Goal: Task Accomplishment & Management: Complete application form

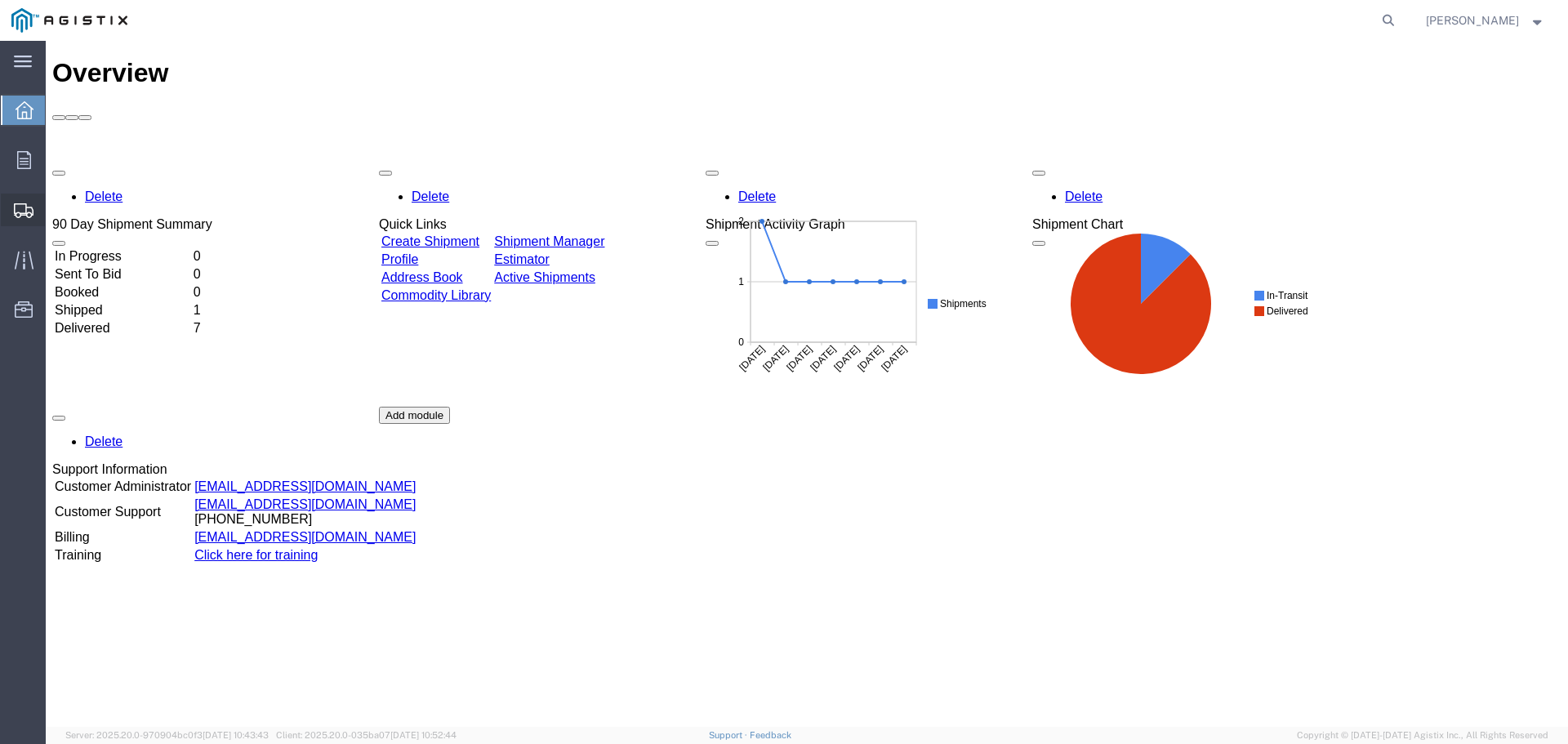
click at [0, 0] on span "Create Shipment" at bounding box center [0, 0] width 0 height 0
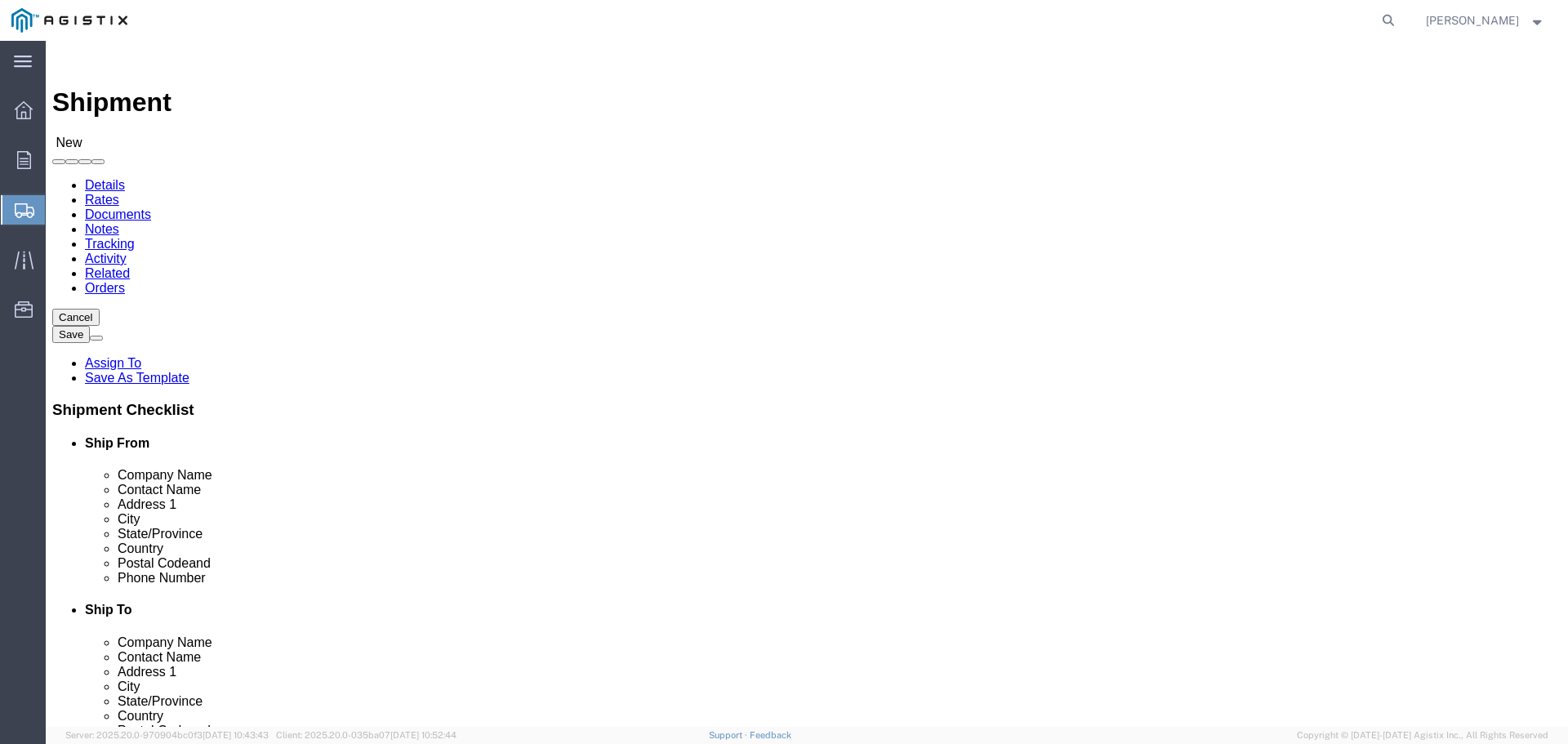
select select
click select "Select General Electric International Inc PG&E"
select select "9596"
click select "Select General Electric International Inc PG&E"
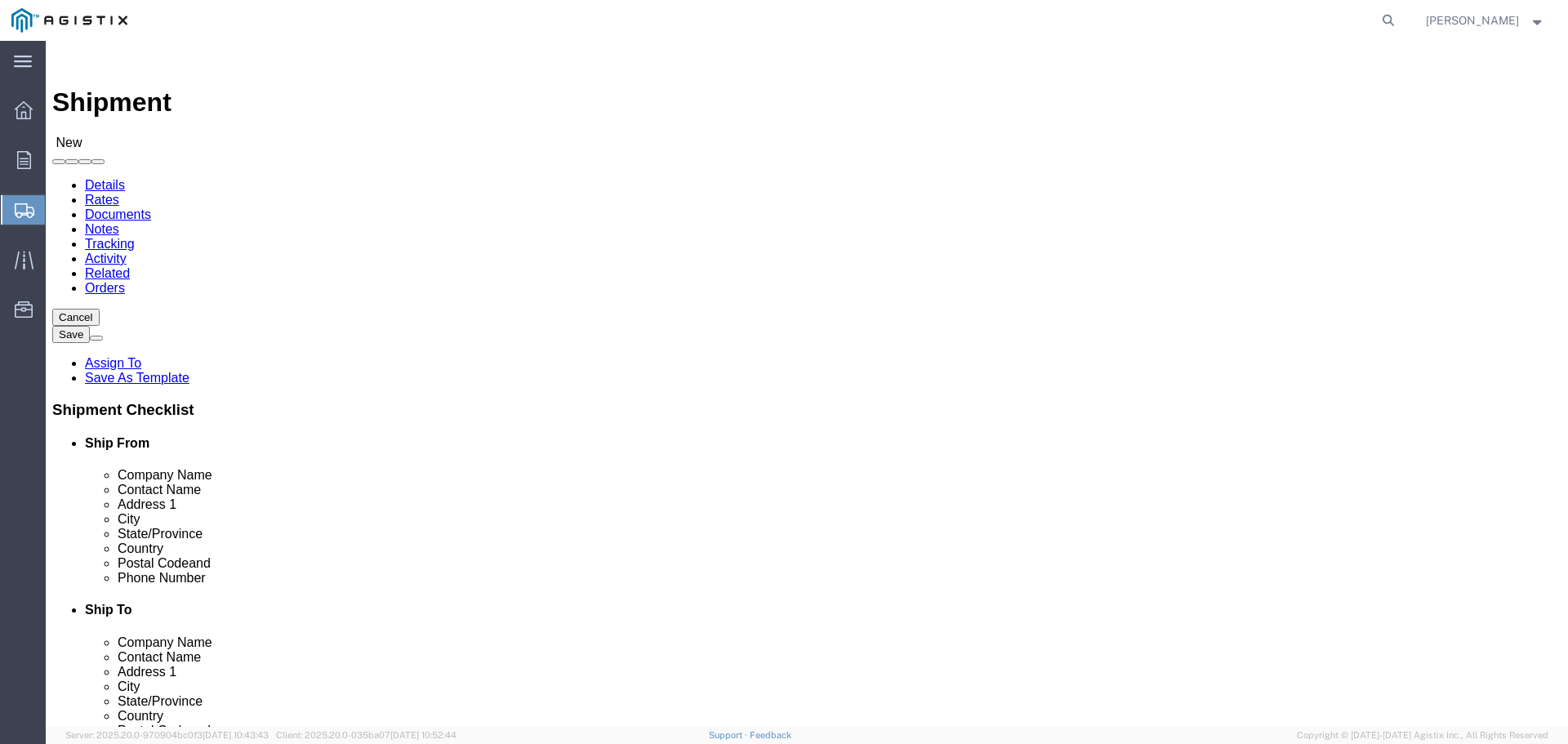
select select
click select "Select All Others [GEOGRAPHIC_DATA] [GEOGRAPHIC_DATA] [GEOGRAPHIC_DATA] [GEOGRA…"
select select "23082"
click select "Select All Others [GEOGRAPHIC_DATA] [GEOGRAPHIC_DATA] [GEOGRAPHIC_DATA] [GEOGRA…"
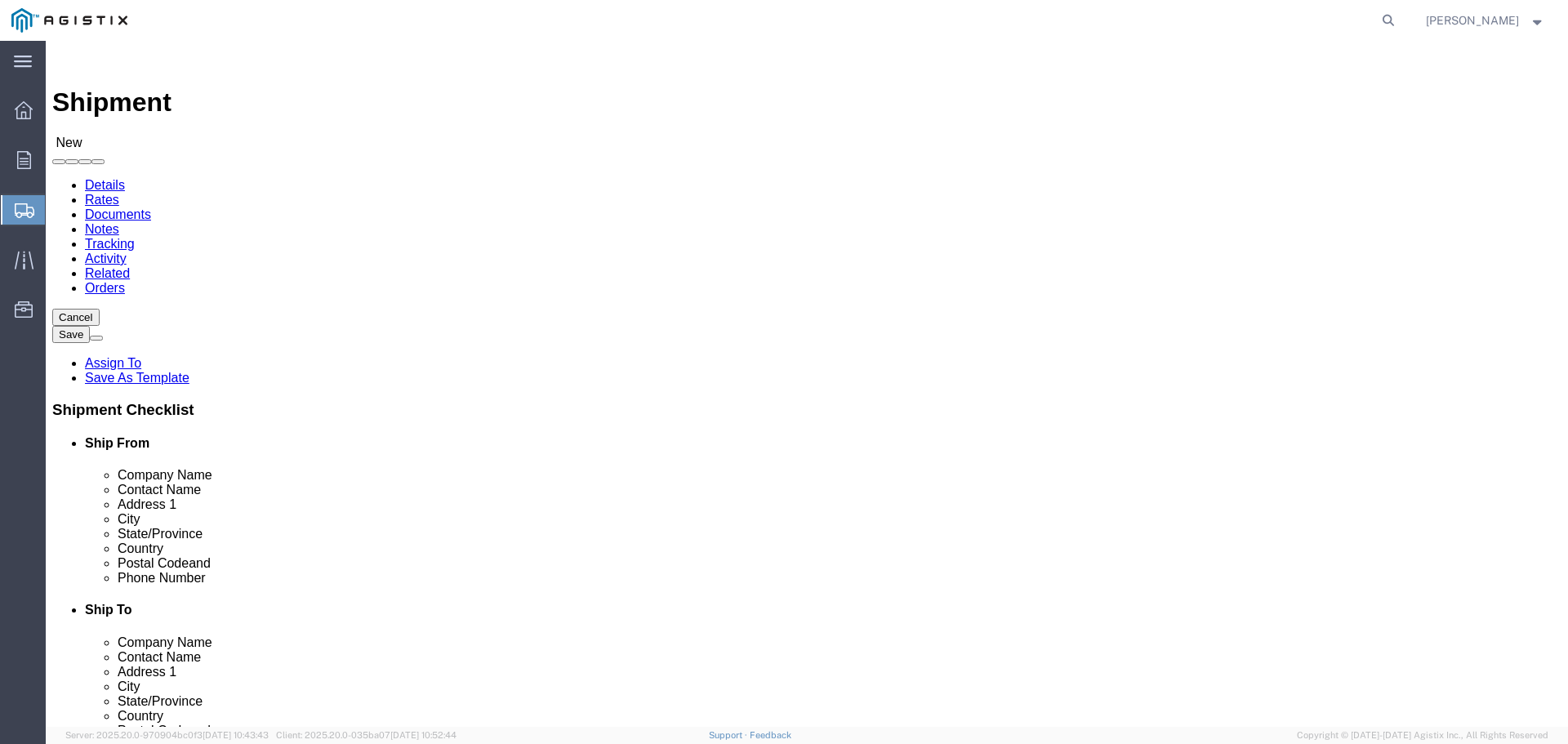
click input "text"
type input "GE GRID SOLUTIONS"
click input "text"
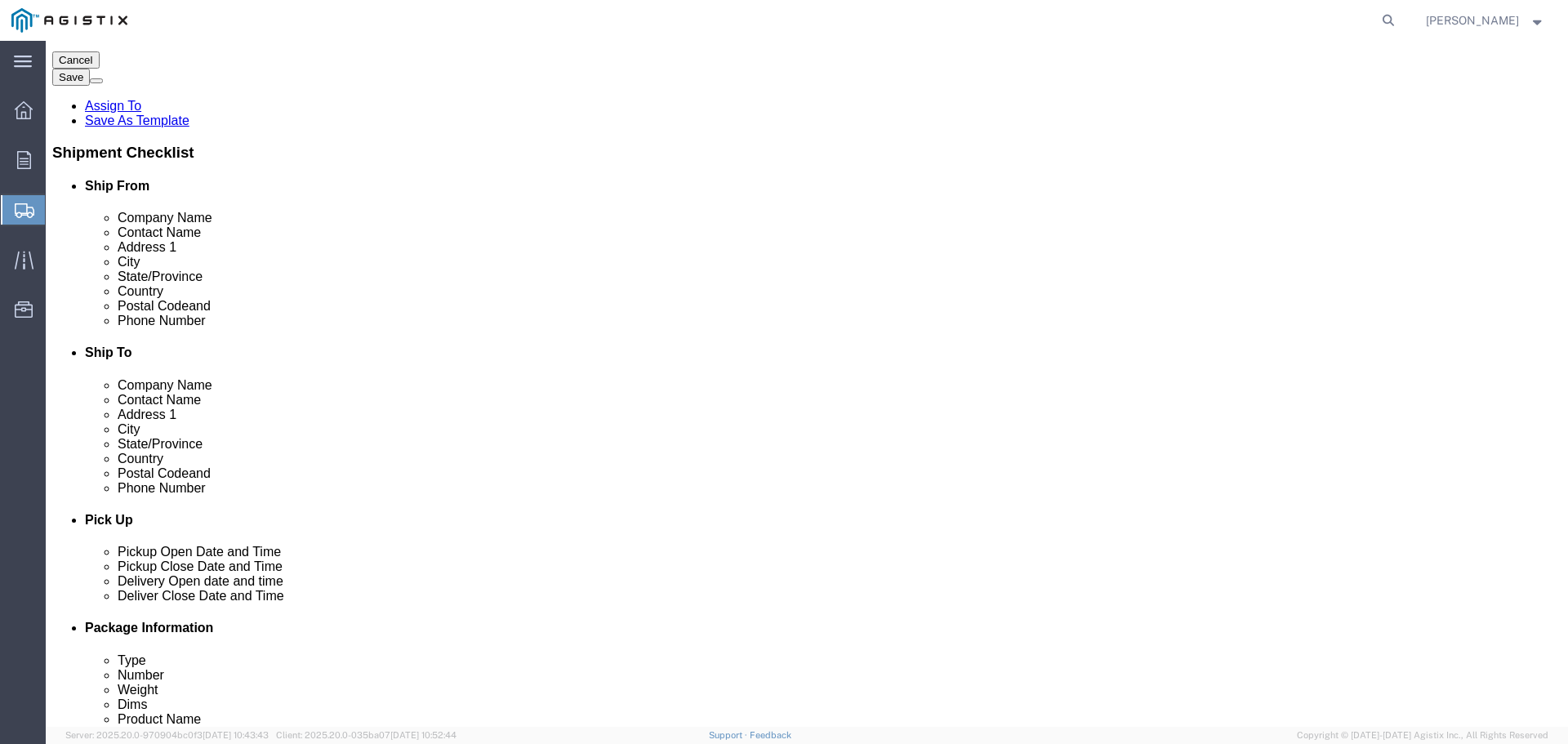
scroll to position [272, 0]
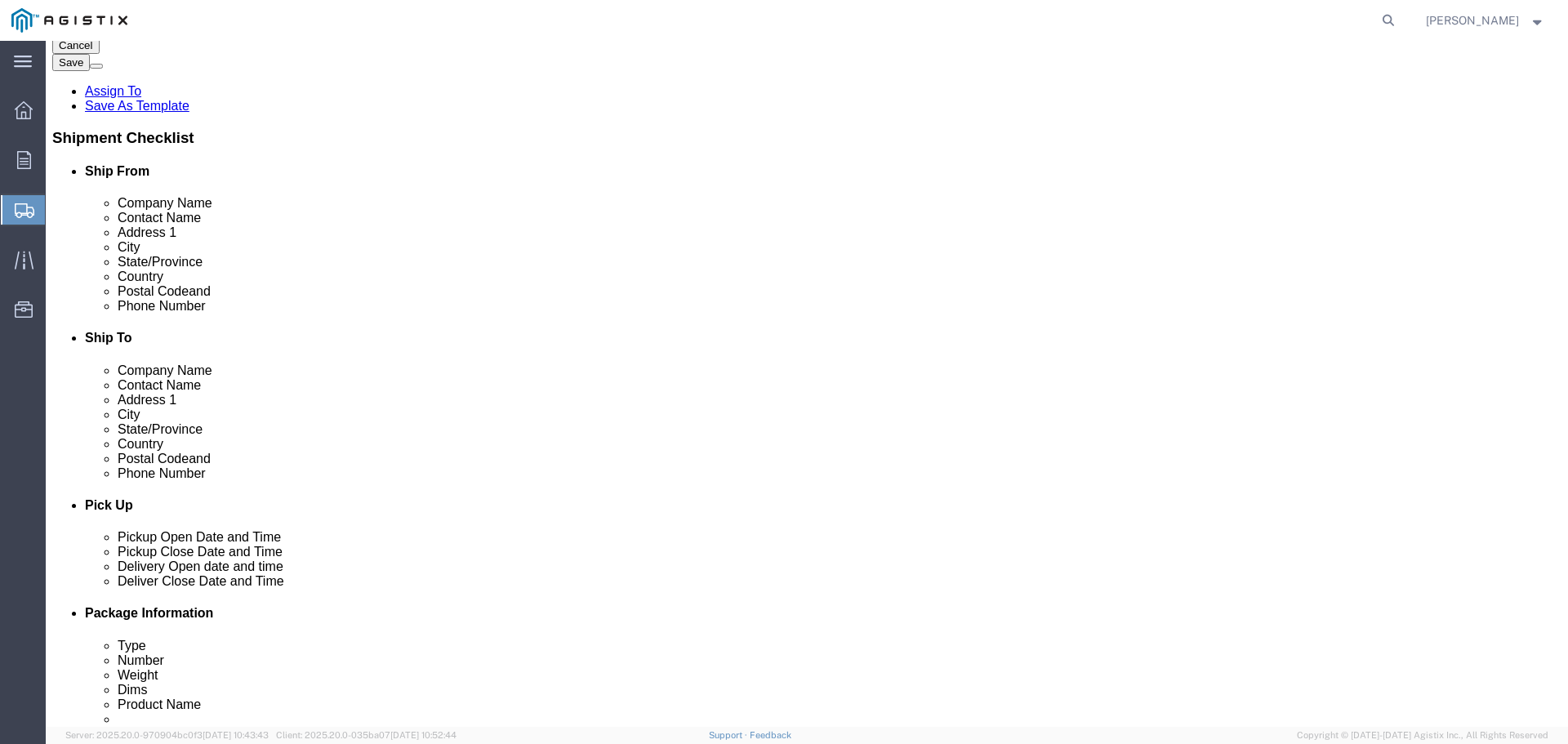
type input "[PERSON_NAME]"
click input "text"
type input "1 POWER LANE"
type input "[GEOGRAPHIC_DATA]"
type input "P"
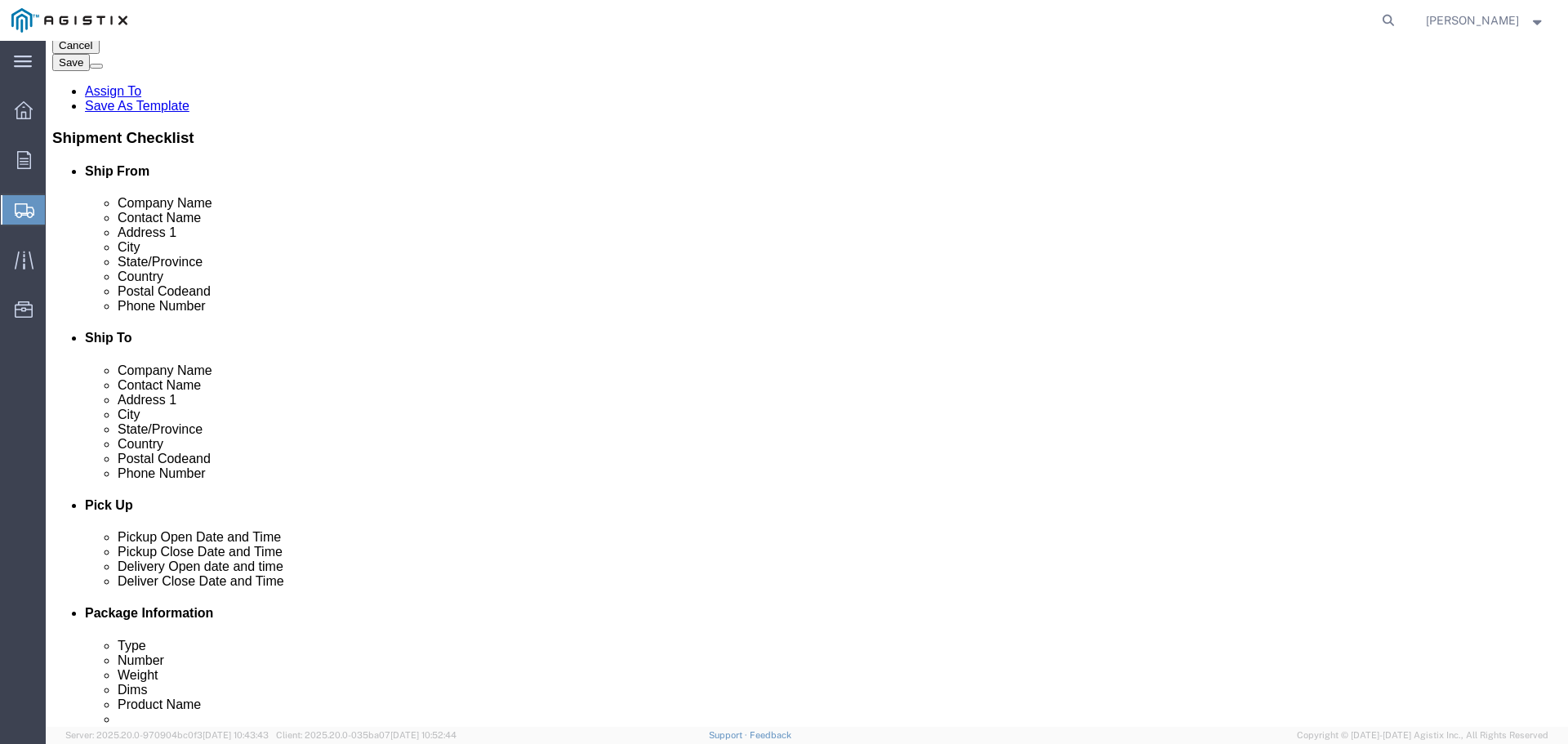
type input "PA"
type input "PE"
click input "text"
type input "15022"
click input "text"
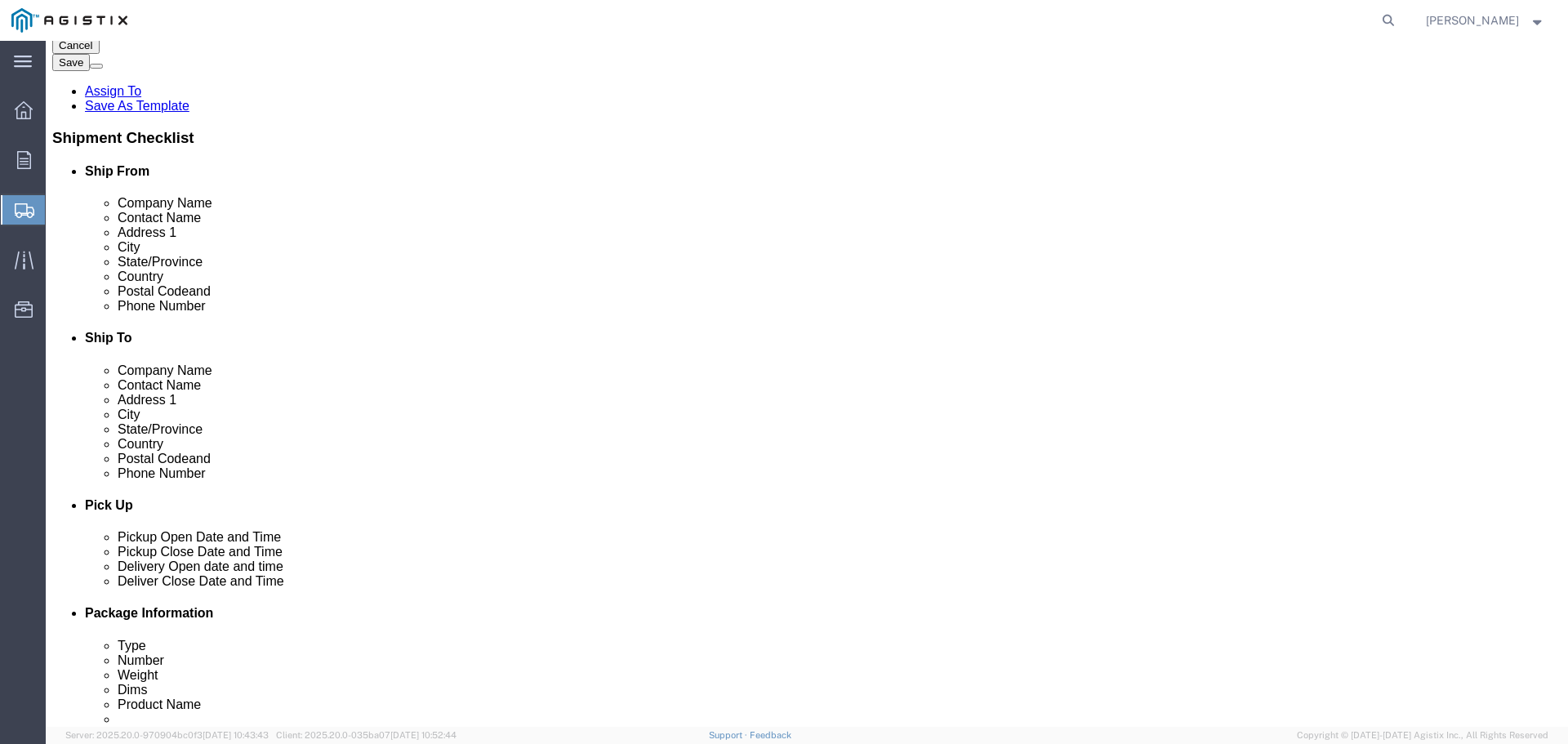
click input "text"
type input "7242764249"
click input "text"
drag, startPoint x: 370, startPoint y: 440, endPoint x: 389, endPoint y: 451, distance: 22.0
click input "[PERSON_NAME][EMAIL_ADDRESS][PERSON_NAME][DOMAIN_NAME]"
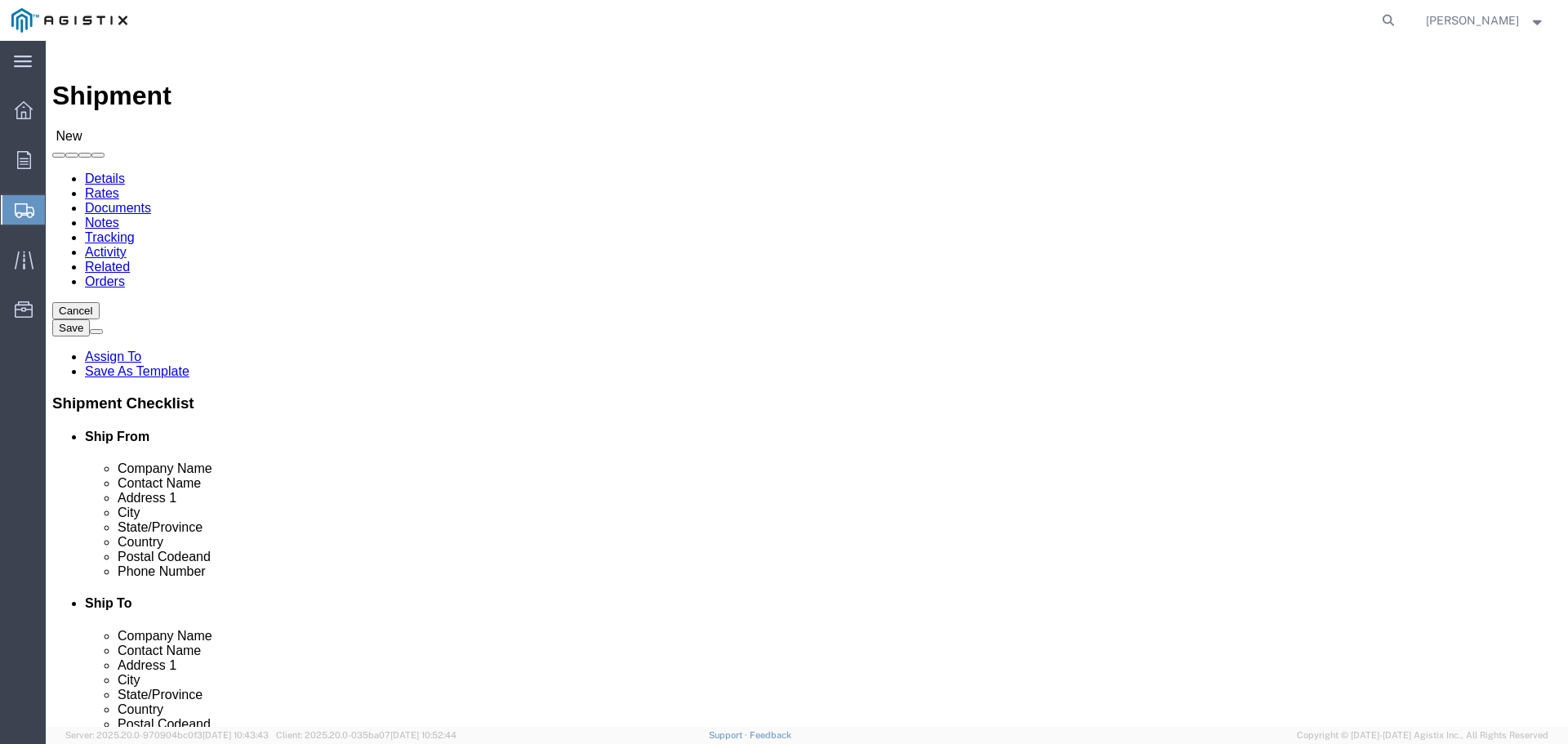
scroll to position [0, 0]
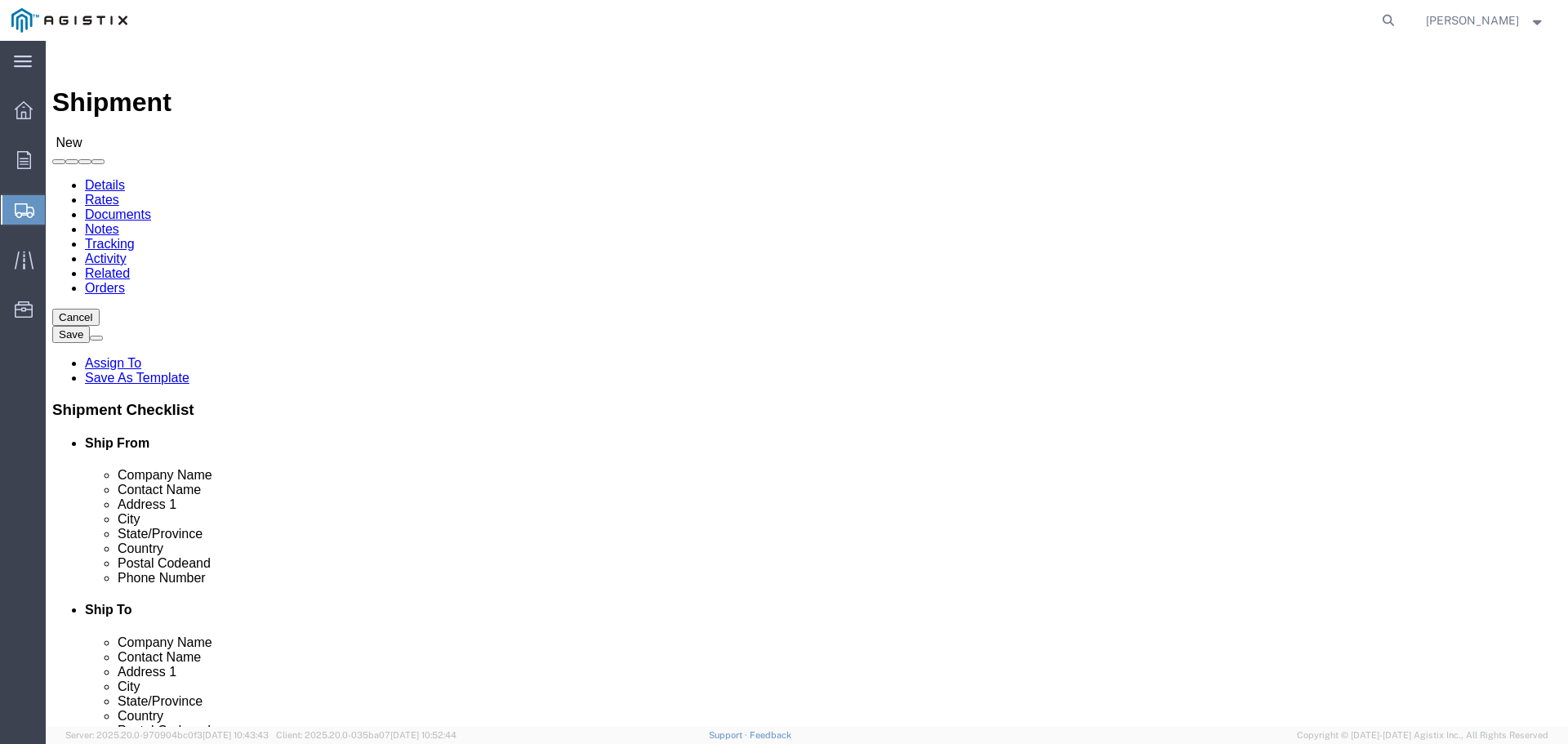
type input "[PERSON_NAME][EMAIL_ADDRESS][PERSON_NAME][DOMAIN_NAME]"
click input "text"
type input "PG&E"
click label "Contact Name"
click input "text"
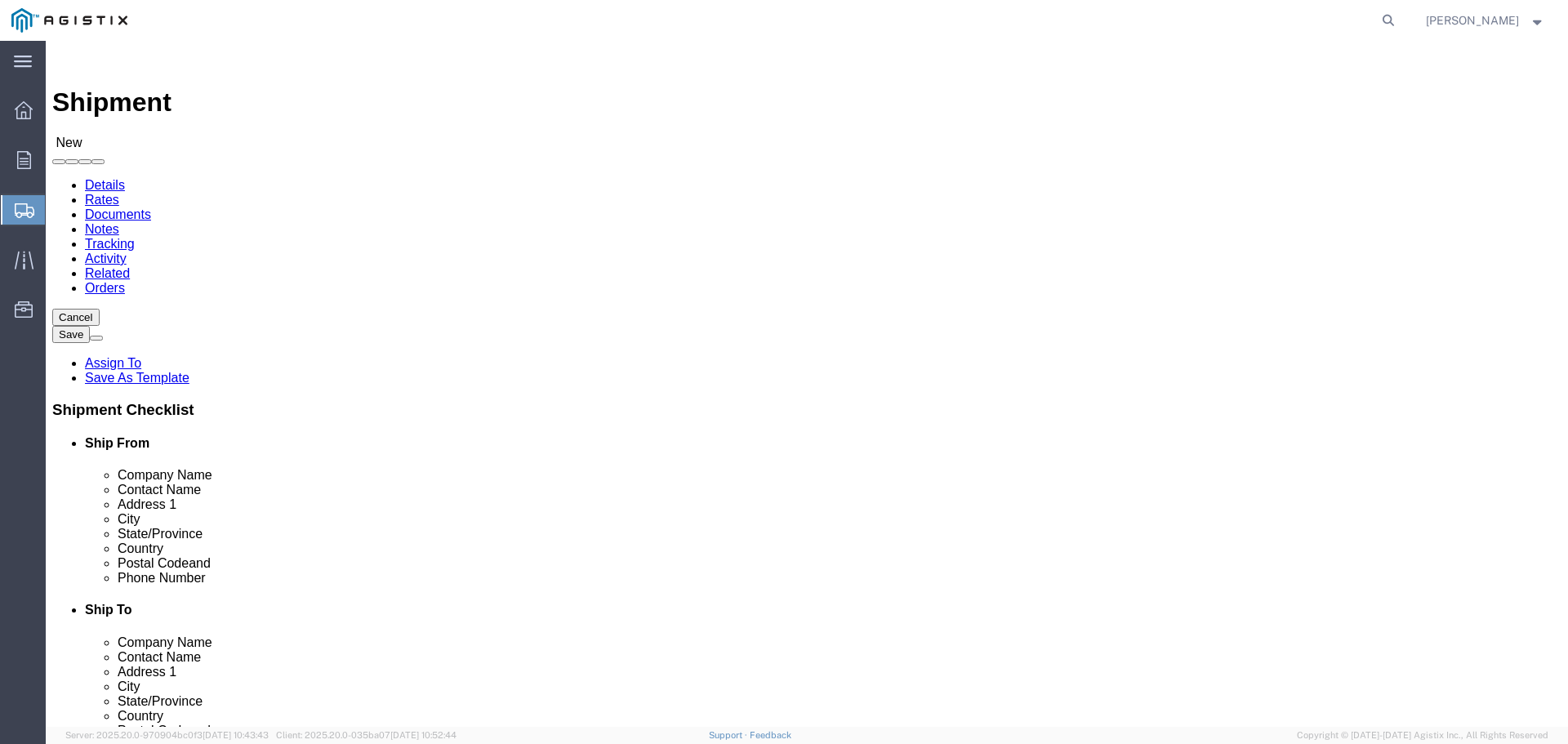
click input "text"
type input "N/A"
click label "Contact Name"
click div "Location My Profile Location (OBSOLETE) [PERSON_NAME] SC - GC TRAILER (OBSOLETE…"
click input "text"
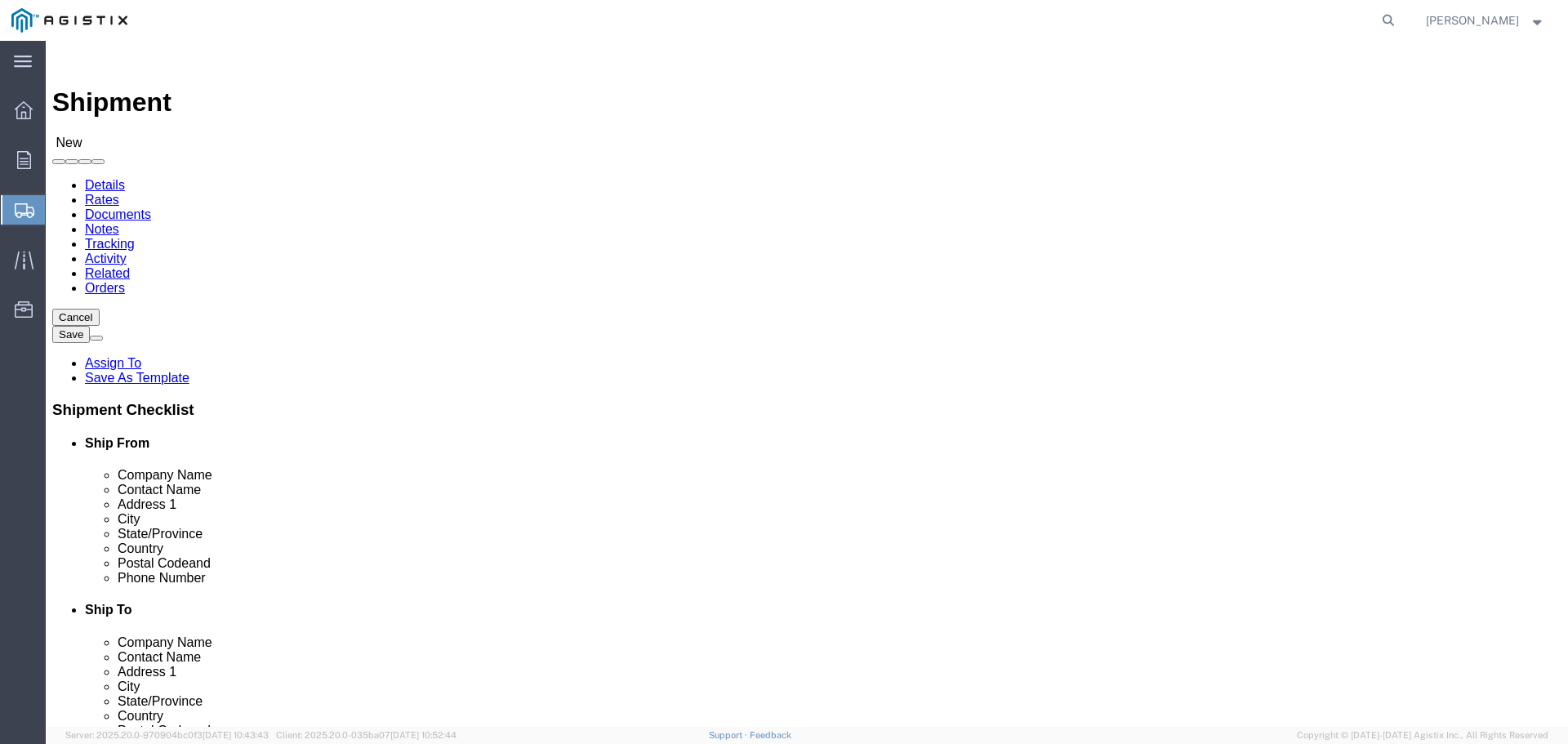
click input "text"
paste input "[STREET_ADDRESS]"
type input "[STREET_ADDRESS]"
click input "text"
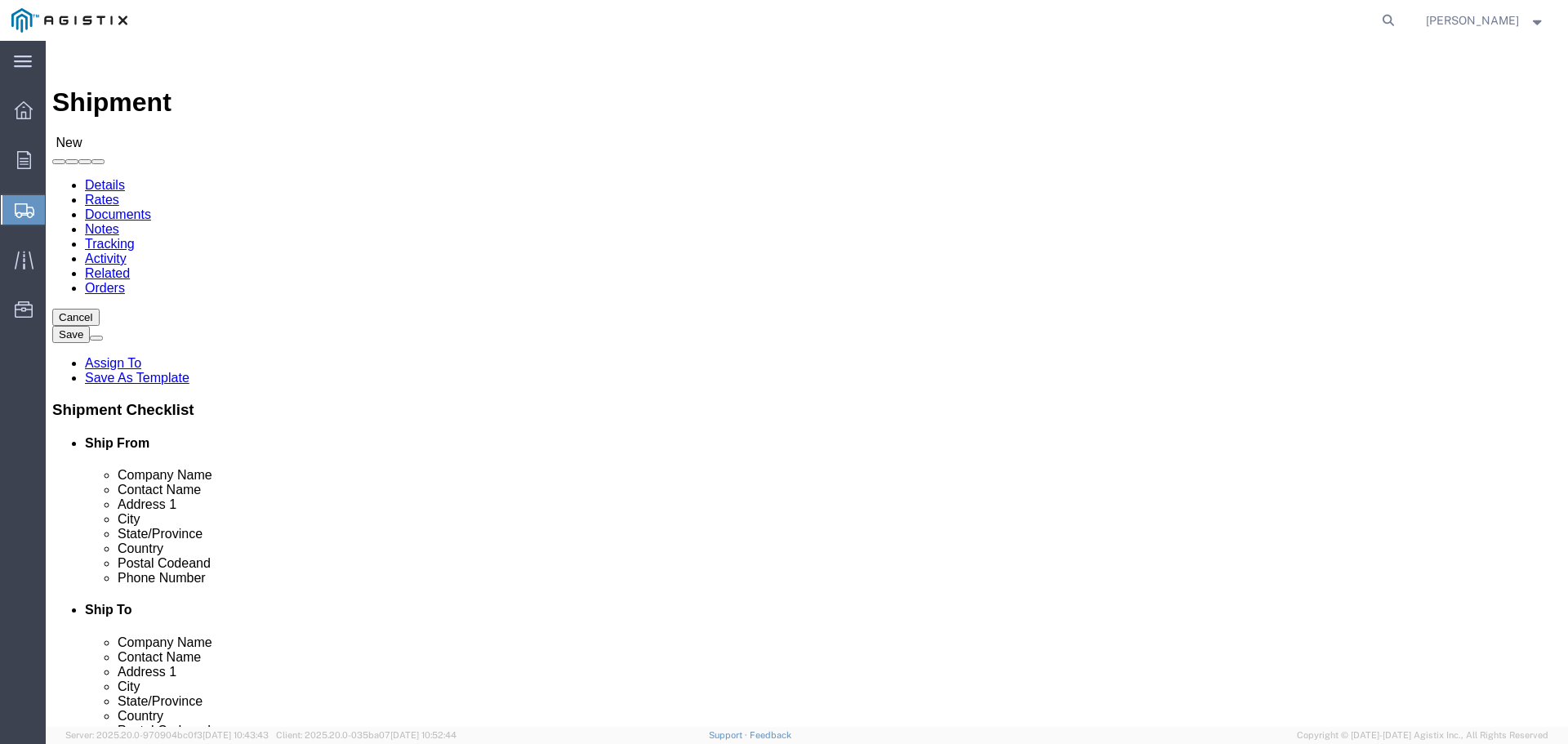
click input "text"
paste input "[PERSON_NAME] LANDING CA 95039"
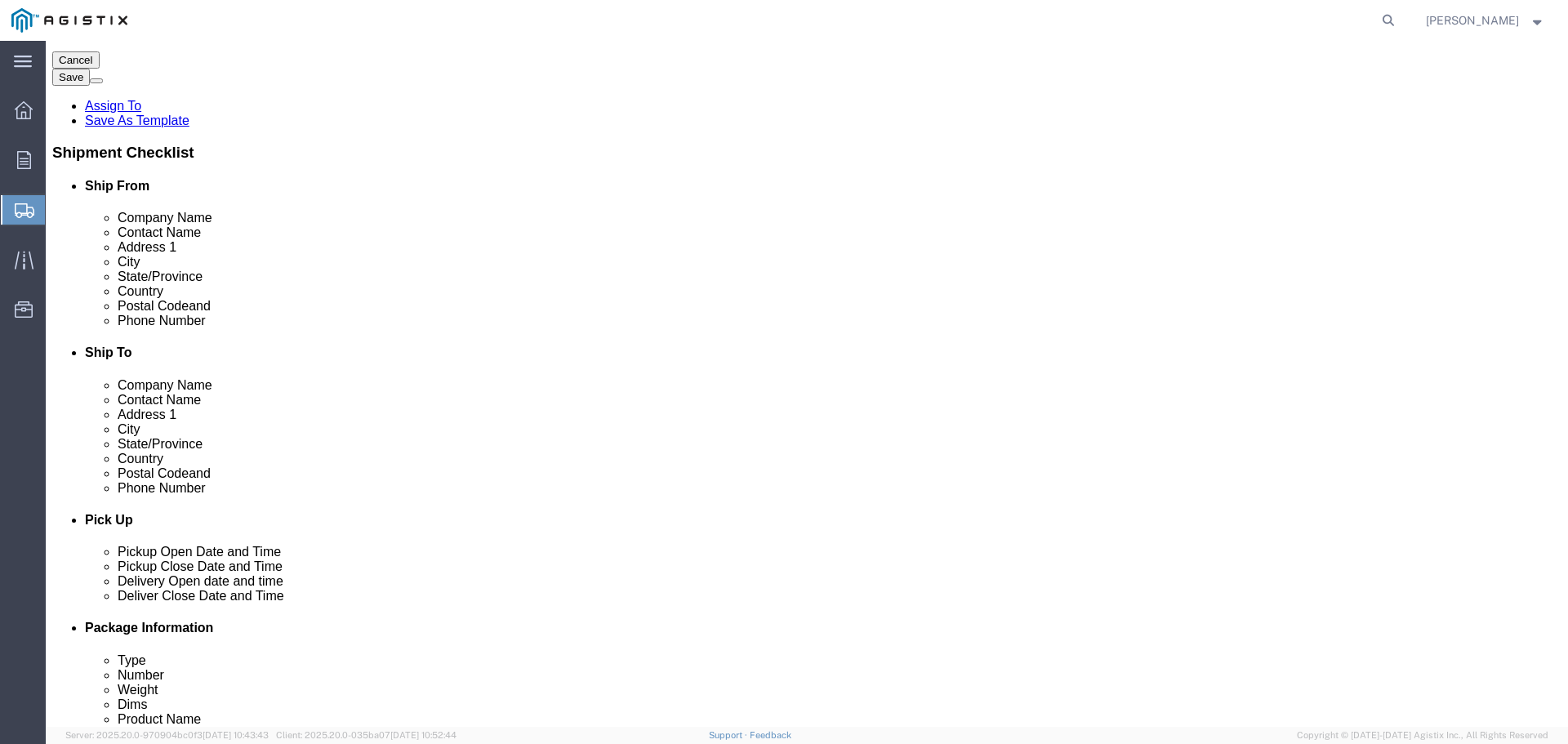
scroll to position [272, 0]
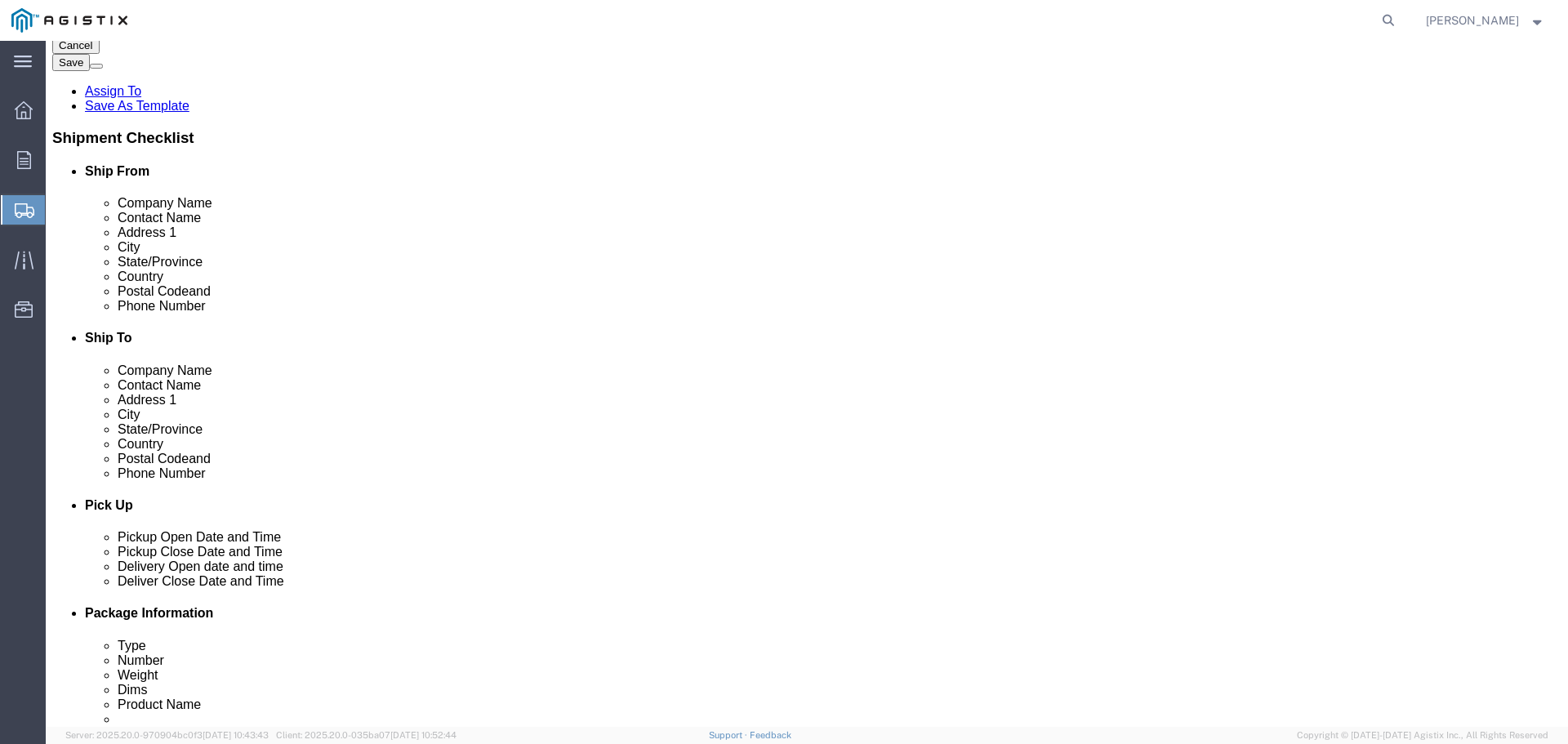
type input "[PERSON_NAME] LANDING CA 95039"
type input "CAL"
click input "Postal Code"
type input "95039"
click input "text"
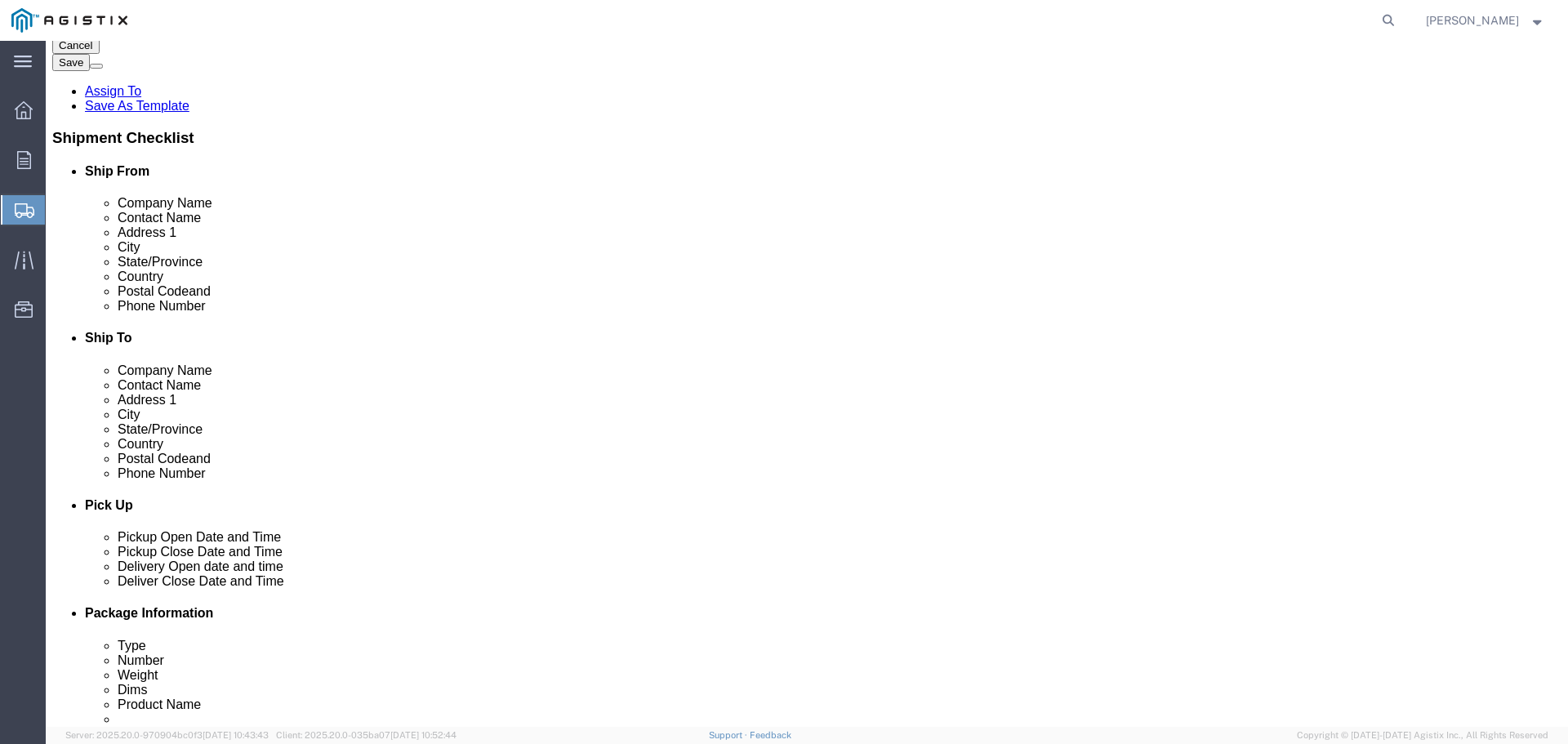
click input "text"
paste input "831-236- 6352"
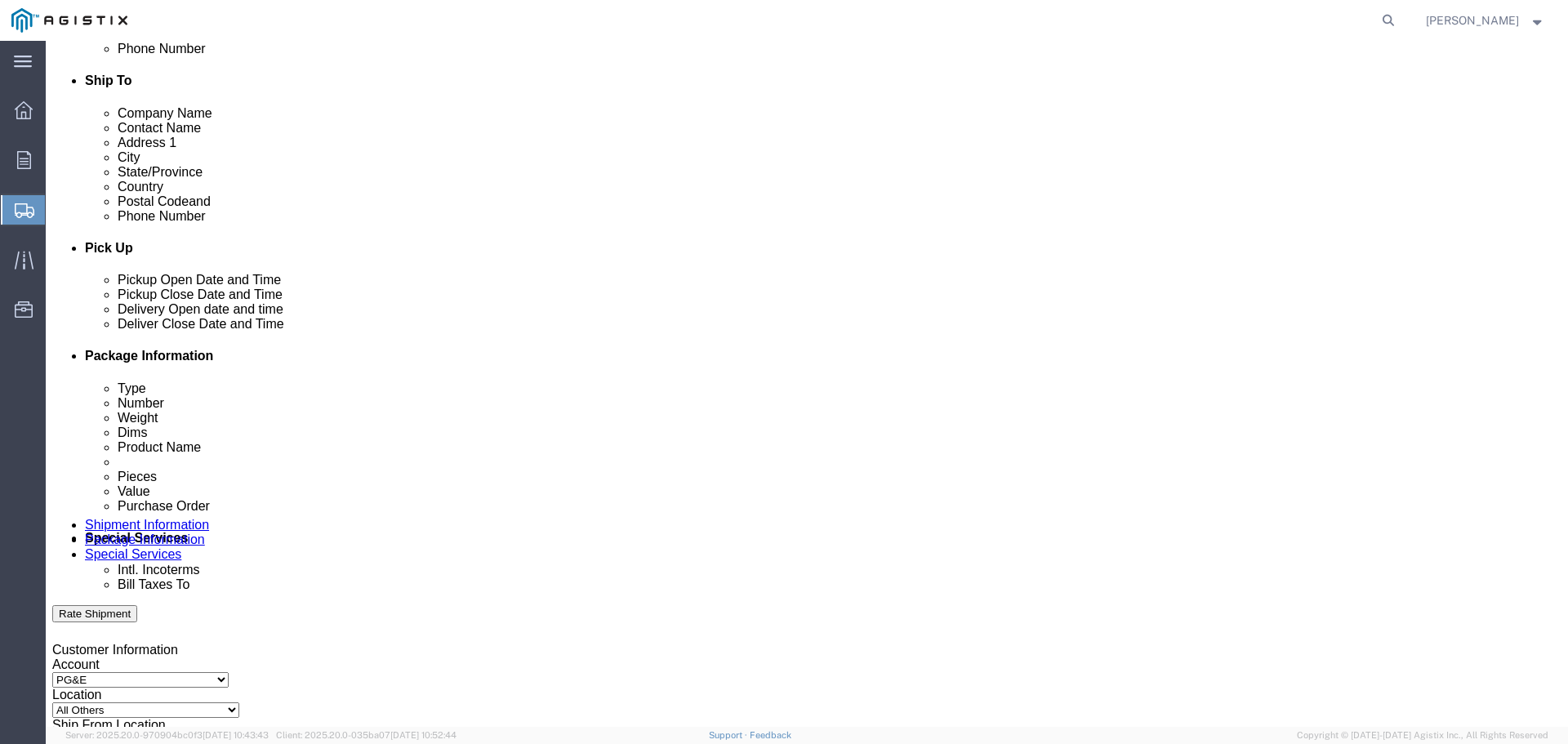
scroll to position [544, 0]
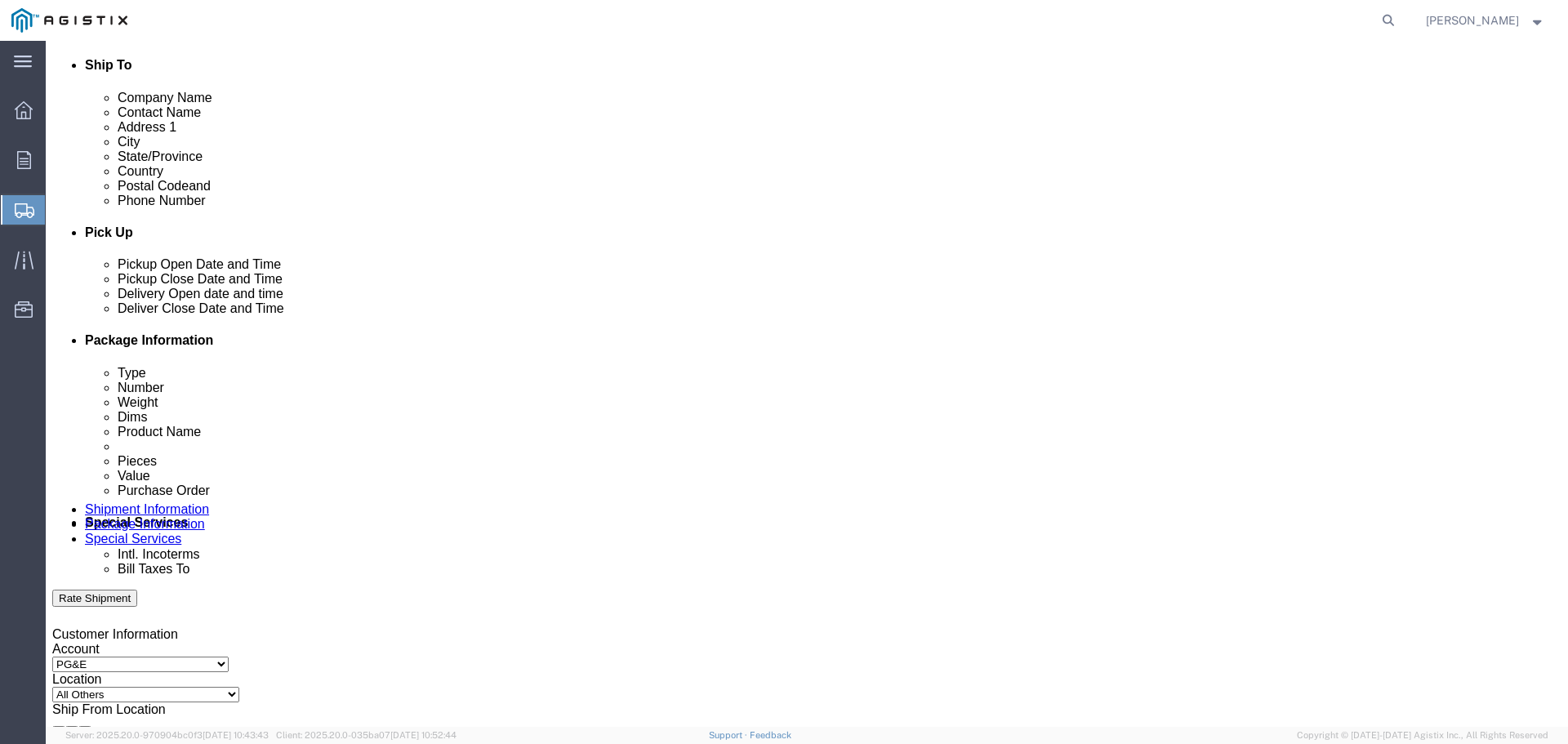
type input "831-236- 6352"
click div "[DATE] 6:00 PM"
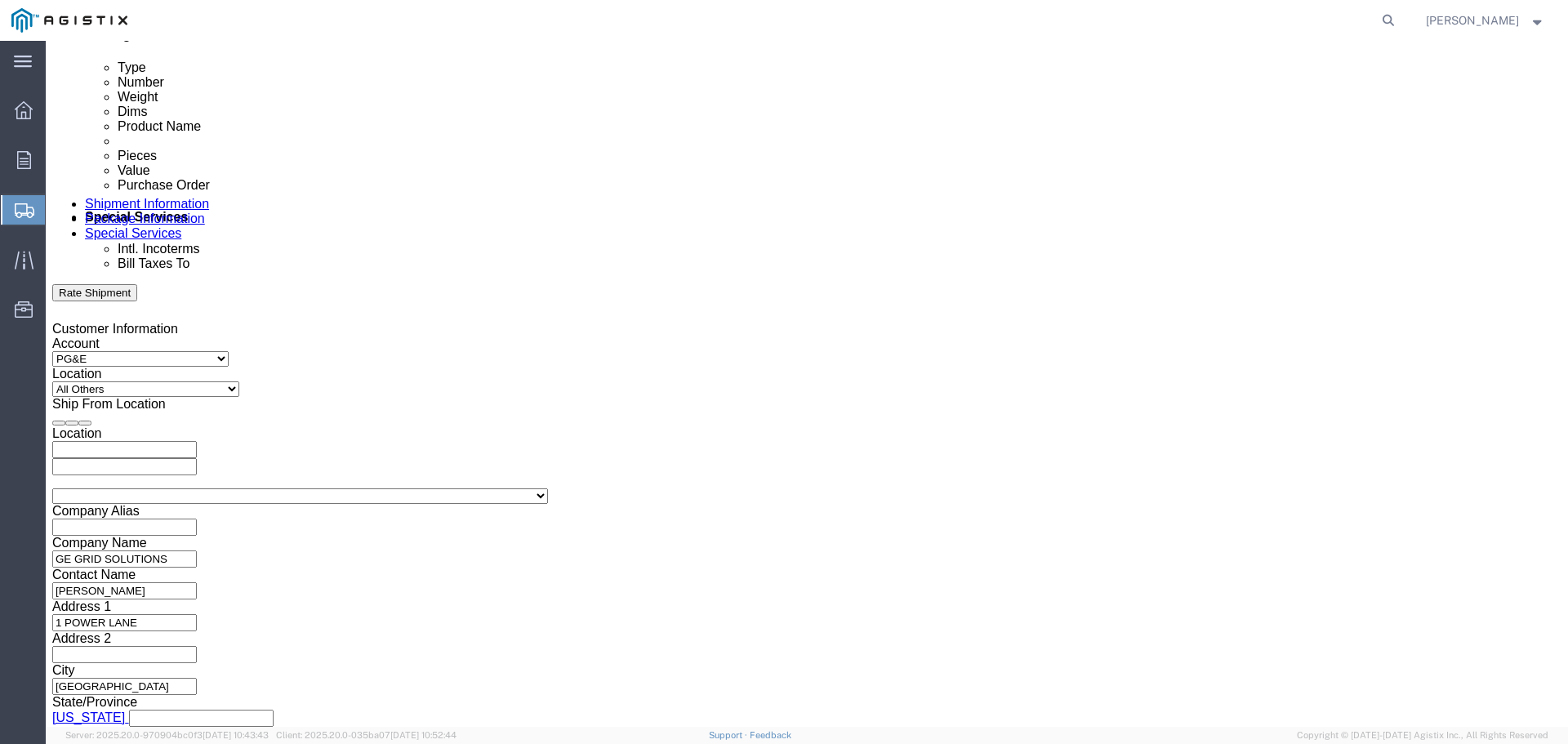
click input "6:00 PM"
click input "10:00 PM"
type input "10:00 AM"
click button "Apply"
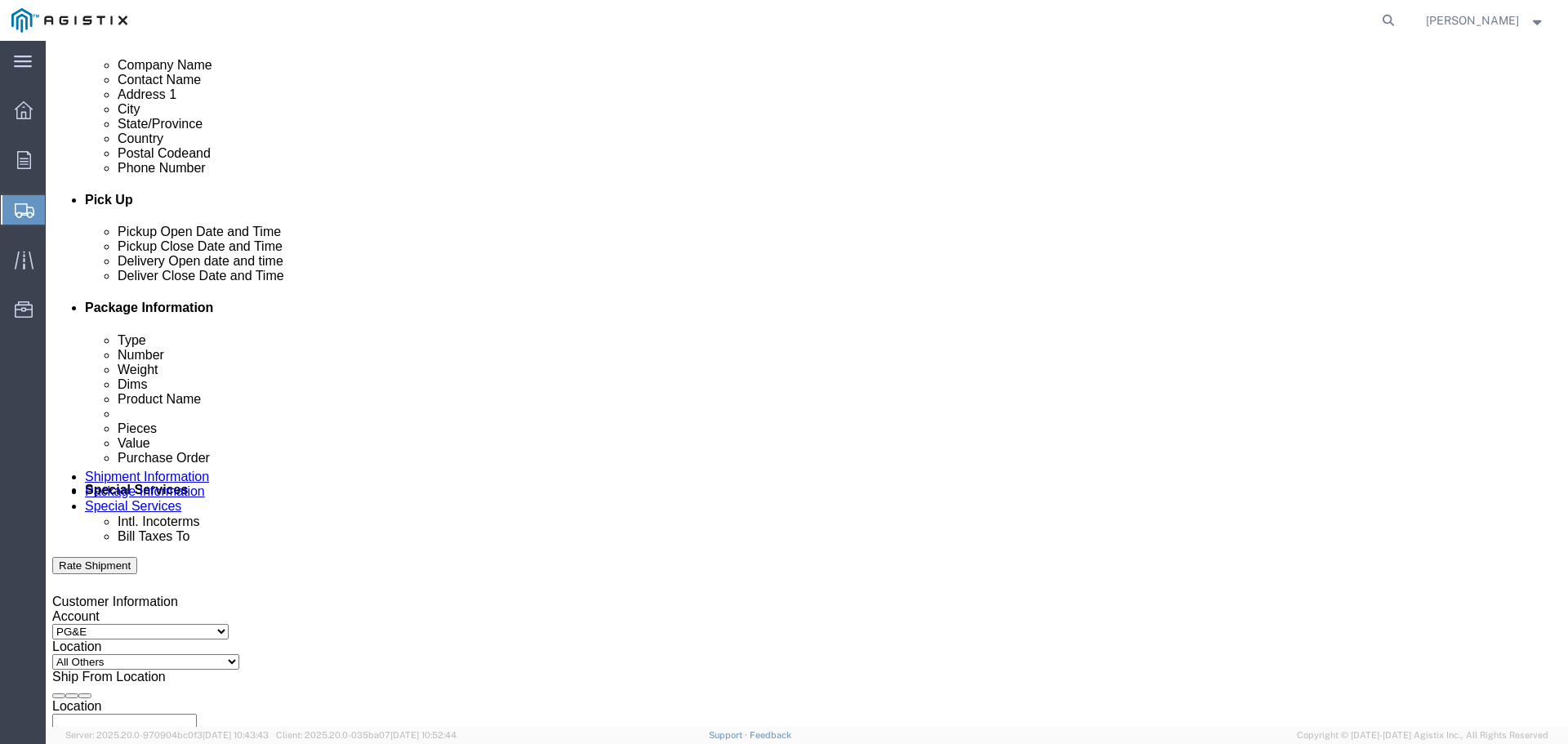
click div "[DATE] 11:00 AM"
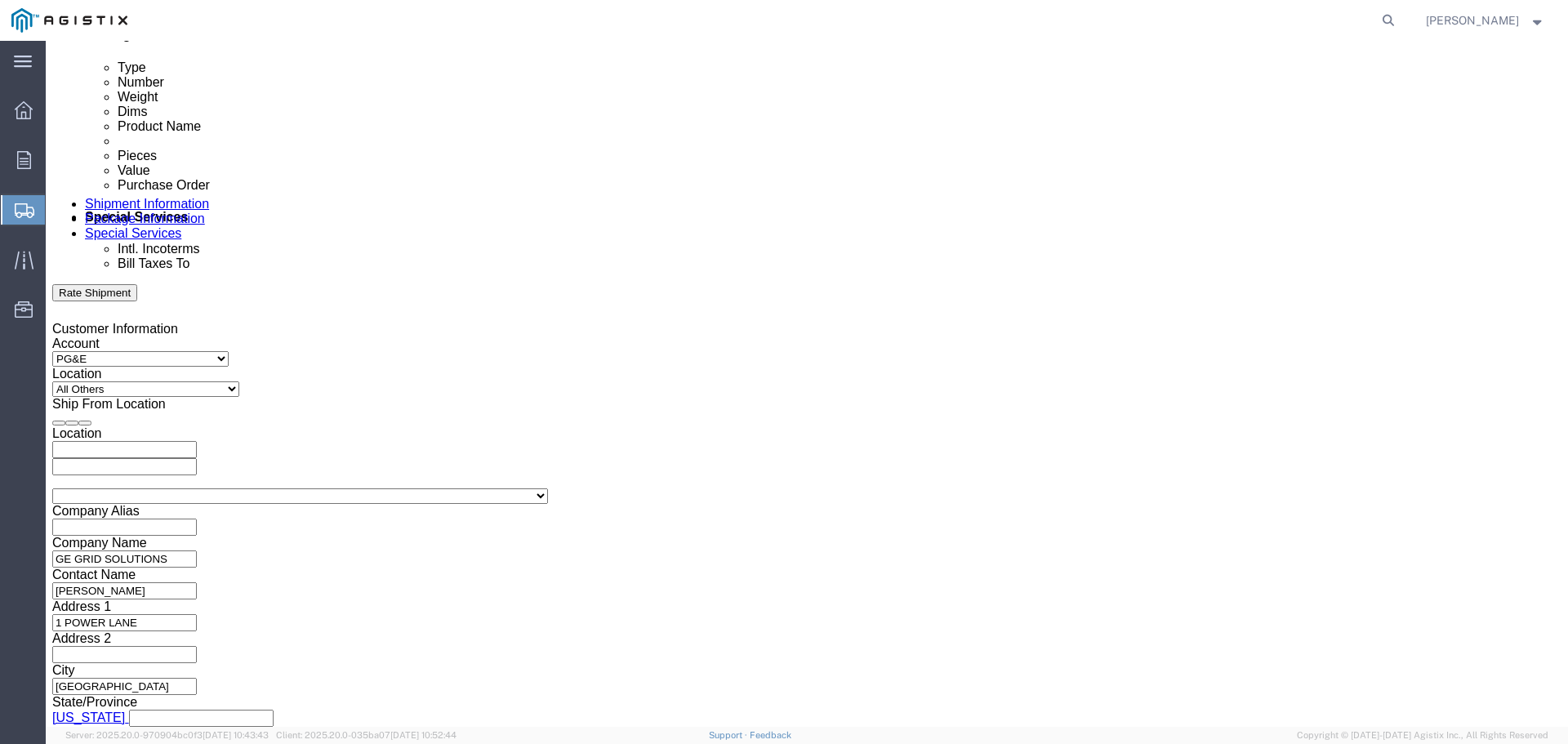
click input "10:00 AM"
type input "10:00 PM"
click button "Apply"
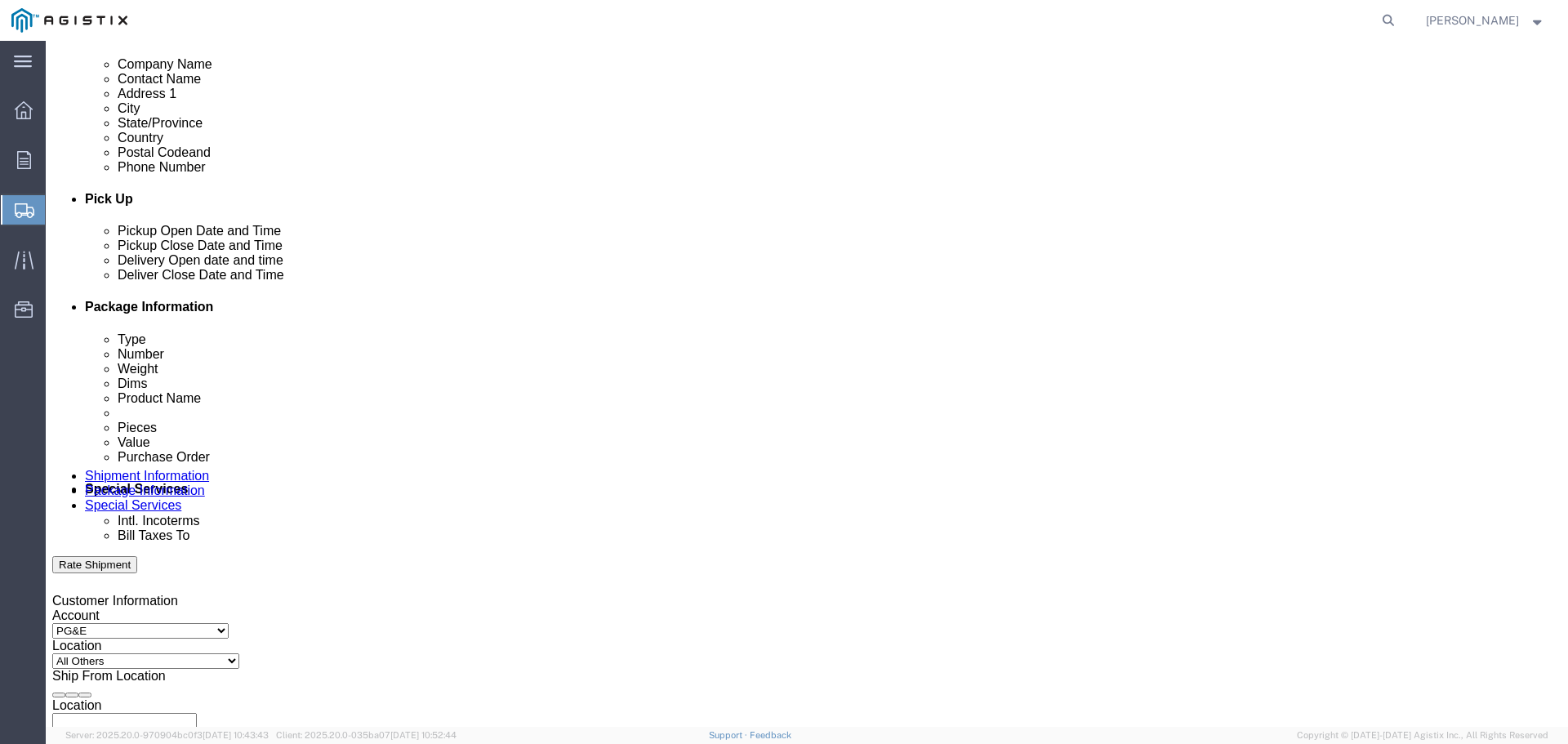
click div
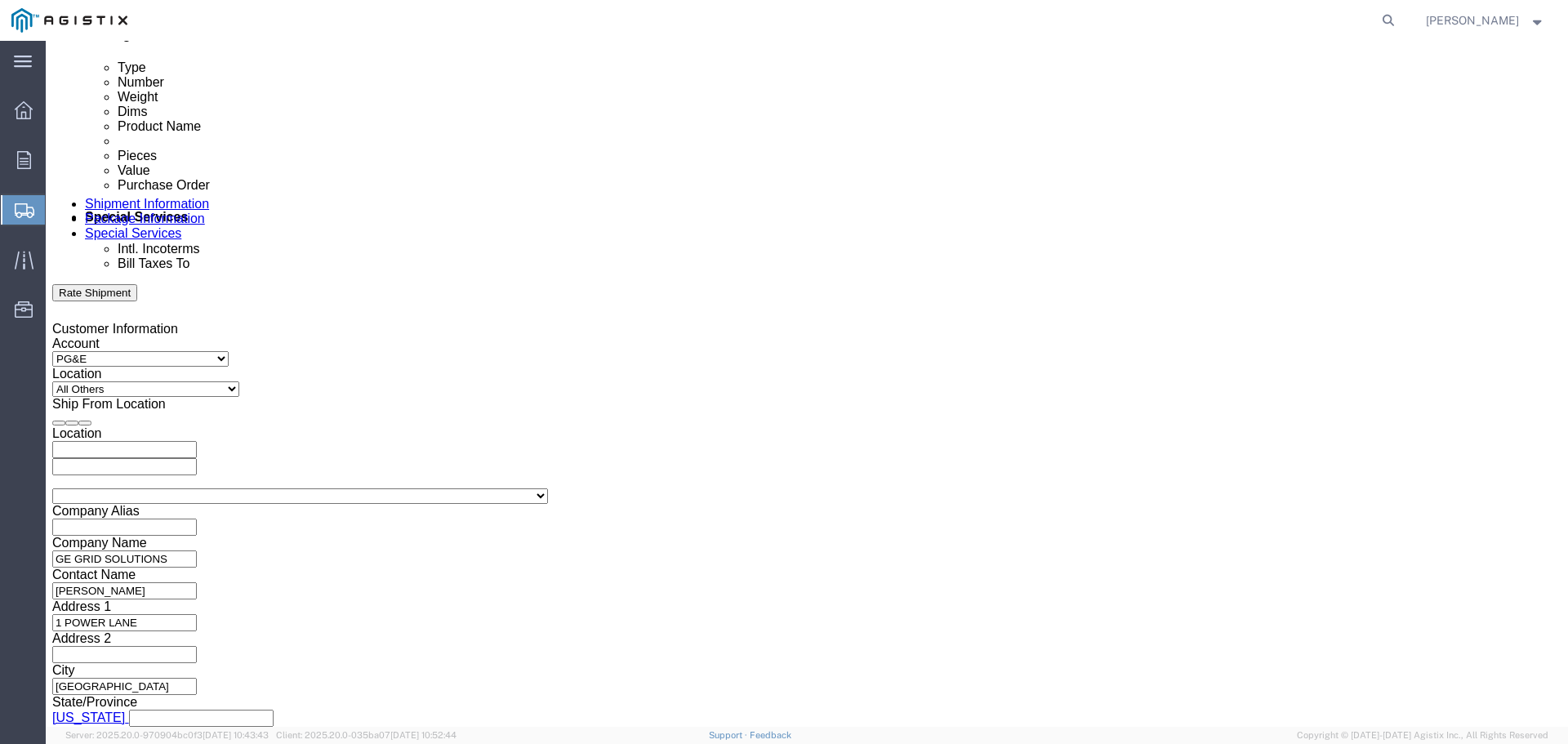
click input "11:00 PM"
click input "8:00 PM"
type input "8:00 AM"
drag, startPoint x: 812, startPoint y: 429, endPoint x: 826, endPoint y: 421, distance: 16.1
click button "Apply"
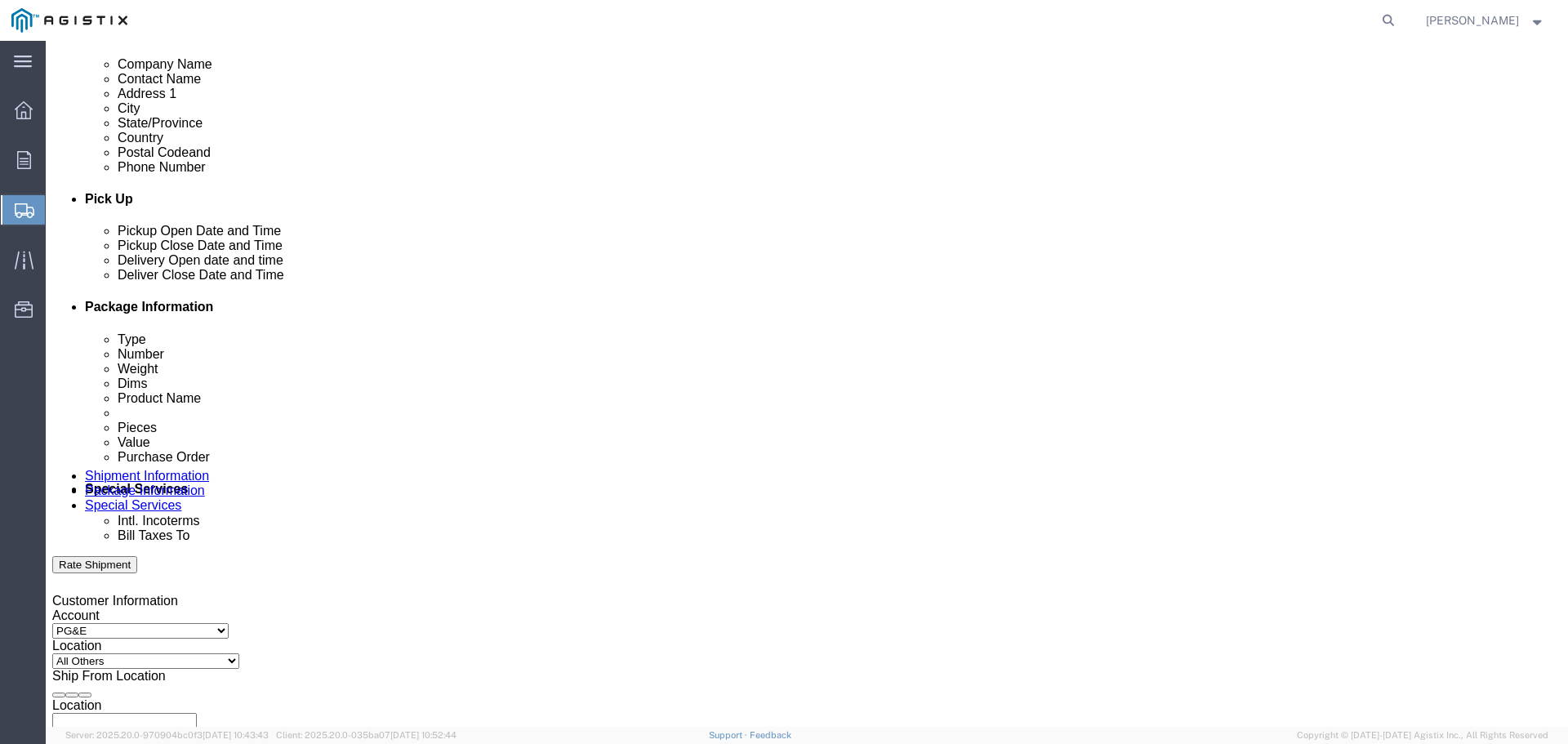
click div
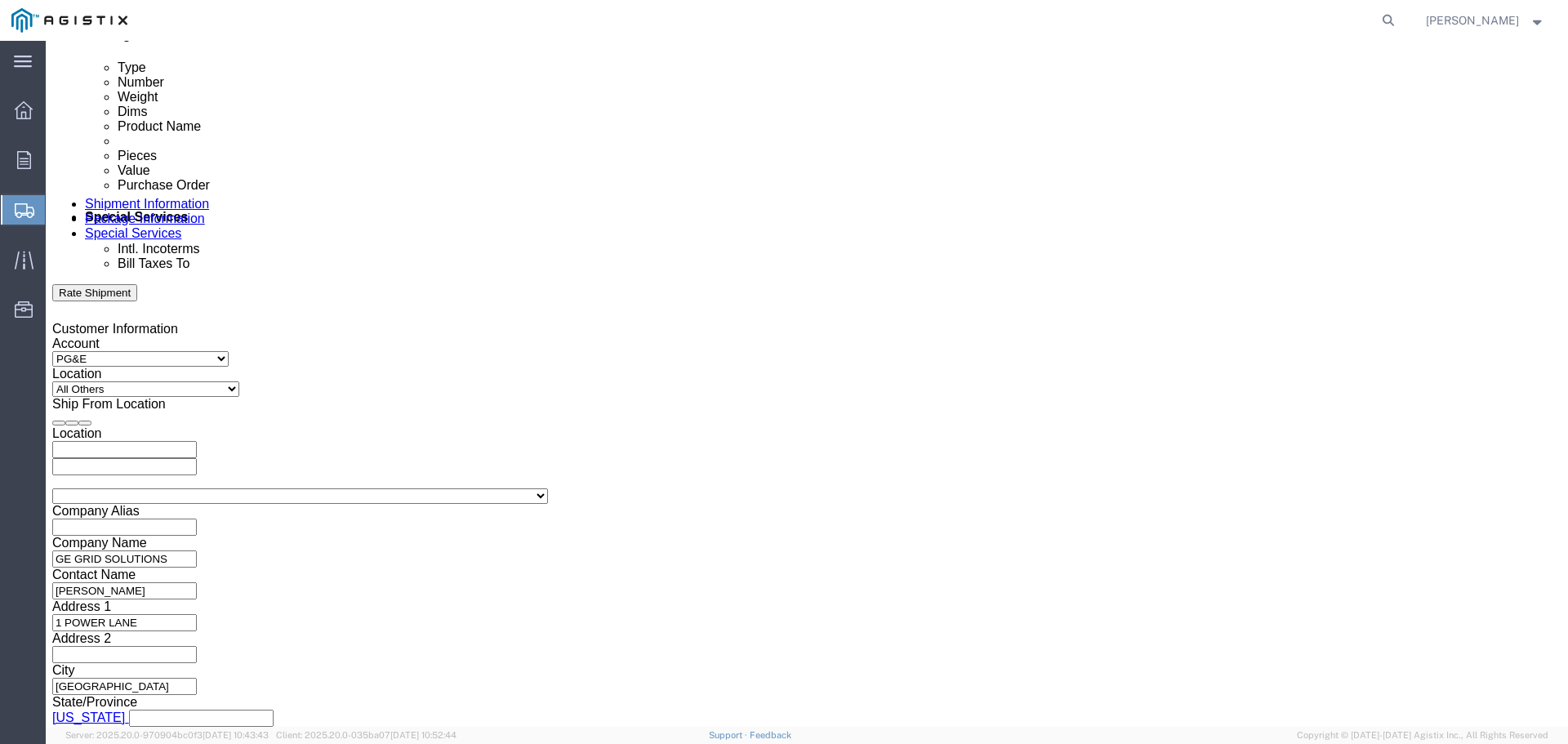
click input "9:00 AM"
click input "5:00 AM"
type input "5:00 PM"
click button "Apply"
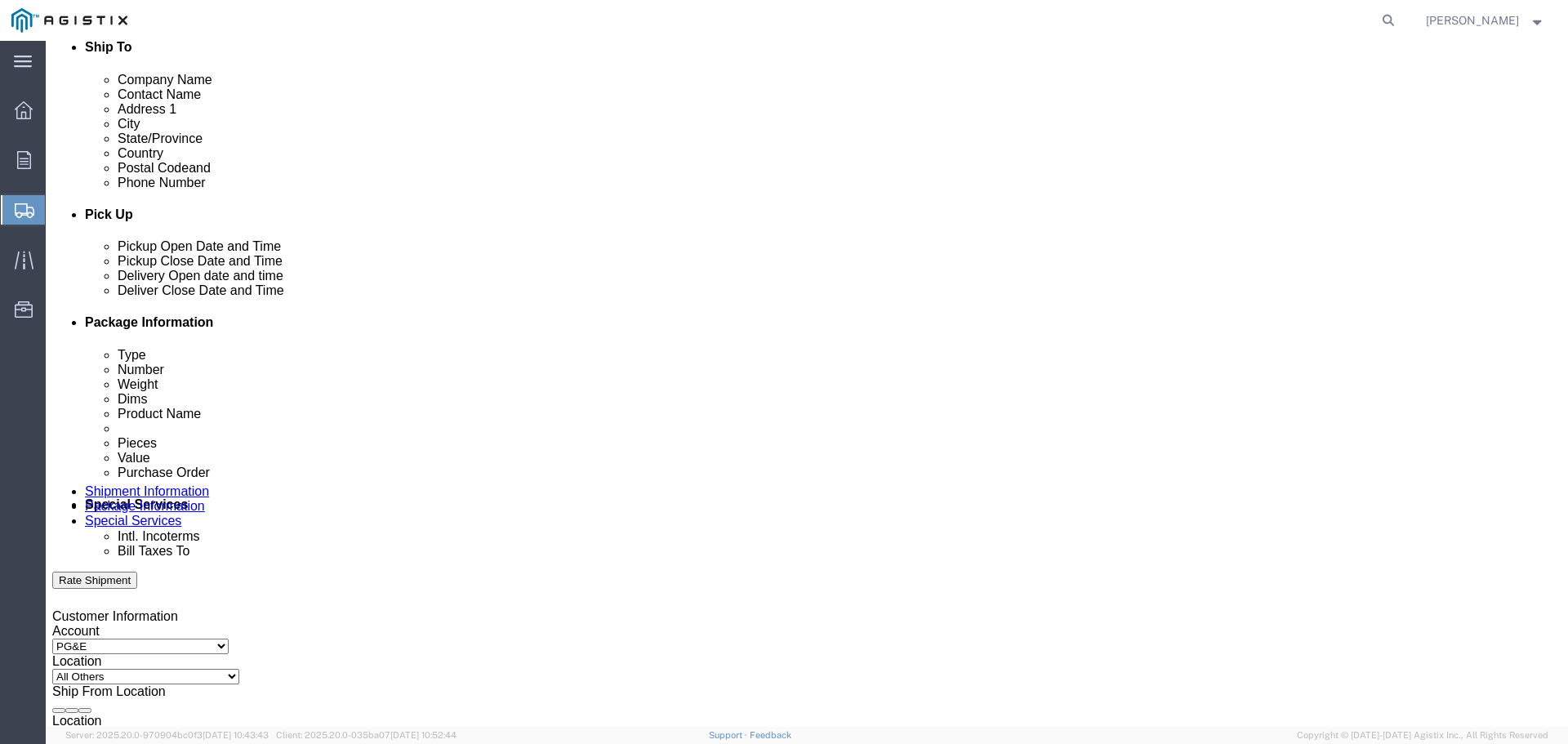
scroll to position [577, 0]
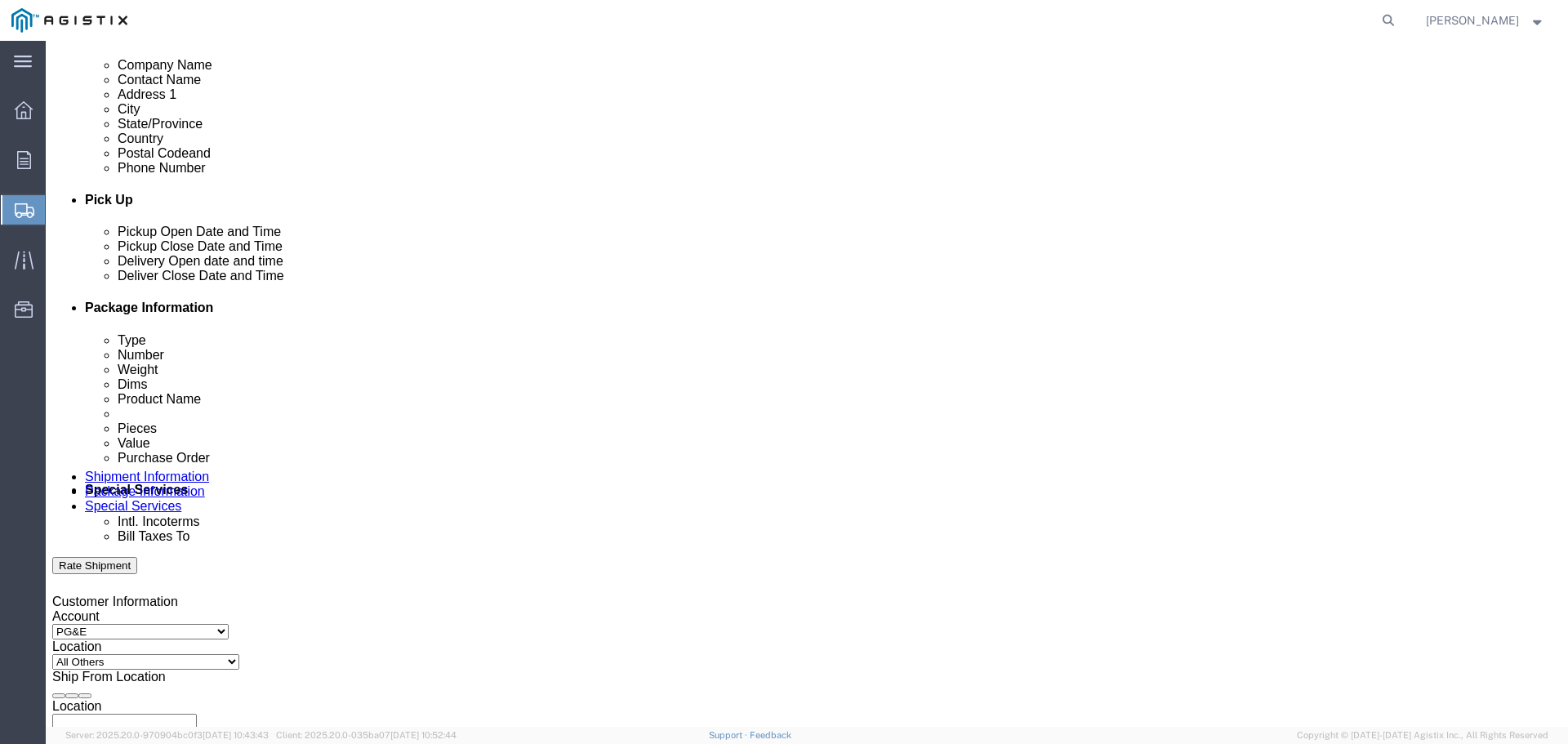
click input "text"
paste input "2701153891"
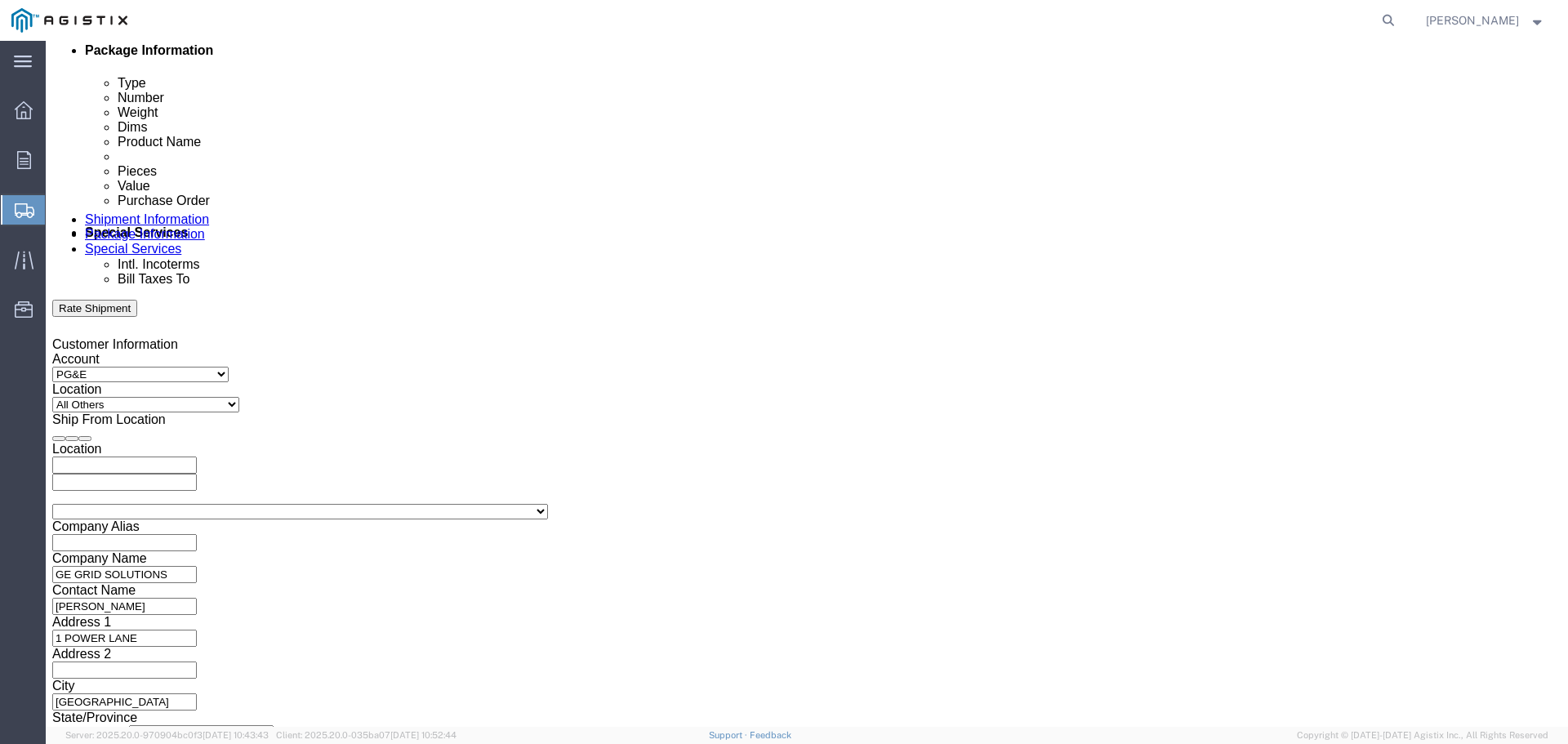
scroll to position [850, 0]
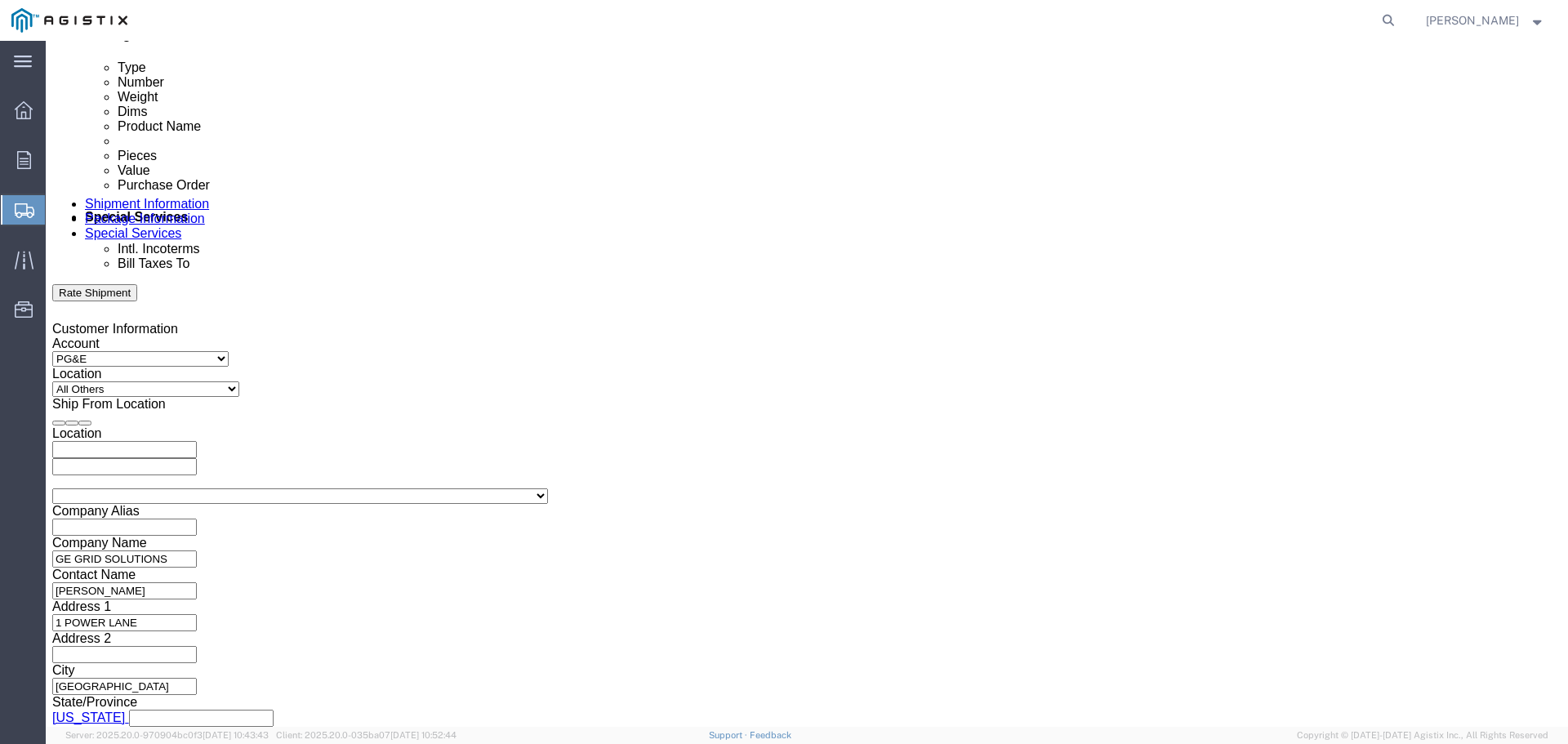
type input "2701153891"
click select "Select Air Less than Truckload Multi-Leg Ocean Freight Rail Small Parcel Truckl…"
select select "LTL"
click select "Select Air Less than Truckload Multi-Leg Ocean Freight Rail Small Parcel Truckl…"
click select "Select Straight Truck"
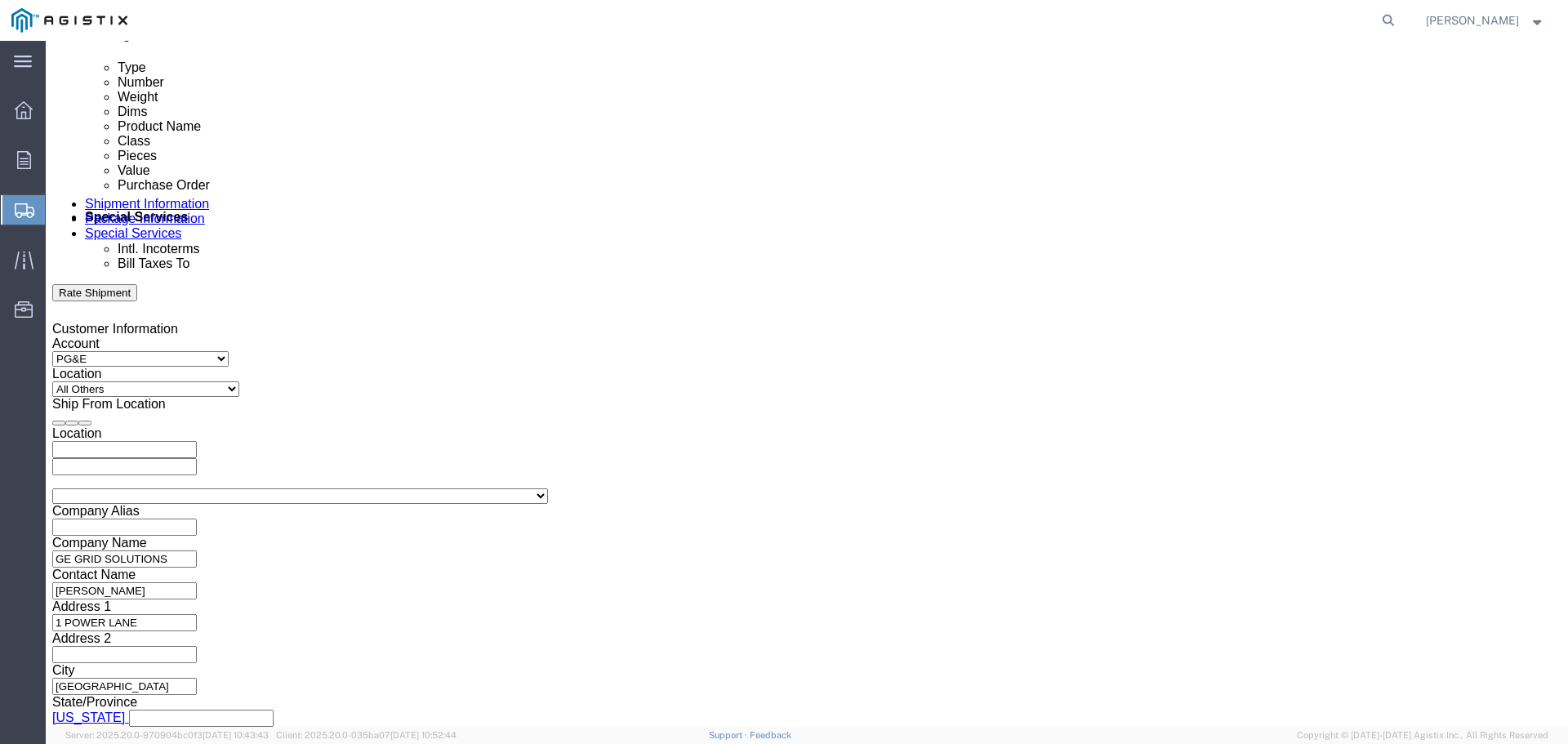
select select "STTR"
click select "Select Straight Truck"
click button "Continue"
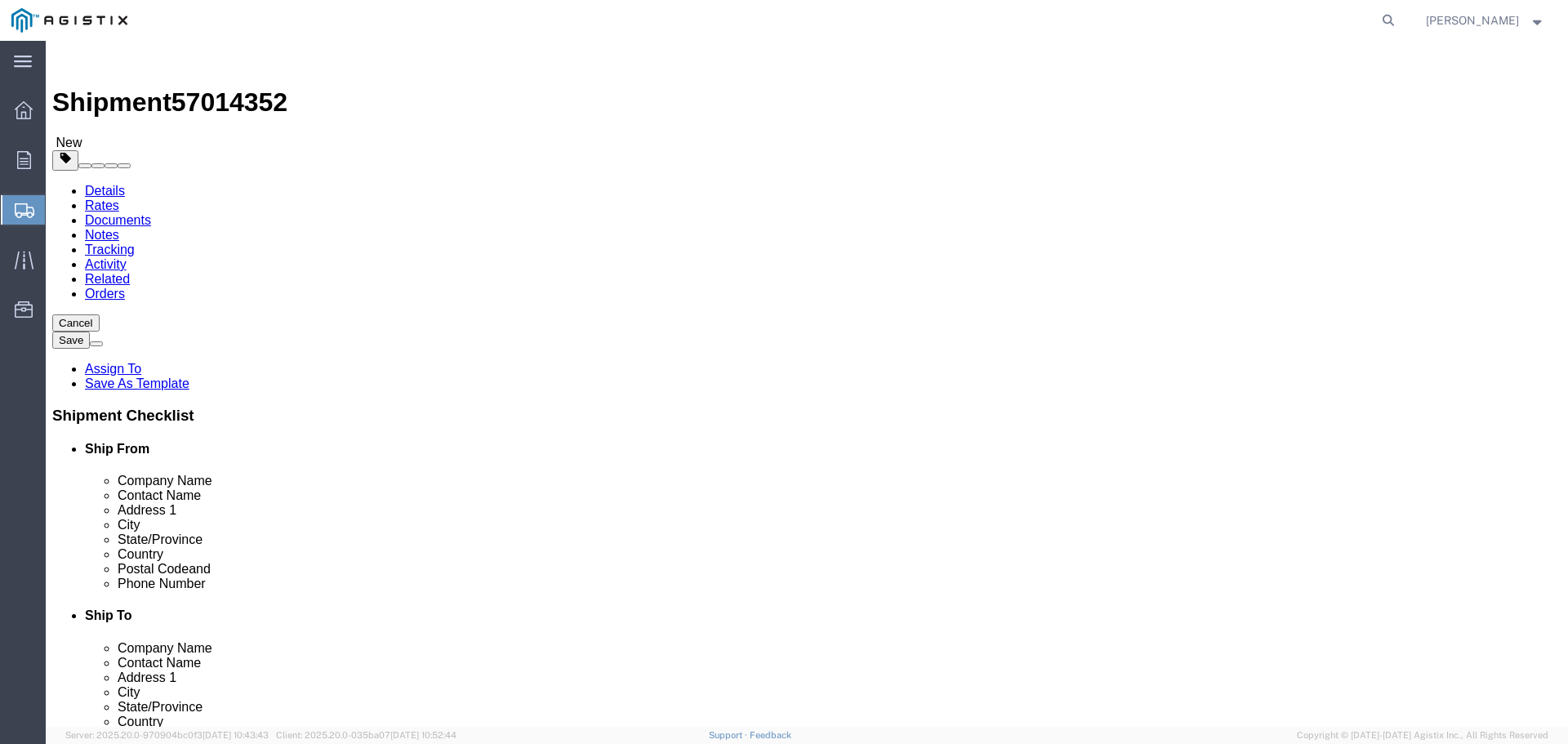
click select "Select Bulk Bundle(s) Cardboard Box(es) Carton(s) Crate(s) Drum(s) (Fiberboard)…"
select select "YRPK"
click select "Select Bulk Bundle(s) Cardboard Box(es) Carton(s) Crate(s) Drum(s) (Fiberboard)…"
click input "1"
type input "3"
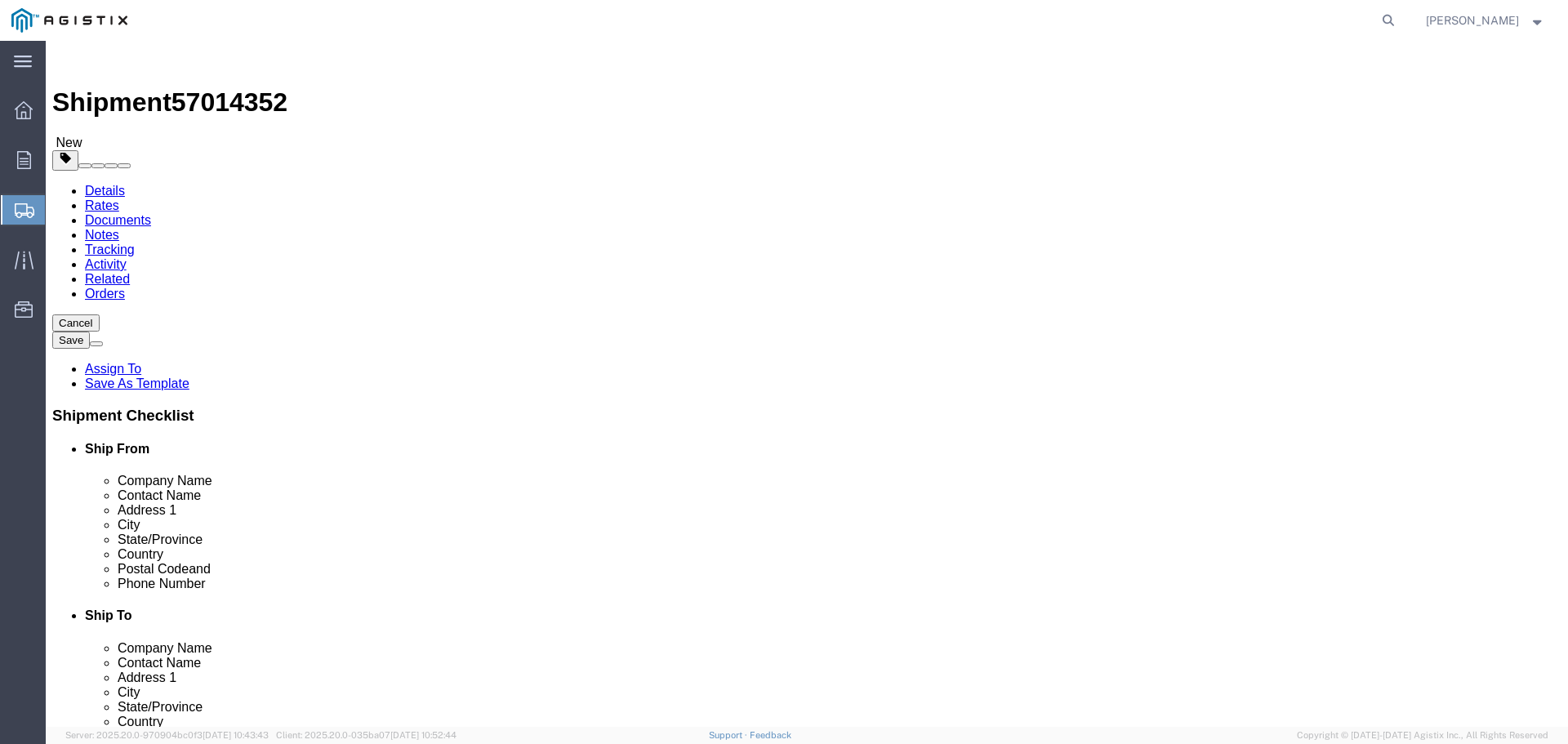
click input "text"
type input "44"
type input "36"
type input "96"
click input "0.00"
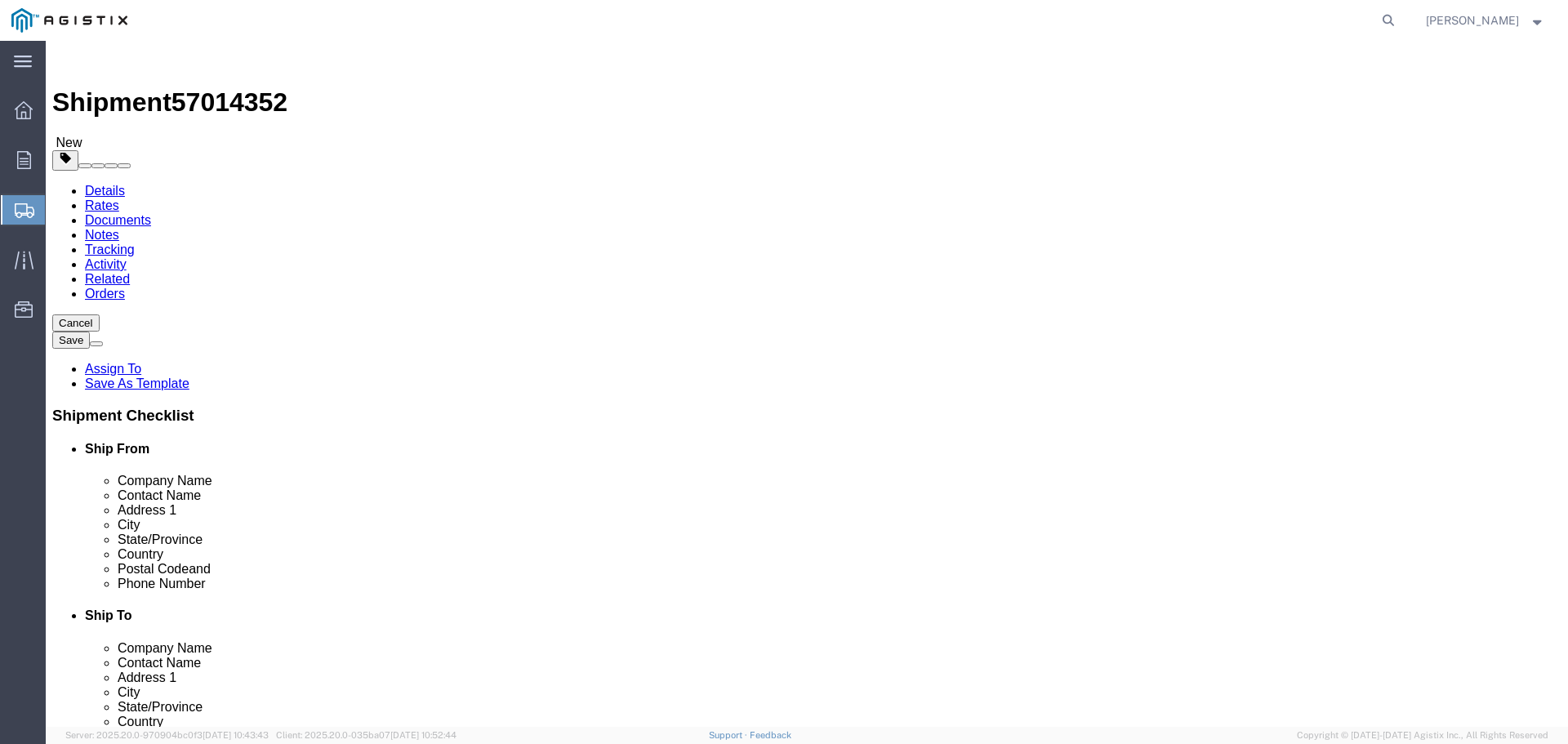
drag, startPoint x: 262, startPoint y: 379, endPoint x: 212, endPoint y: 372, distance: 50.5
click div "0.00 Select kgs lbs"
type input "1500"
click link "Add Content"
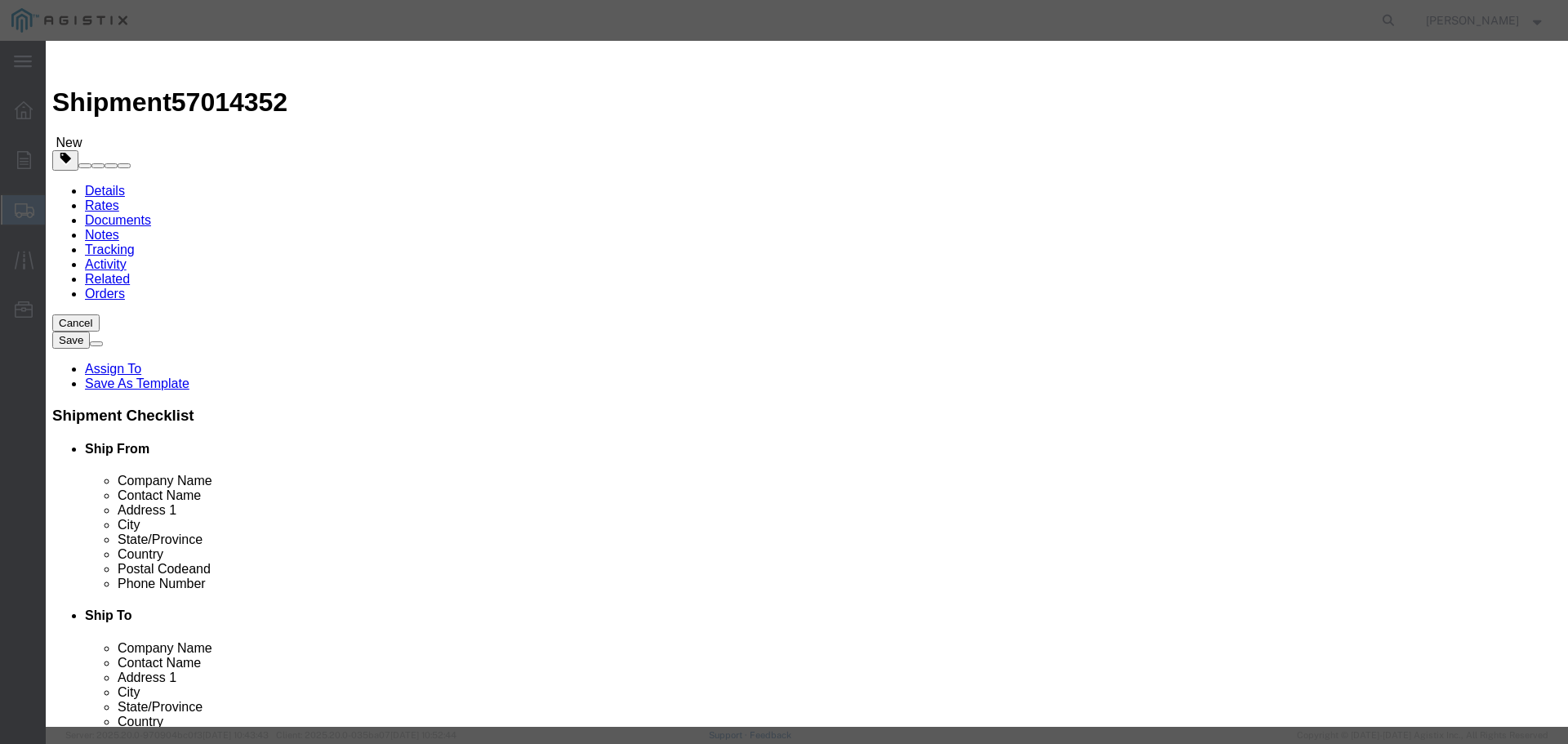
click input "0"
type input "3"
click select "Select 50 55 60 65 70 85 92.5 100 125 175 250 300 400"
select select "70"
click select "Select 50 55 60 65 70 85 92.5 100 125 175 250 300 400"
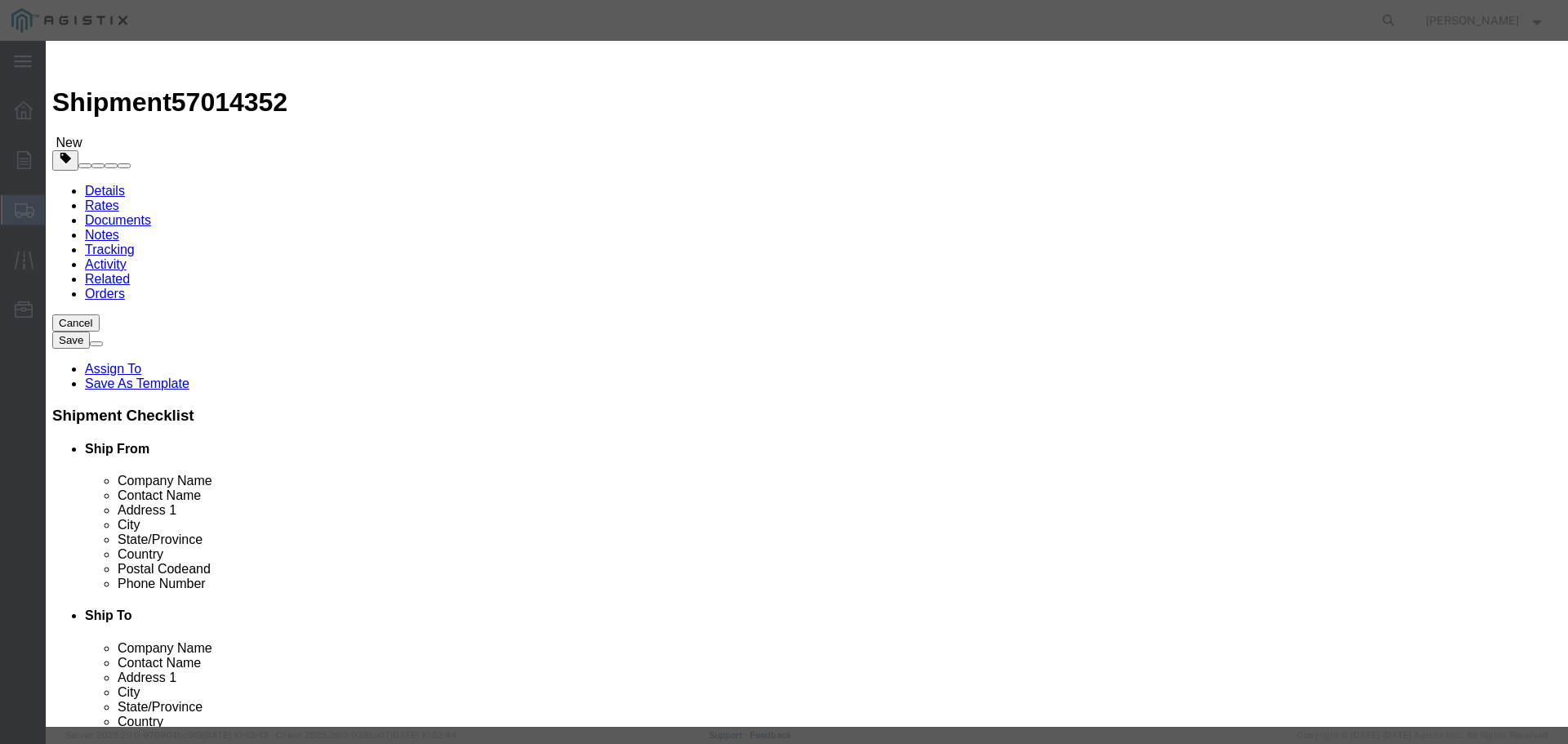
click input "text"
type input "TRANSFORMERS 494322"
click input "text"
type input "64398"
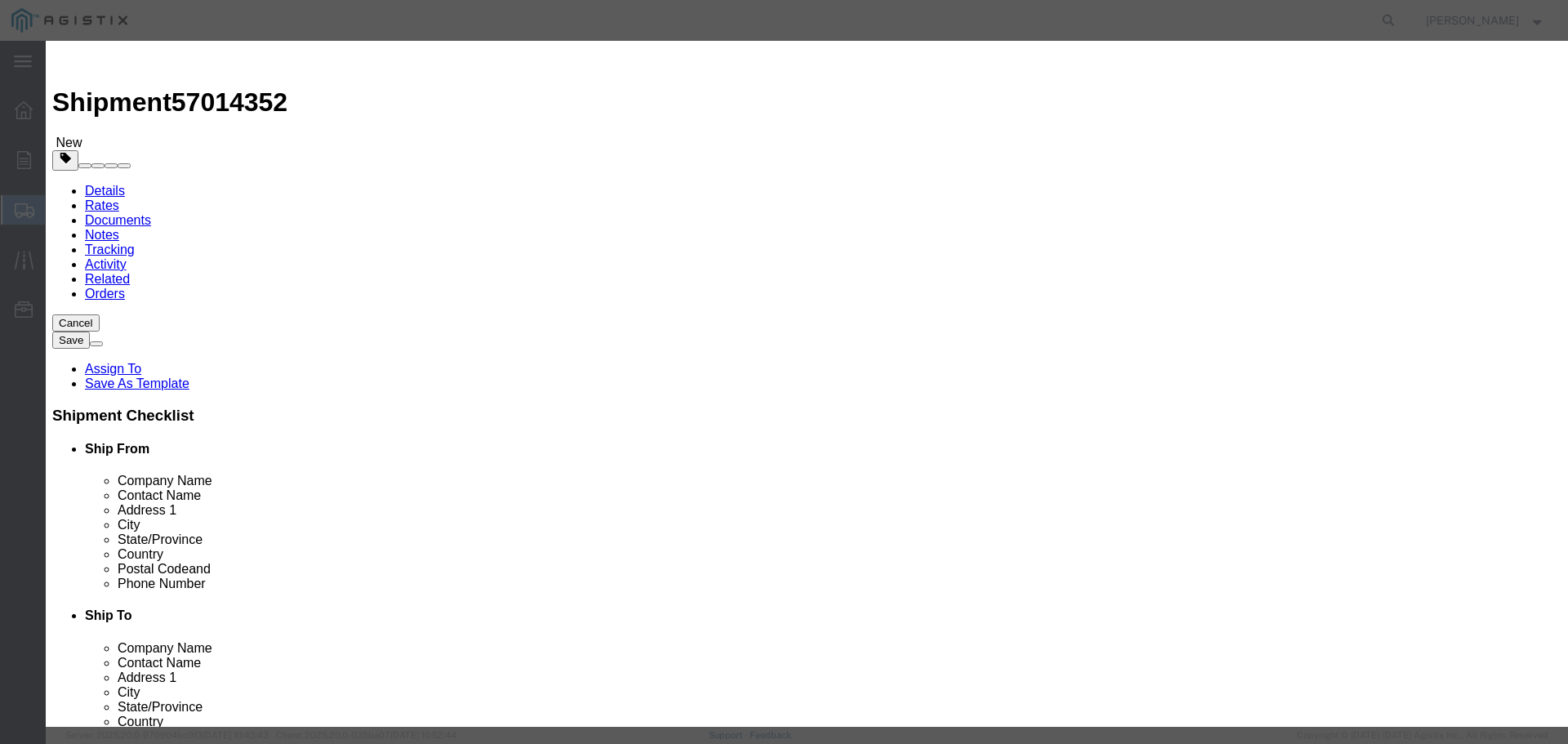
click button "Save & Close"
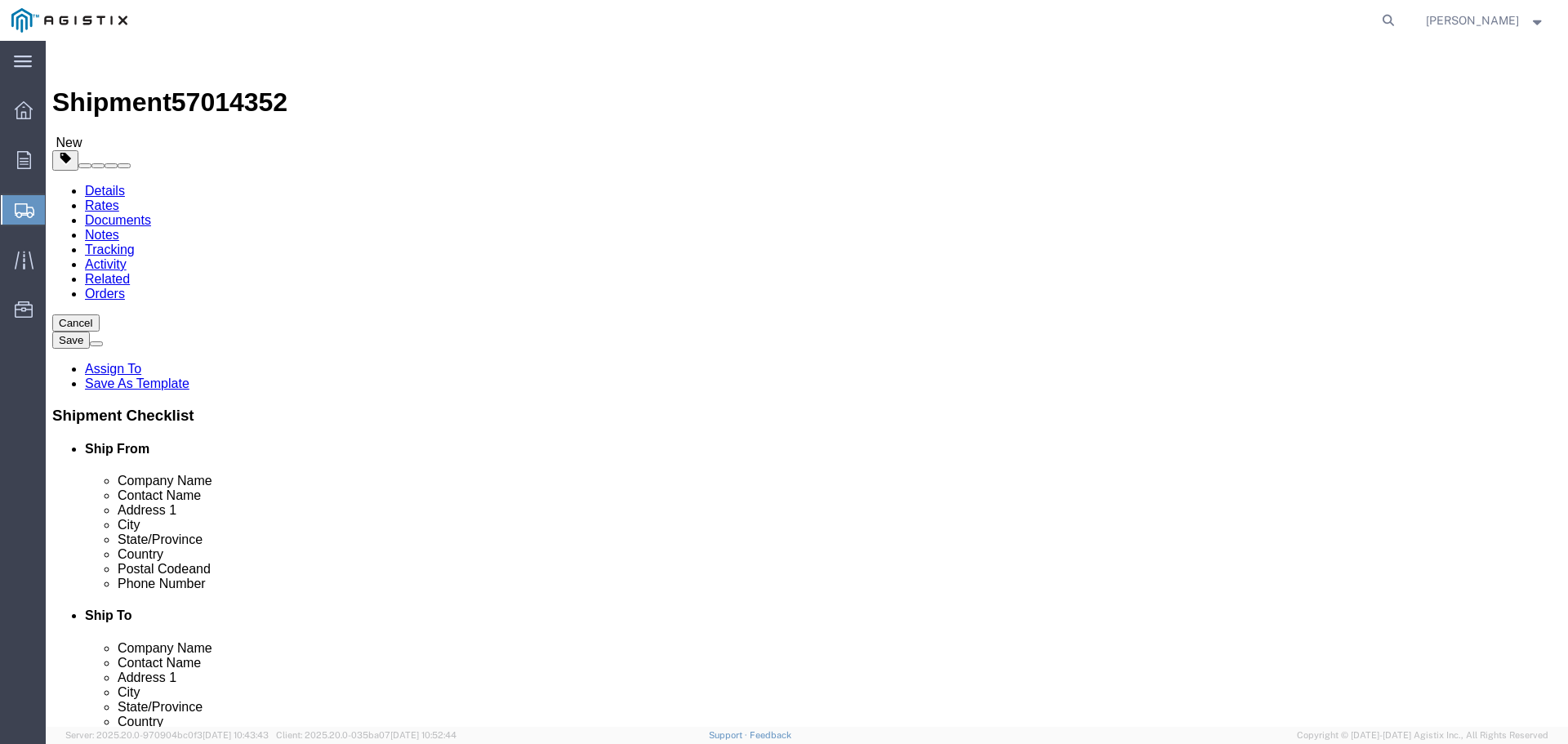
click button "Continue"
click input "text"
type input "[PERSON_NAME][EMAIL_ADDRESS][PERSON_NAME][DOMAIN_NAME]"
click label "Include shipping documents"
click input "Include shipping documents"
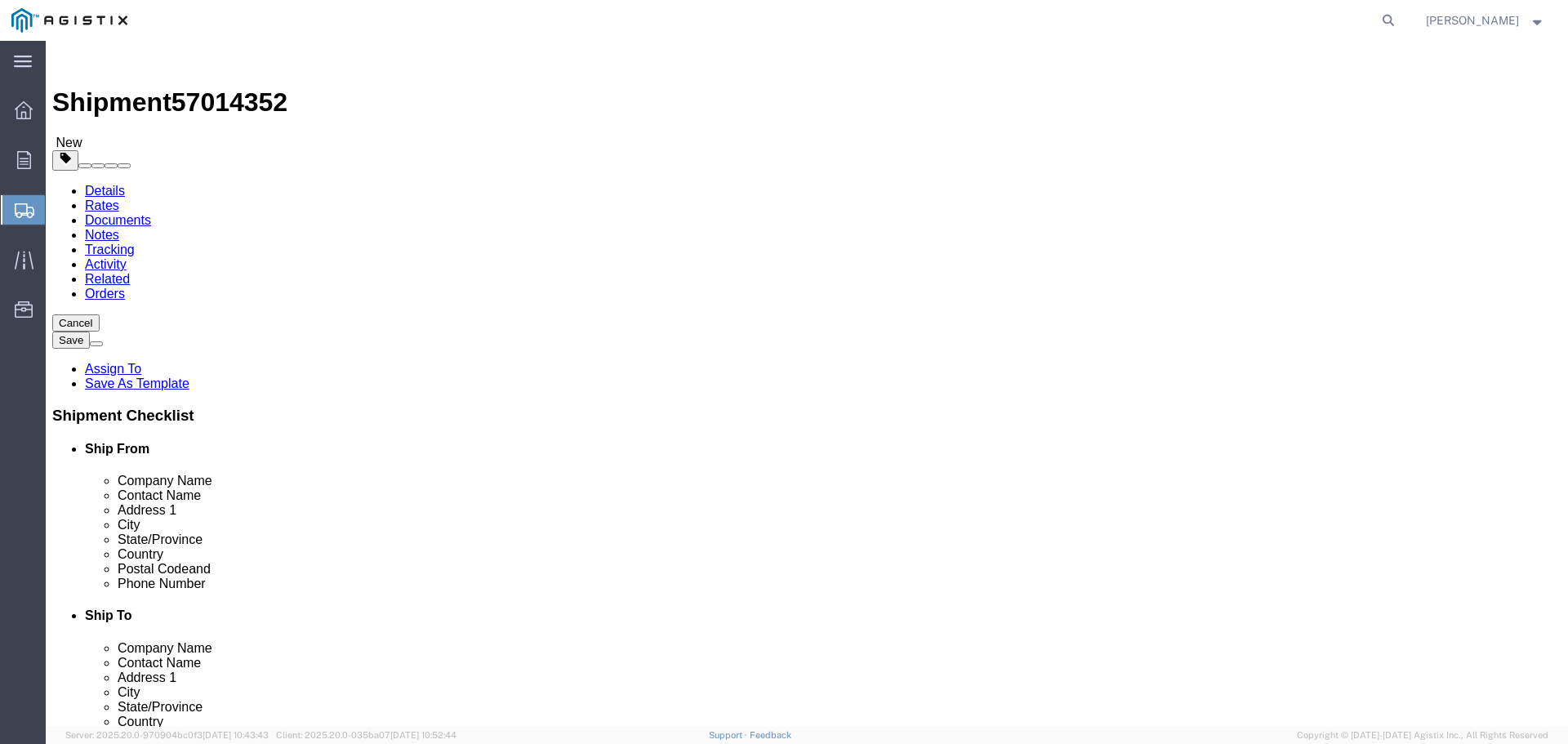
checkbox input "true"
click input "BOL"
checkbox input "true"
click label "Shipping Label"
click input "Shipping Label"
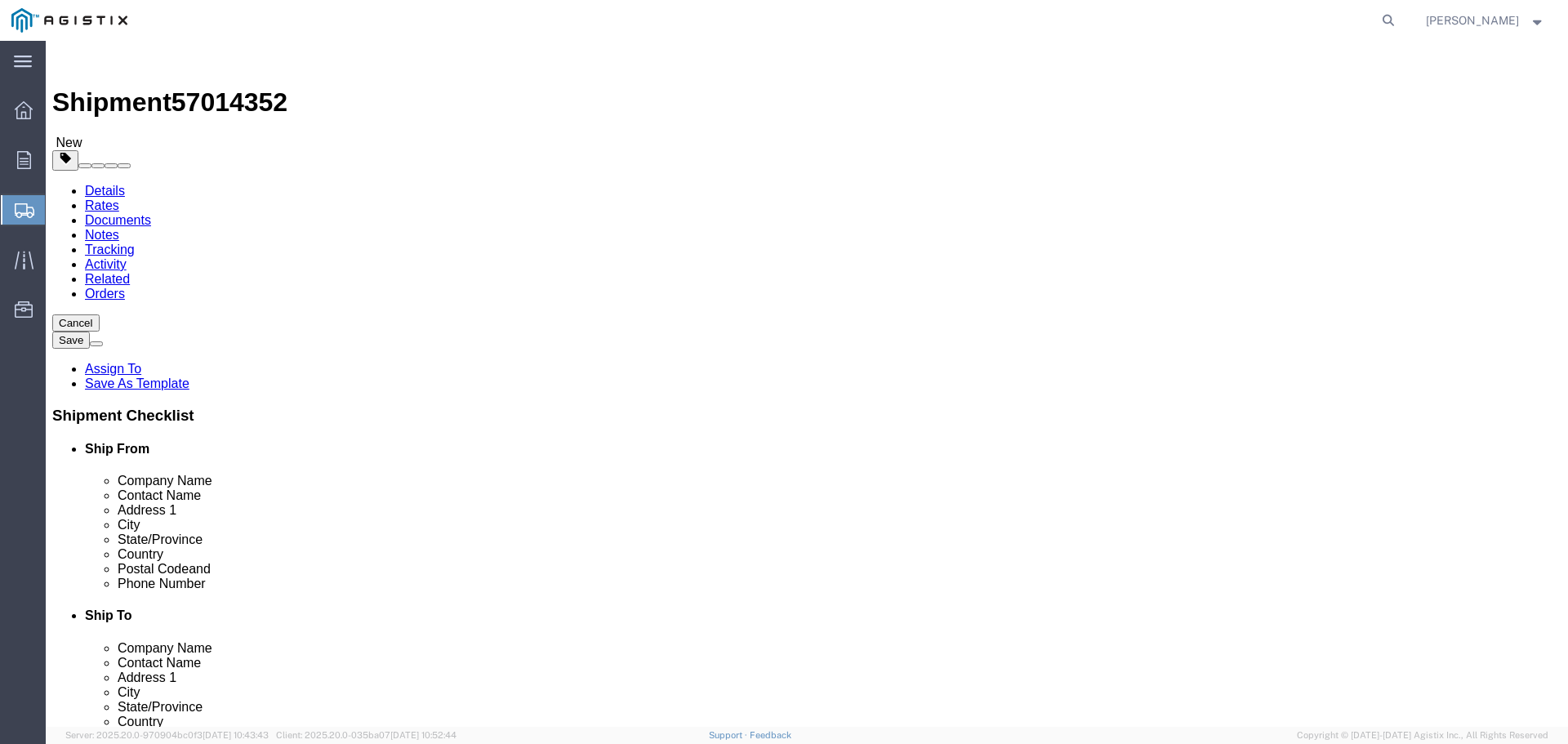
checkbox input "true"
click button "Rate Shipment"
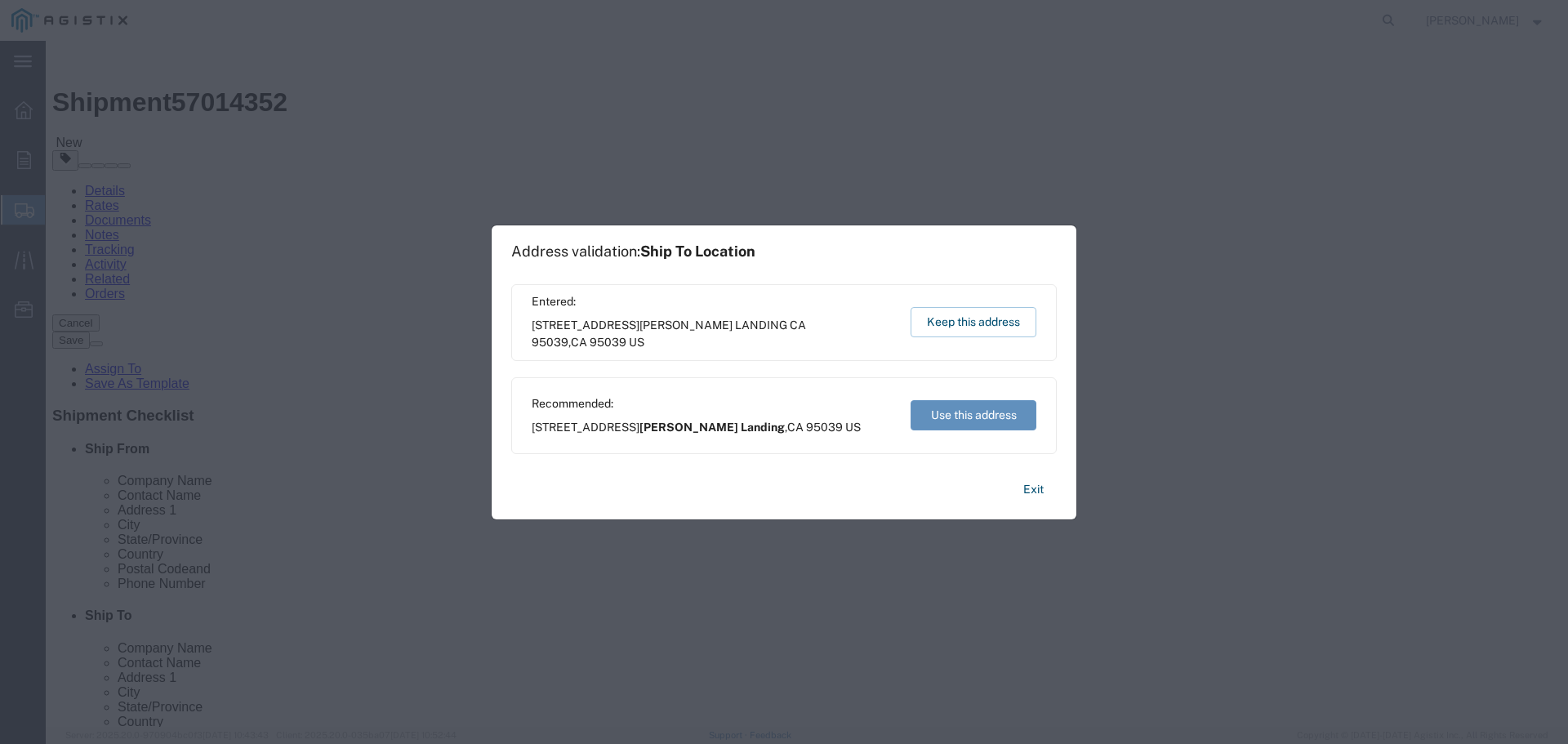
click at [960, 421] on button "Use this address" at bounding box center [973, 415] width 126 height 30
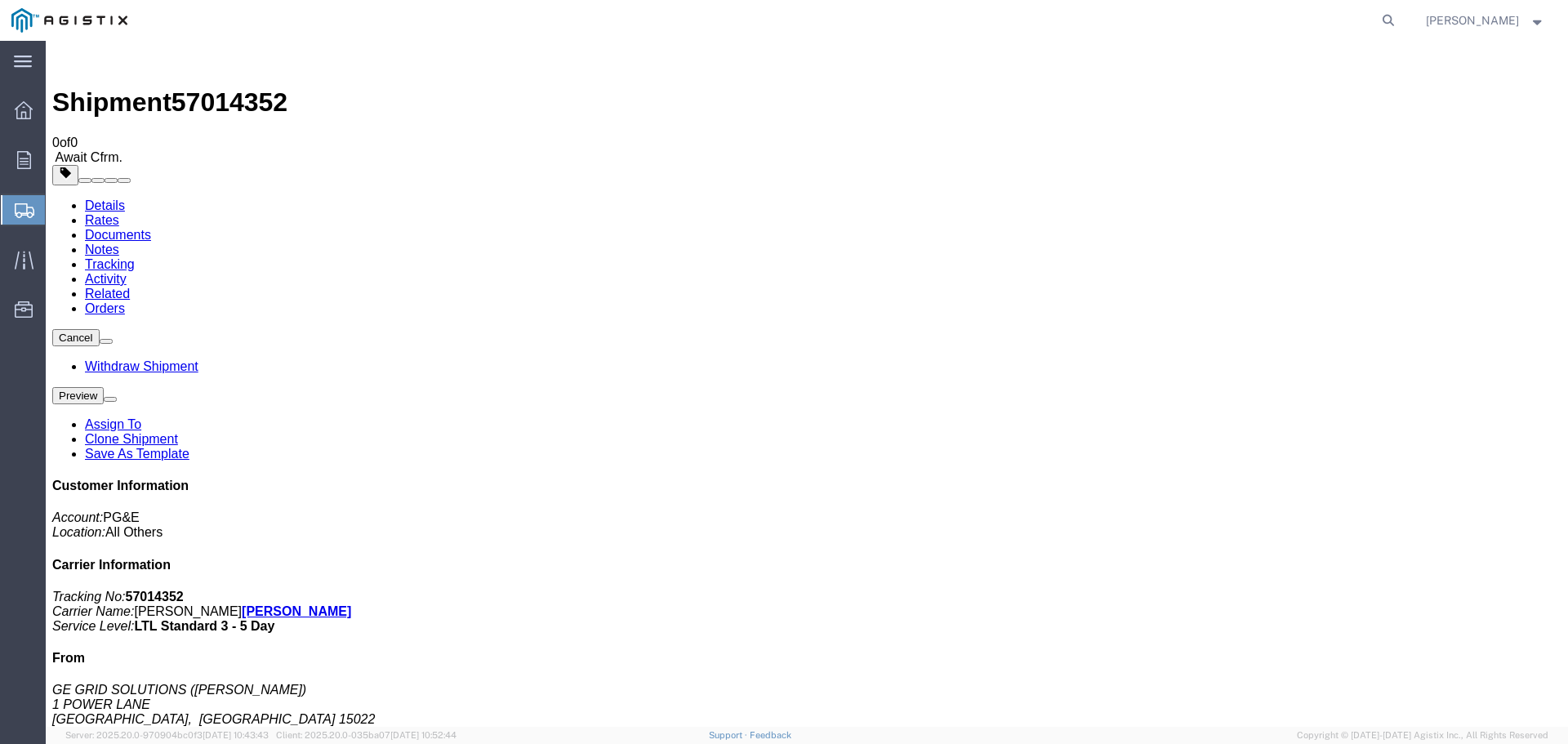
click at [0, 0] on span "Create Shipment" at bounding box center [0, 0] width 0 height 0
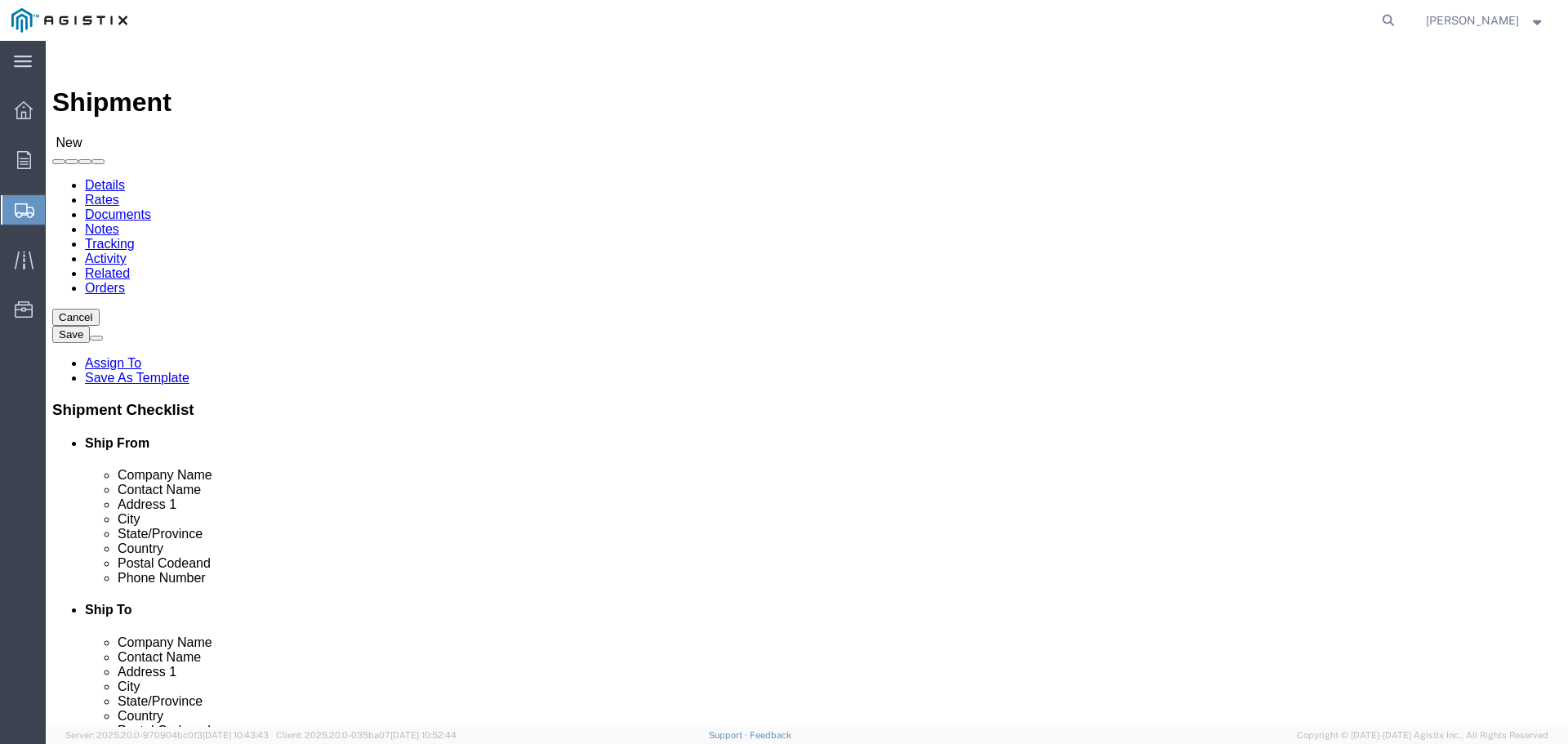
click select "Select General Electric International Inc PG&E"
select select "9596"
click select "Select General Electric International Inc PG&E"
select select
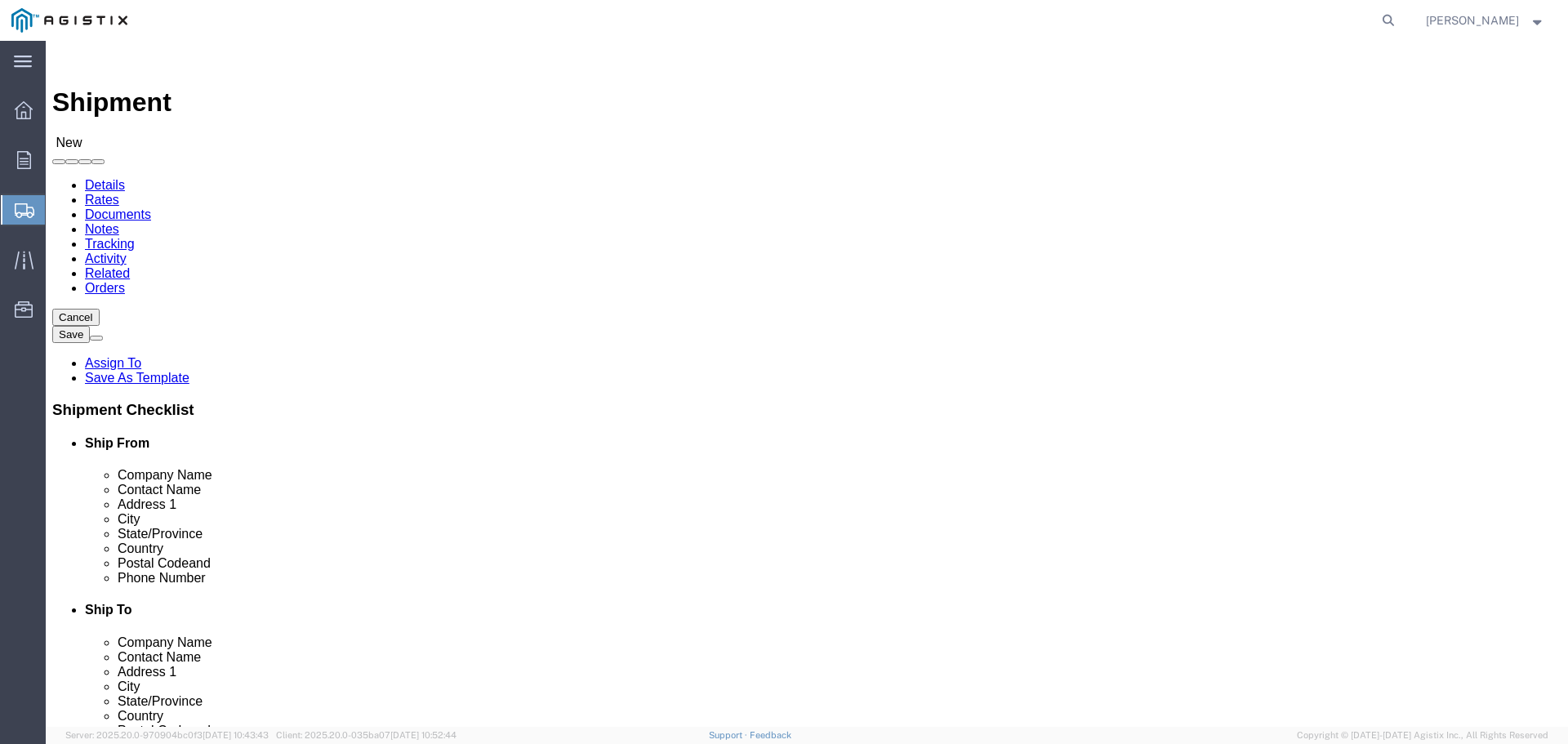
click select "Select All Others [GEOGRAPHIC_DATA] [GEOGRAPHIC_DATA] [GEOGRAPHIC_DATA] [GEOGRA…"
select select "23082"
click select "Select All Others [GEOGRAPHIC_DATA] [GEOGRAPHIC_DATA] [GEOGRAPHIC_DATA] [GEOGRA…"
type input "2"
type input "F"
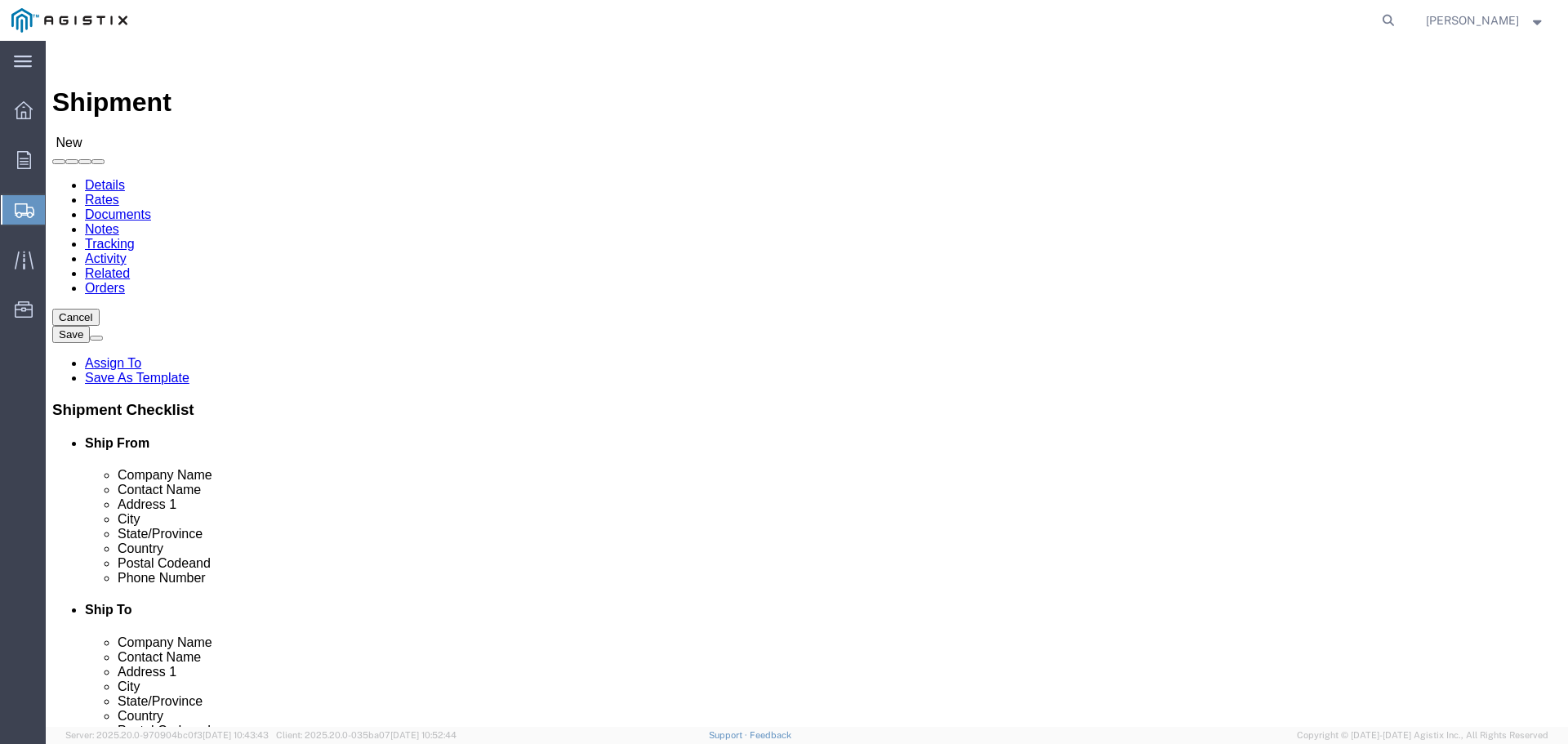
click input "text"
type input "GE GRID SOLUTIONS"
click input "text"
type input "[PERSON_NAME]"
type input "1 POWER LANE"
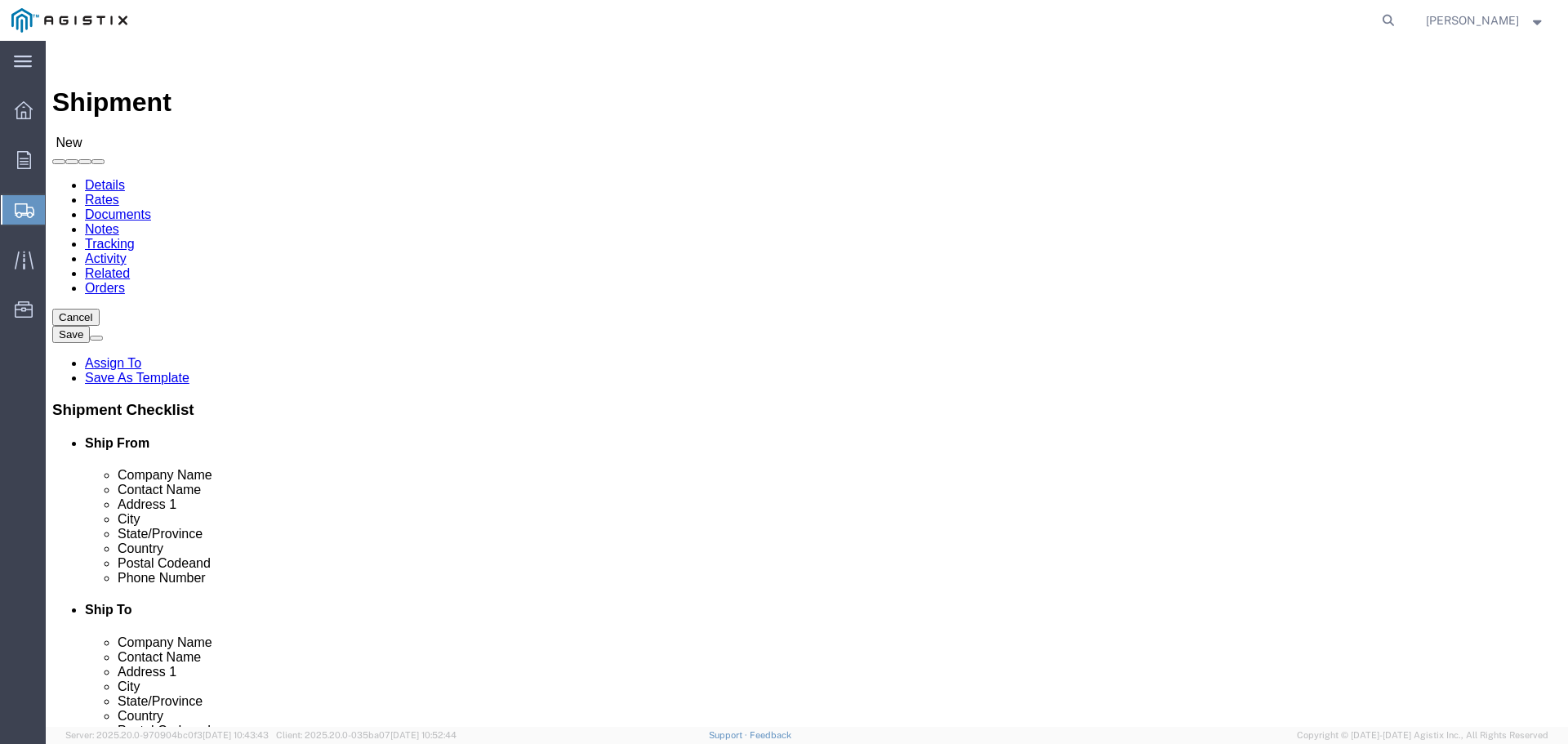
type input "[GEOGRAPHIC_DATA]"
type input "P"
type input "PE"
click input "text"
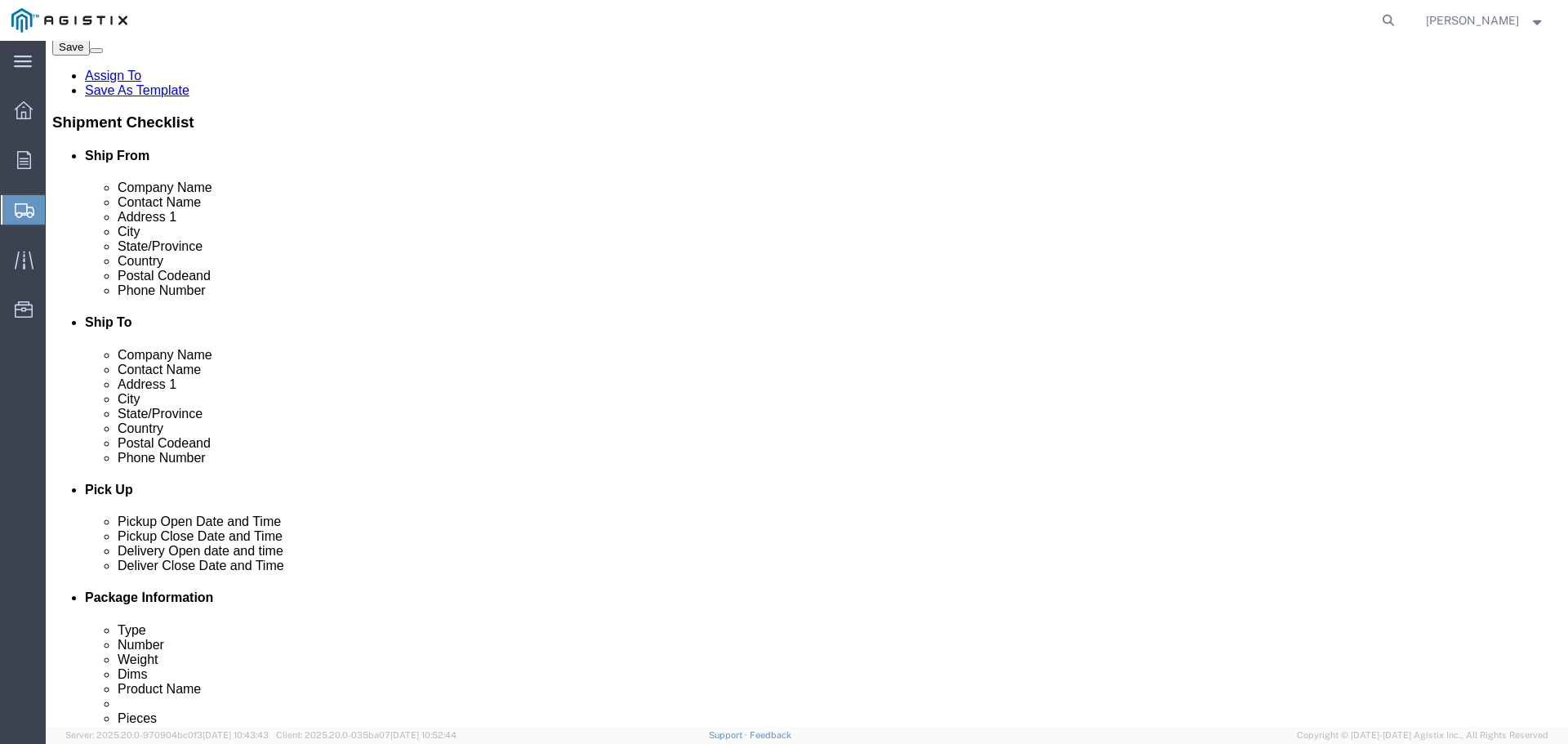
scroll to position [272, 0]
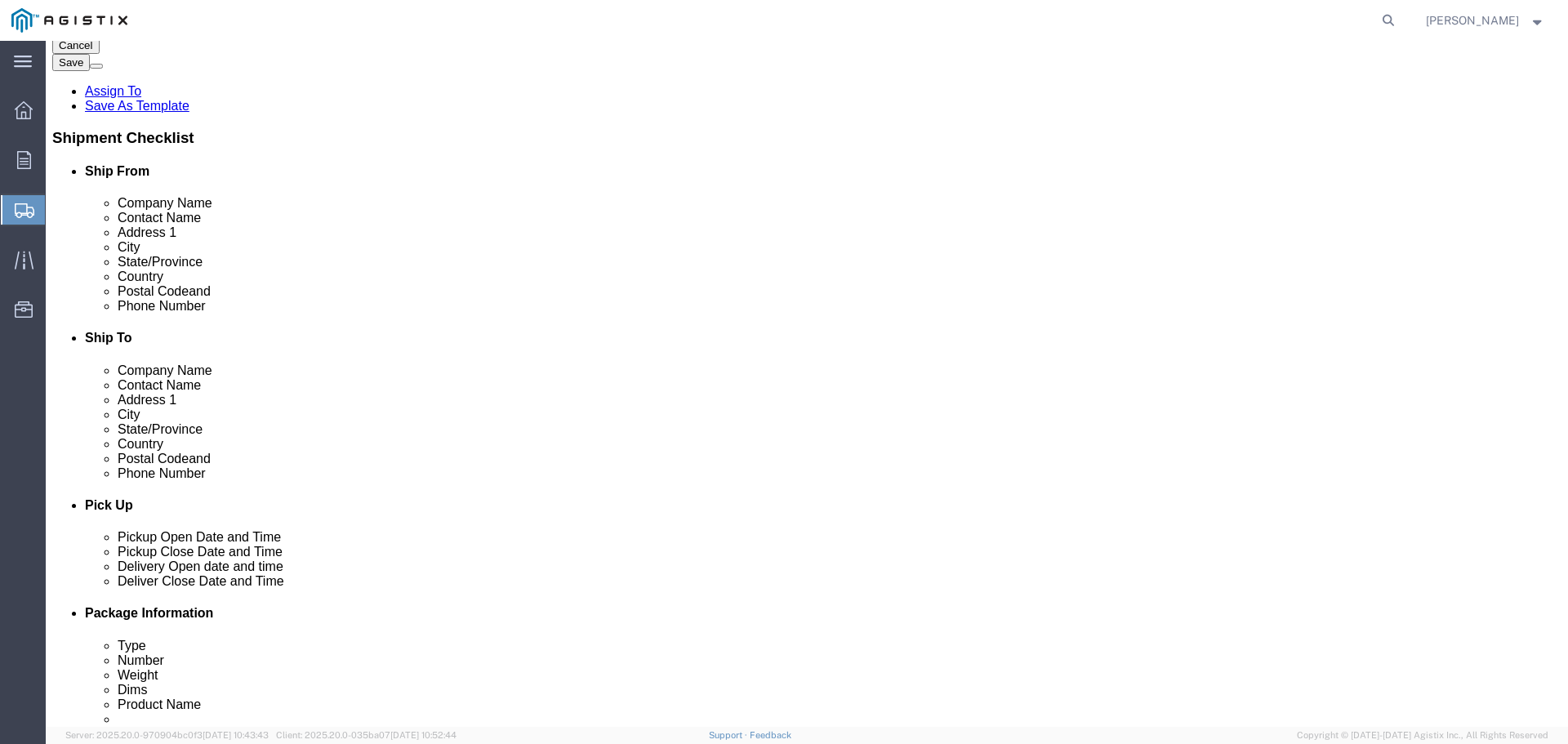
type input "15022"
click input "text"
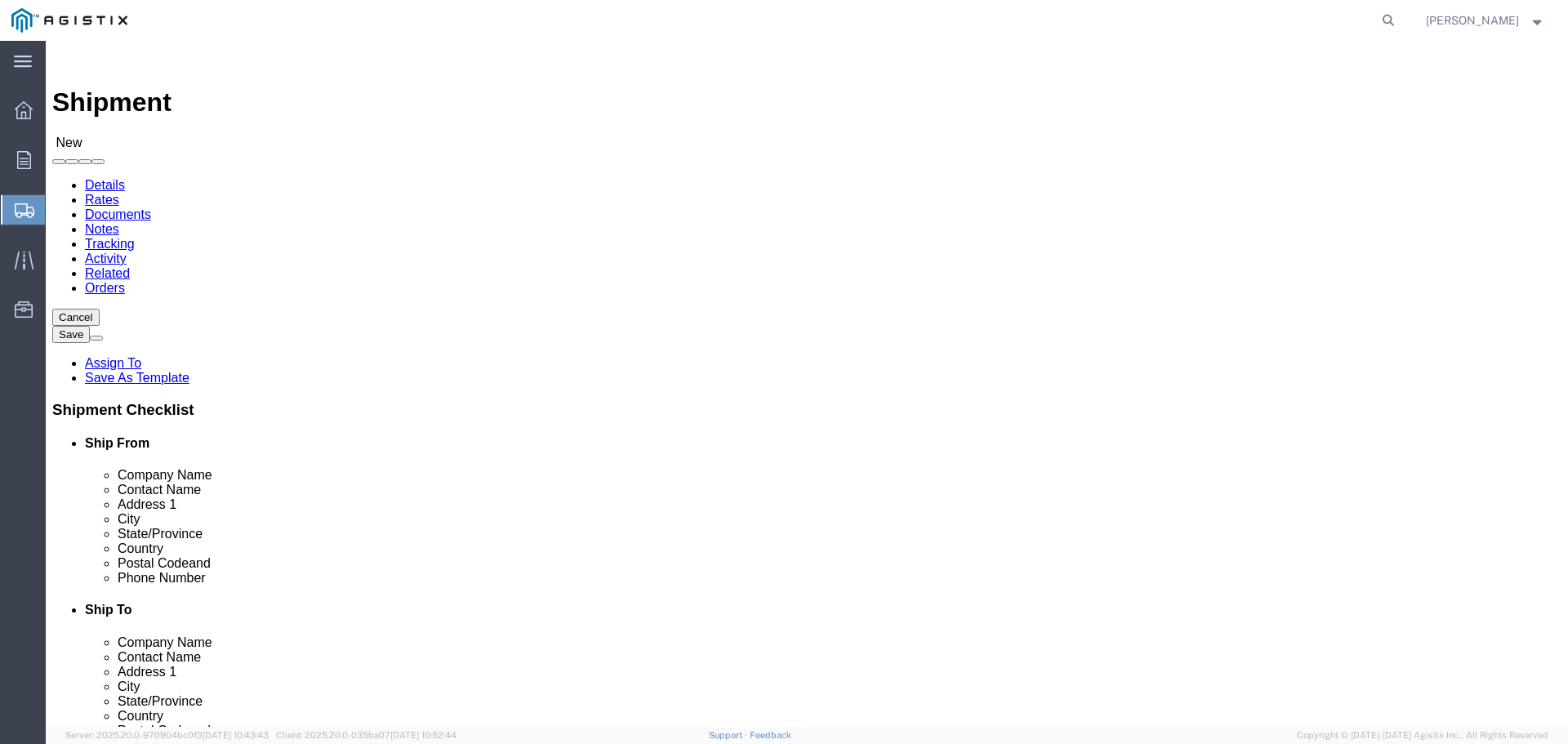
type input "7242764249"
click input "text"
type input "PG&E"
click label "Contact Name"
click input "text"
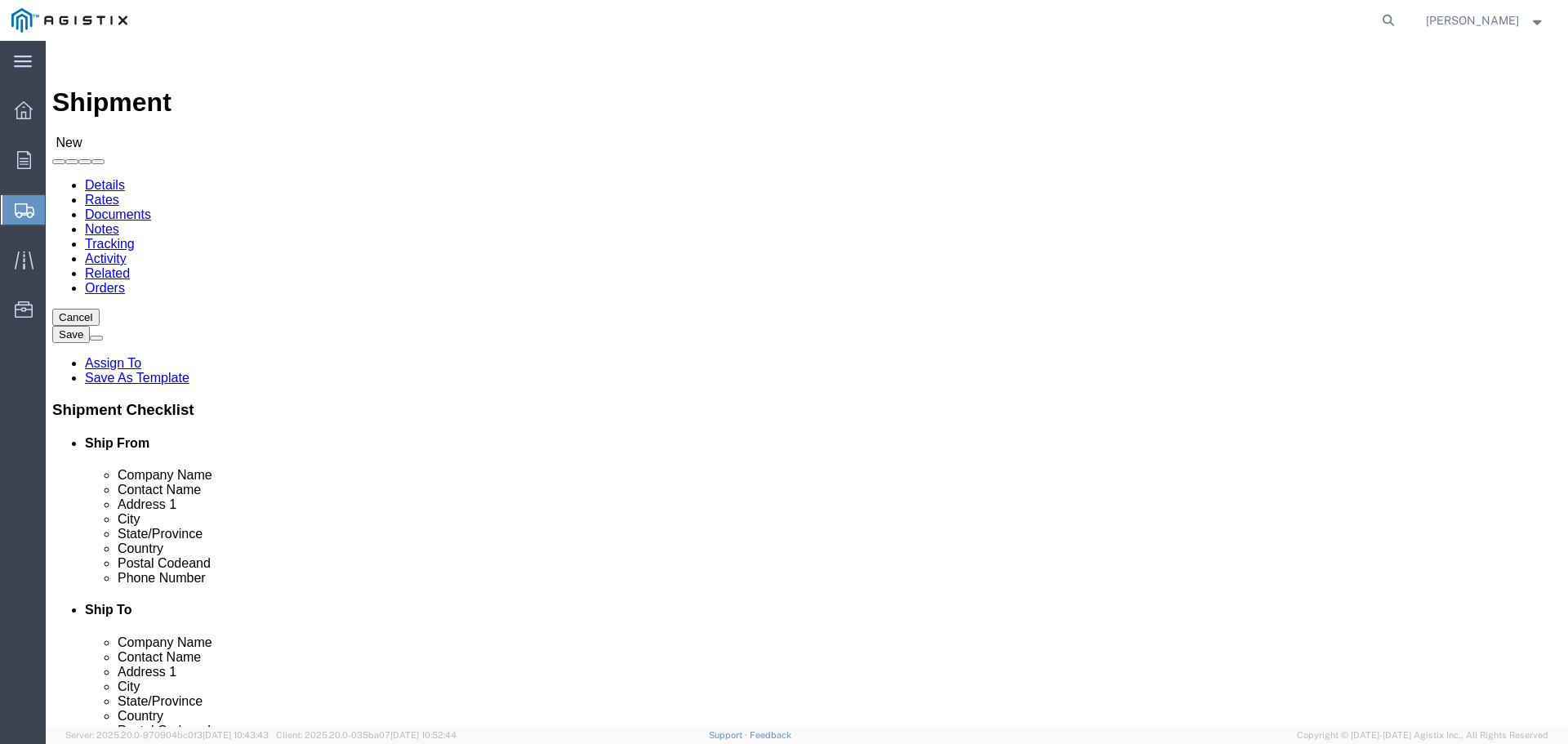
type input "N/A"
click div "Location My Profile Location (OBSOLETE) [PERSON_NAME] SC - GC TRAILER (OBSOLETE…"
click input "text"
type input "2"
click input "text"
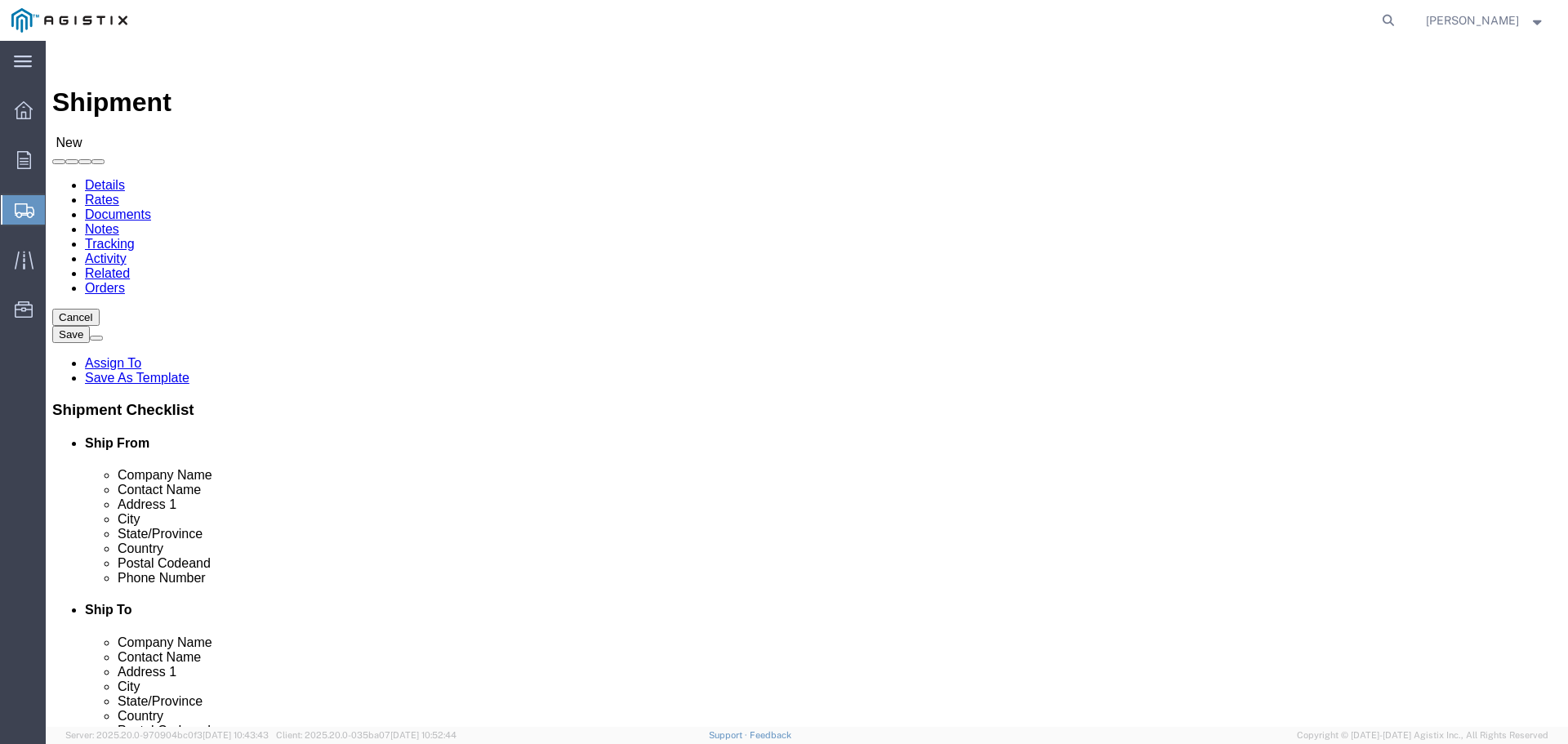
paste input "[STREET_ADDRESS]"
type input "[STREET_ADDRESS]"
click input "text"
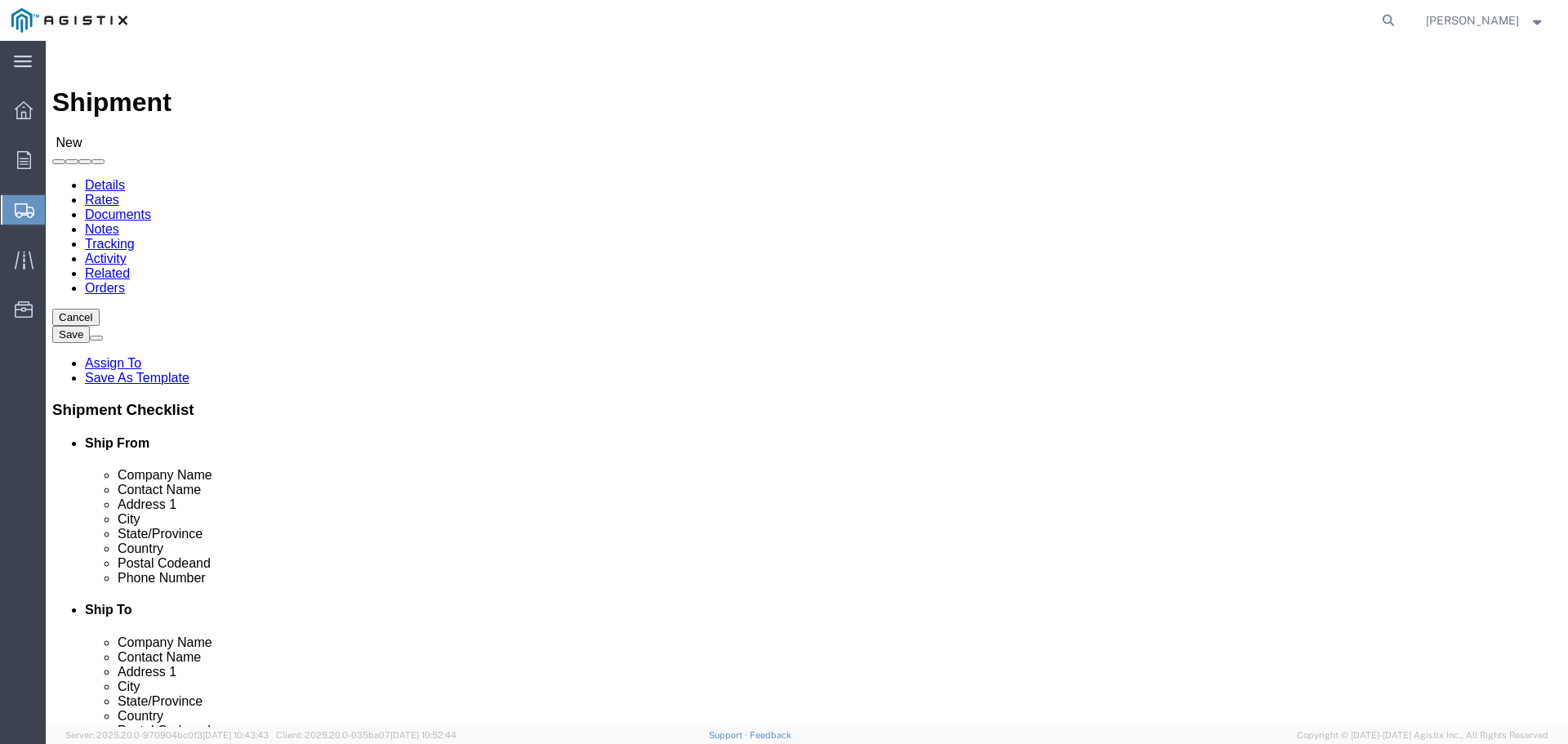
paste input "[GEOGRAPHIC_DATA]"
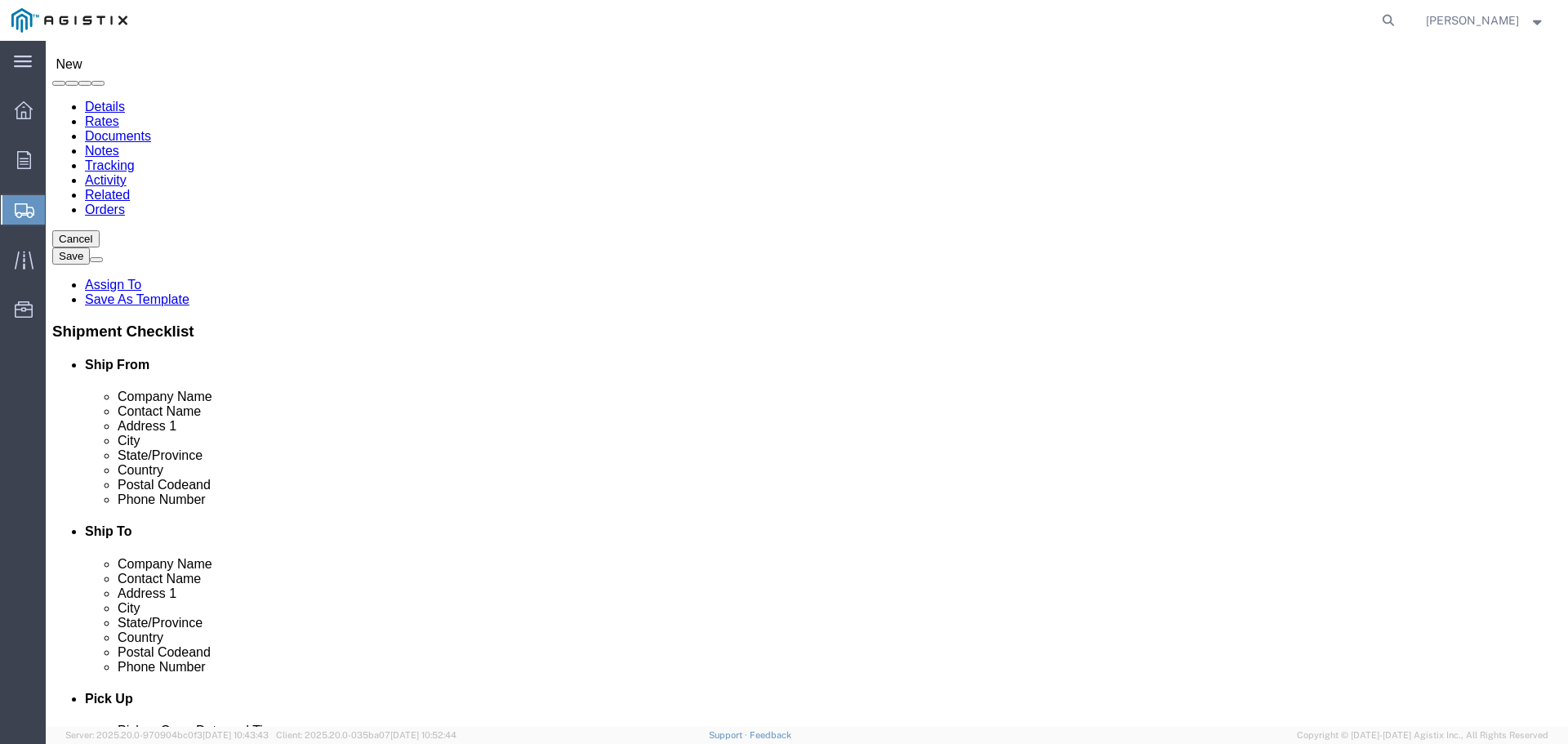
scroll to position [272, 0]
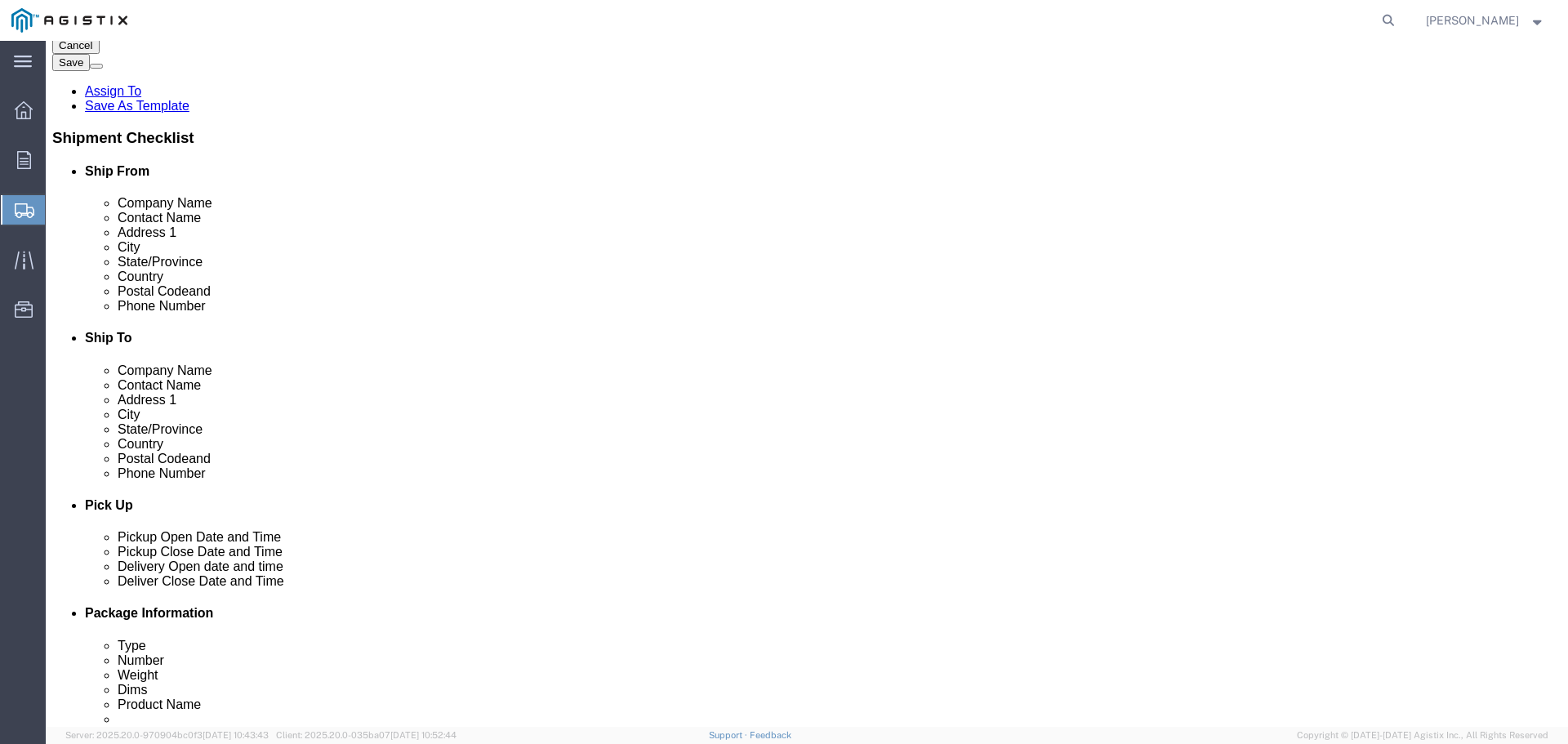
type input "[GEOGRAPHIC_DATA]"
click label "City"
click input "text"
type input "CAL"
click input "Postal Code"
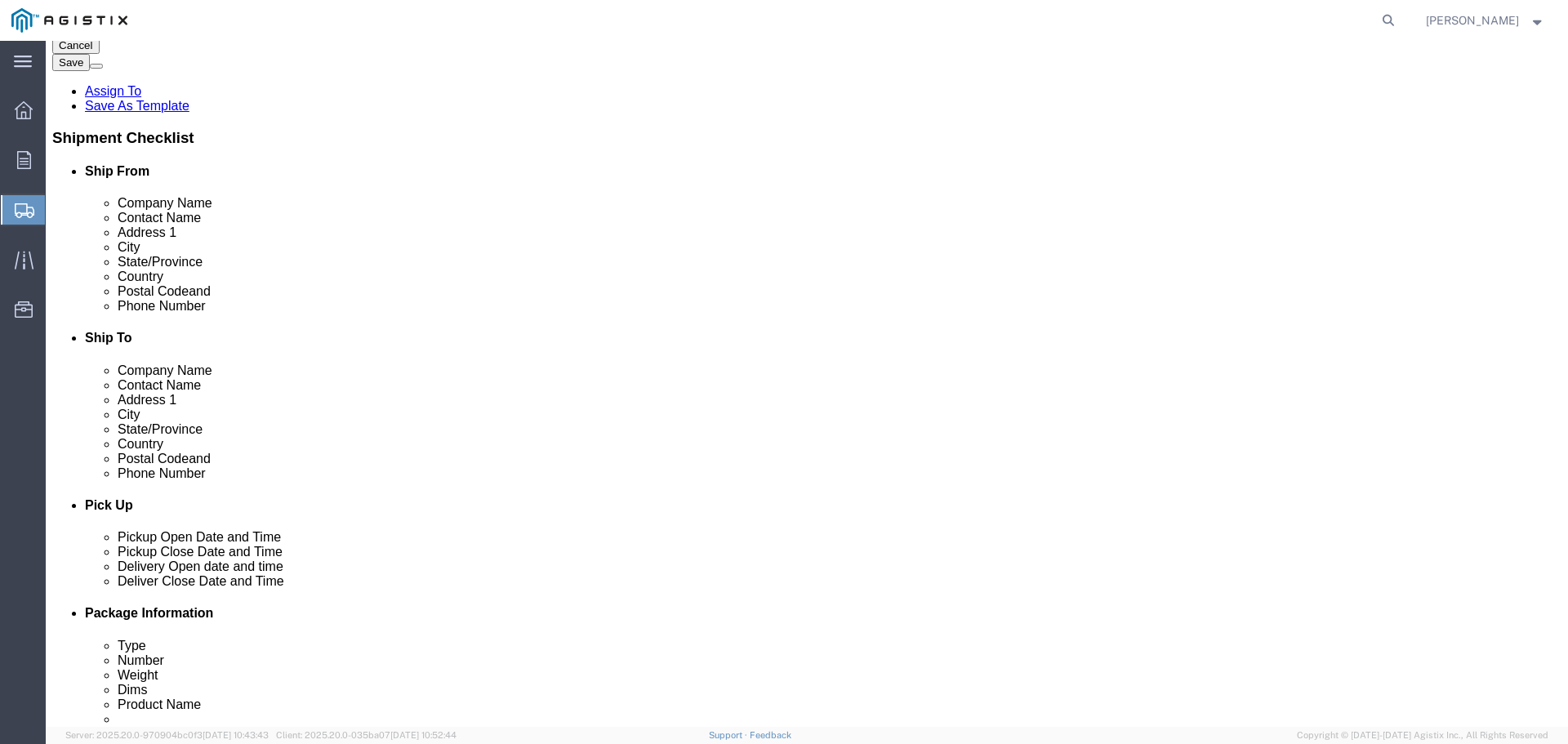
type input "93725"
click input "text"
paste input "[PHONE_NUMBER]"
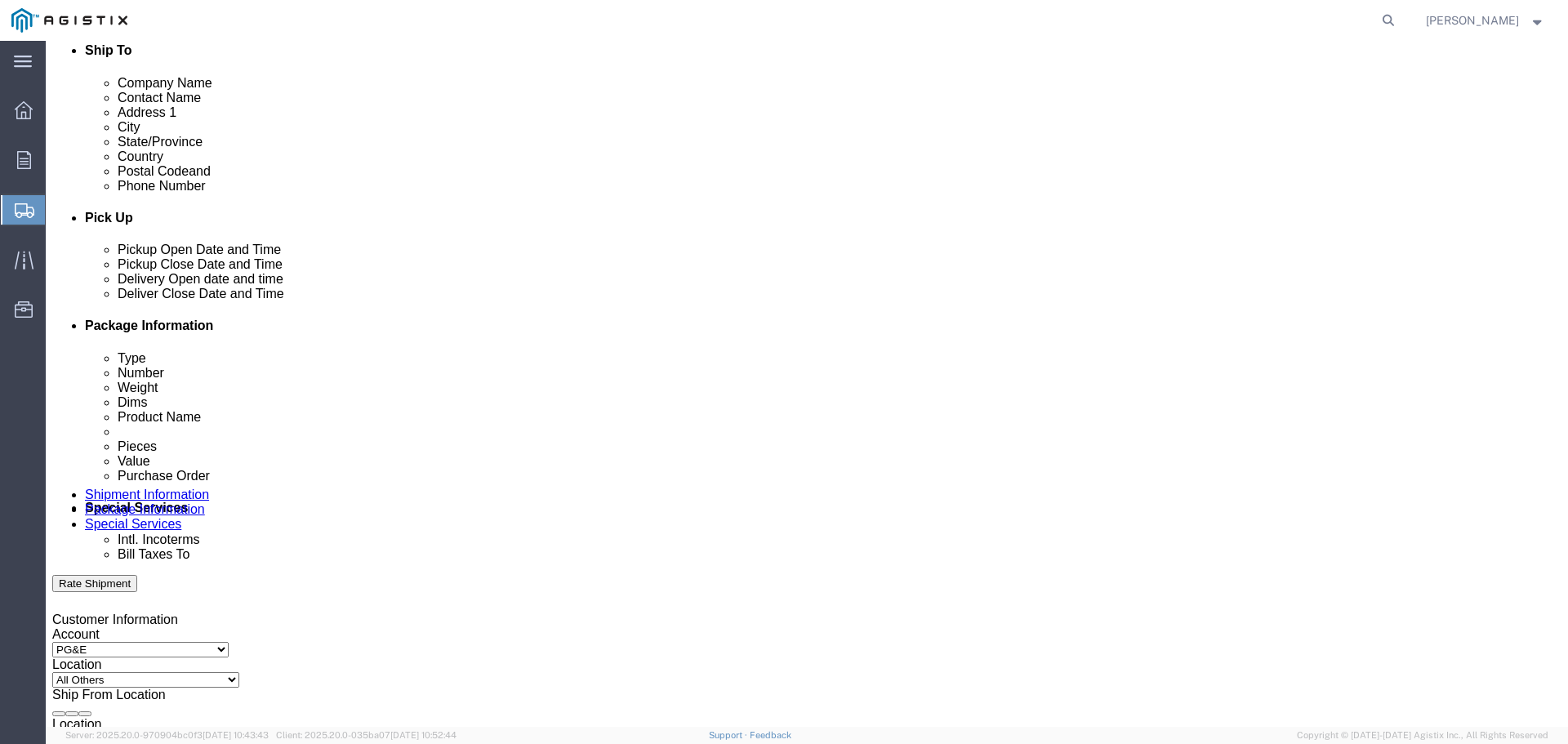
scroll to position [544, 0]
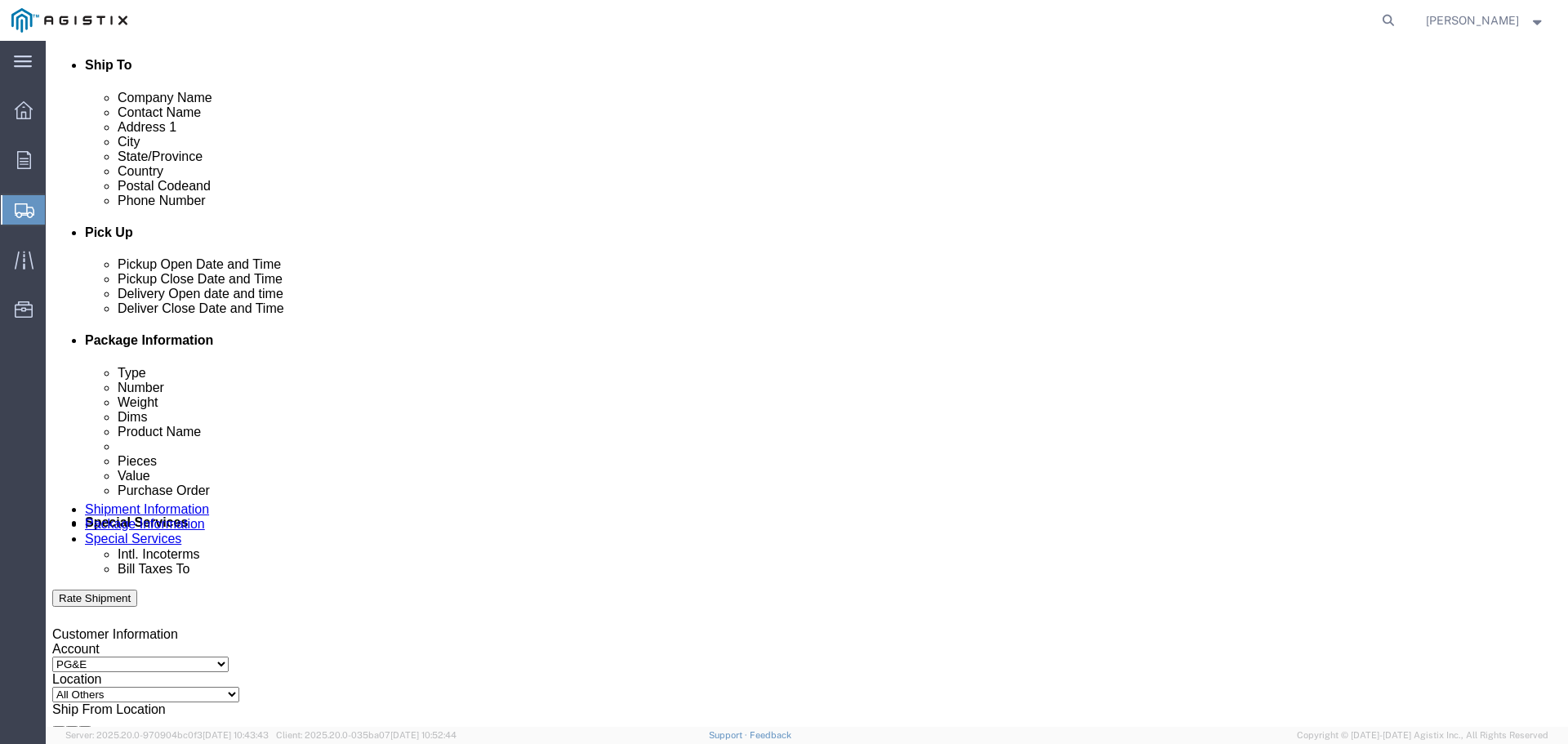
type input "[PHONE_NUMBER]"
click div "[DATE] 6:00 PM"
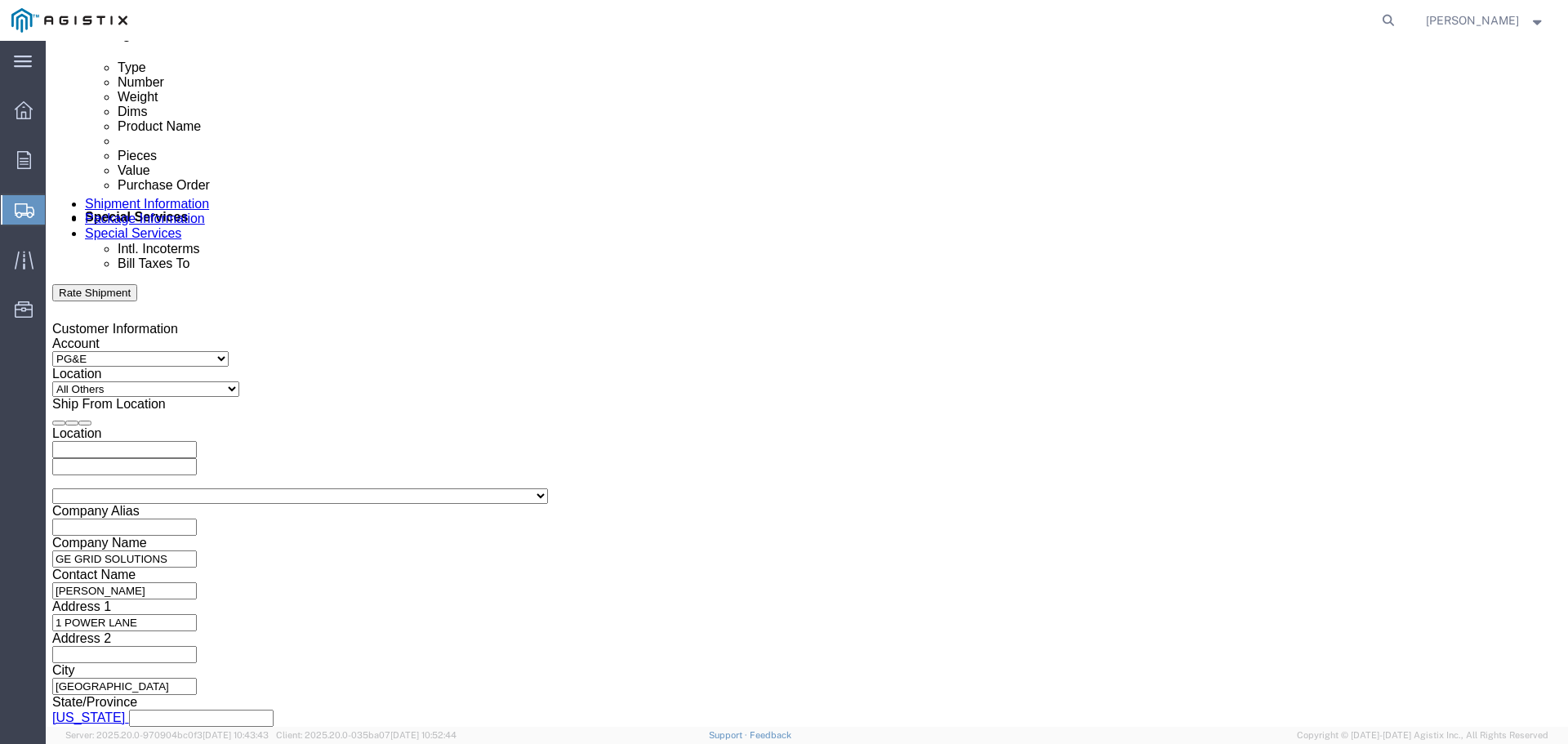
click input "6:00 PM"
click input "10:00 PM"
type input "10:00 AM"
click button "Apply"
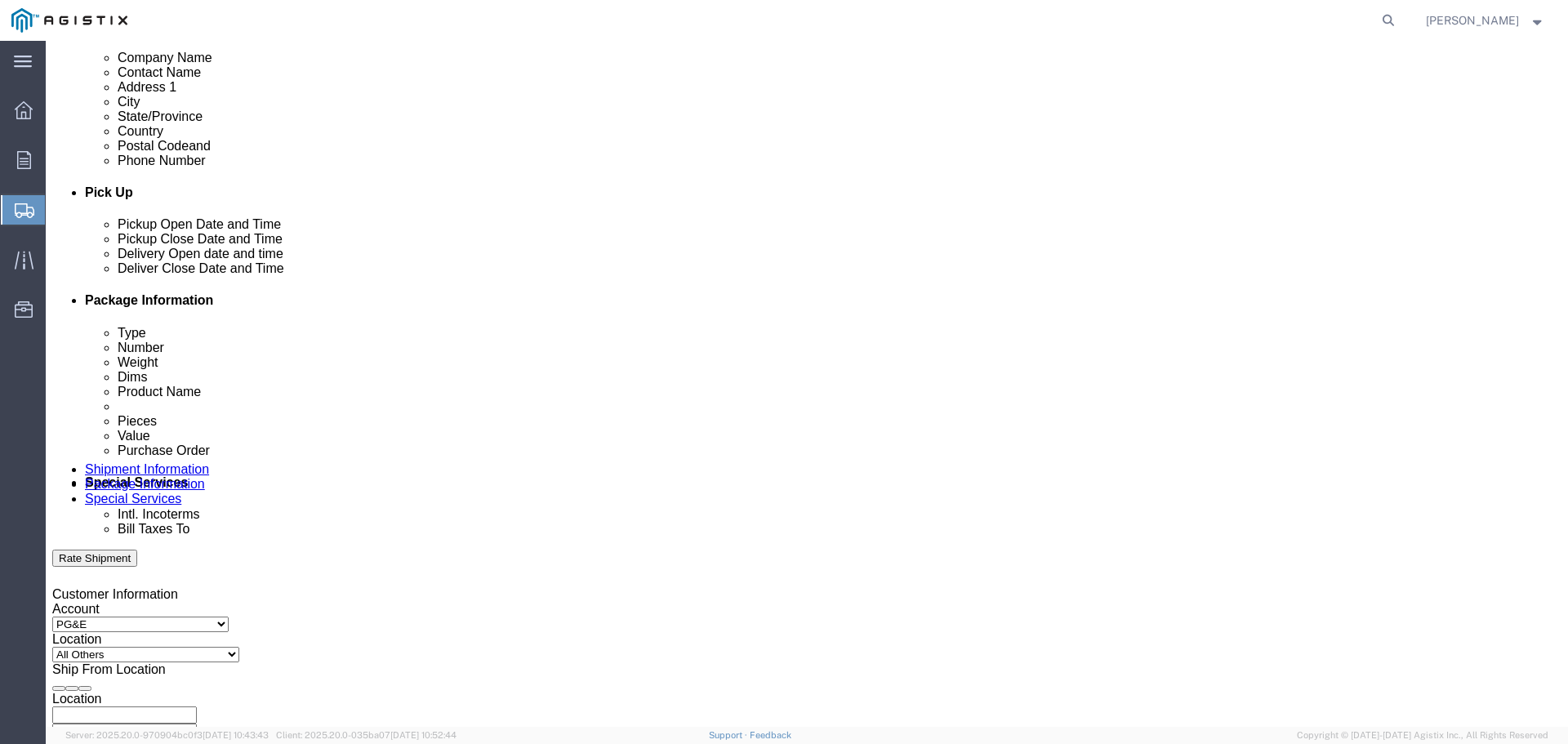
scroll to position [577, 0]
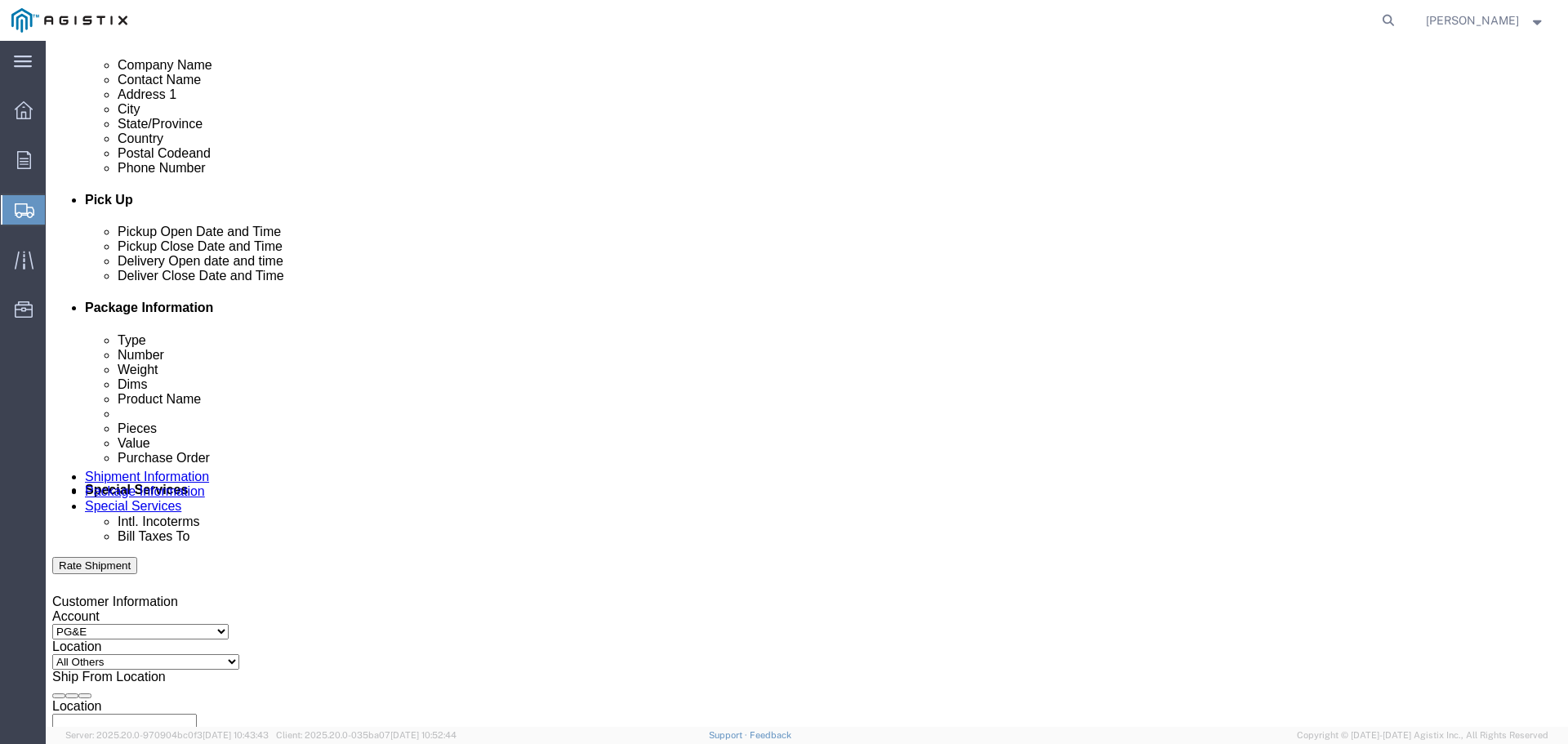
click button
click div
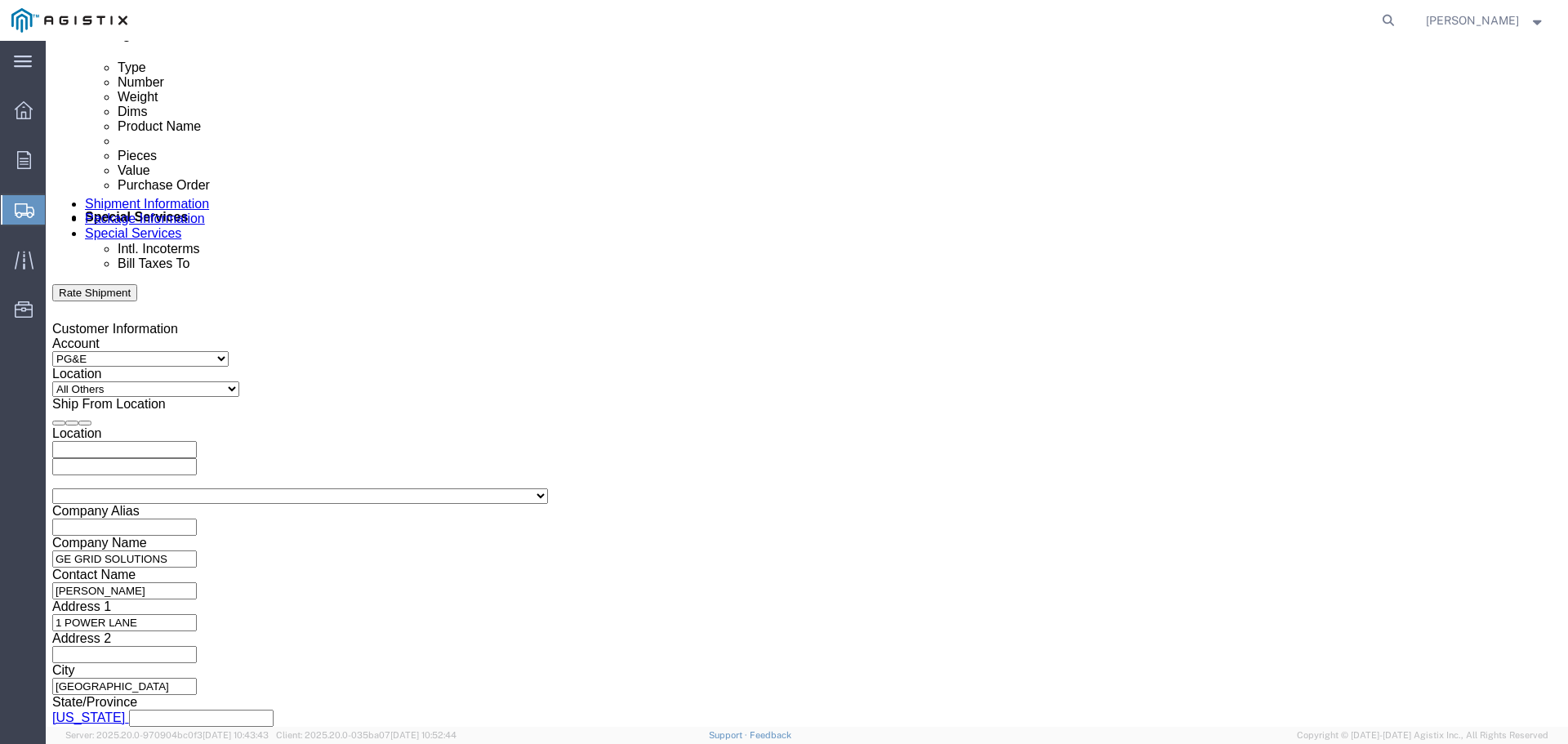
type input "5:00 PM"
click button "Apply"
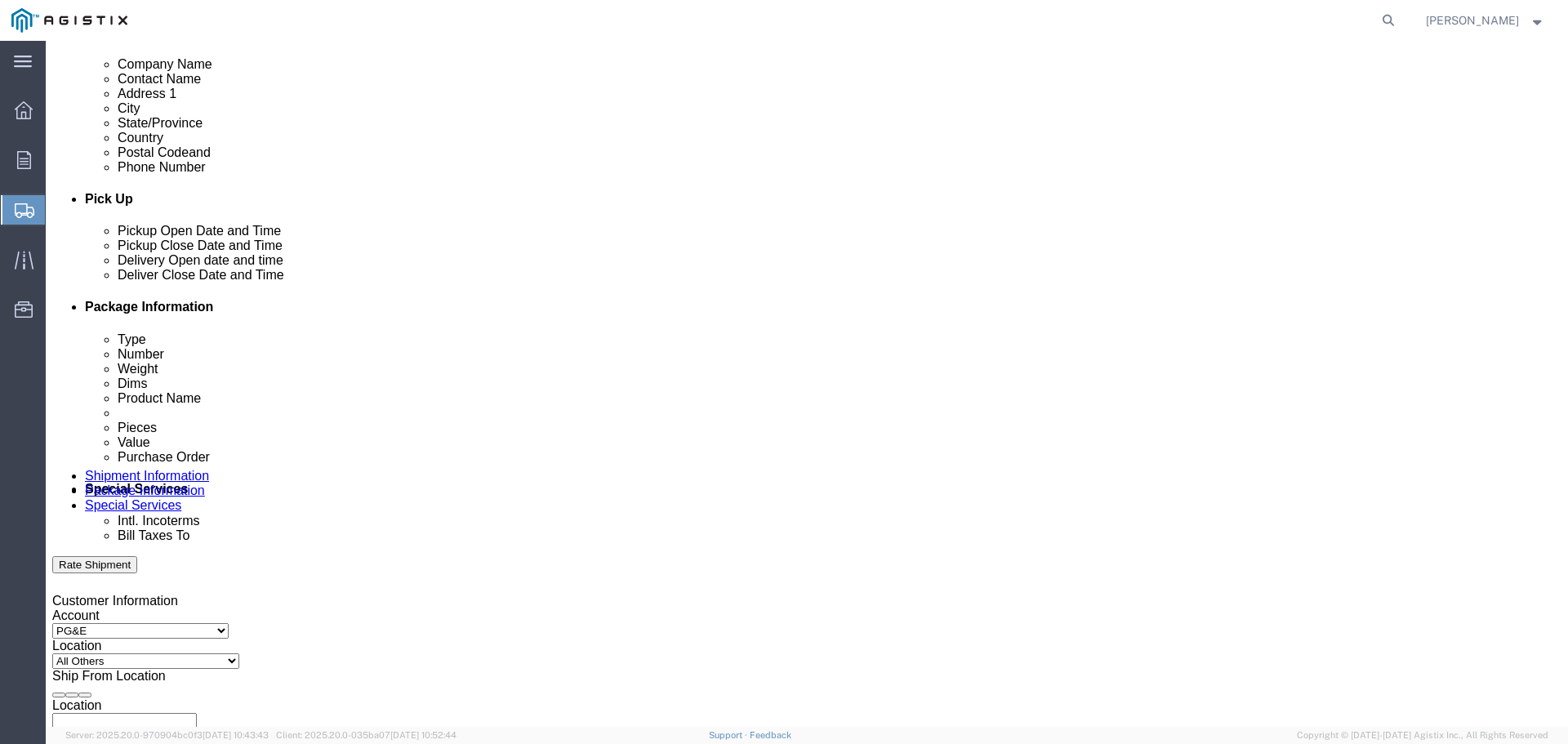
click div
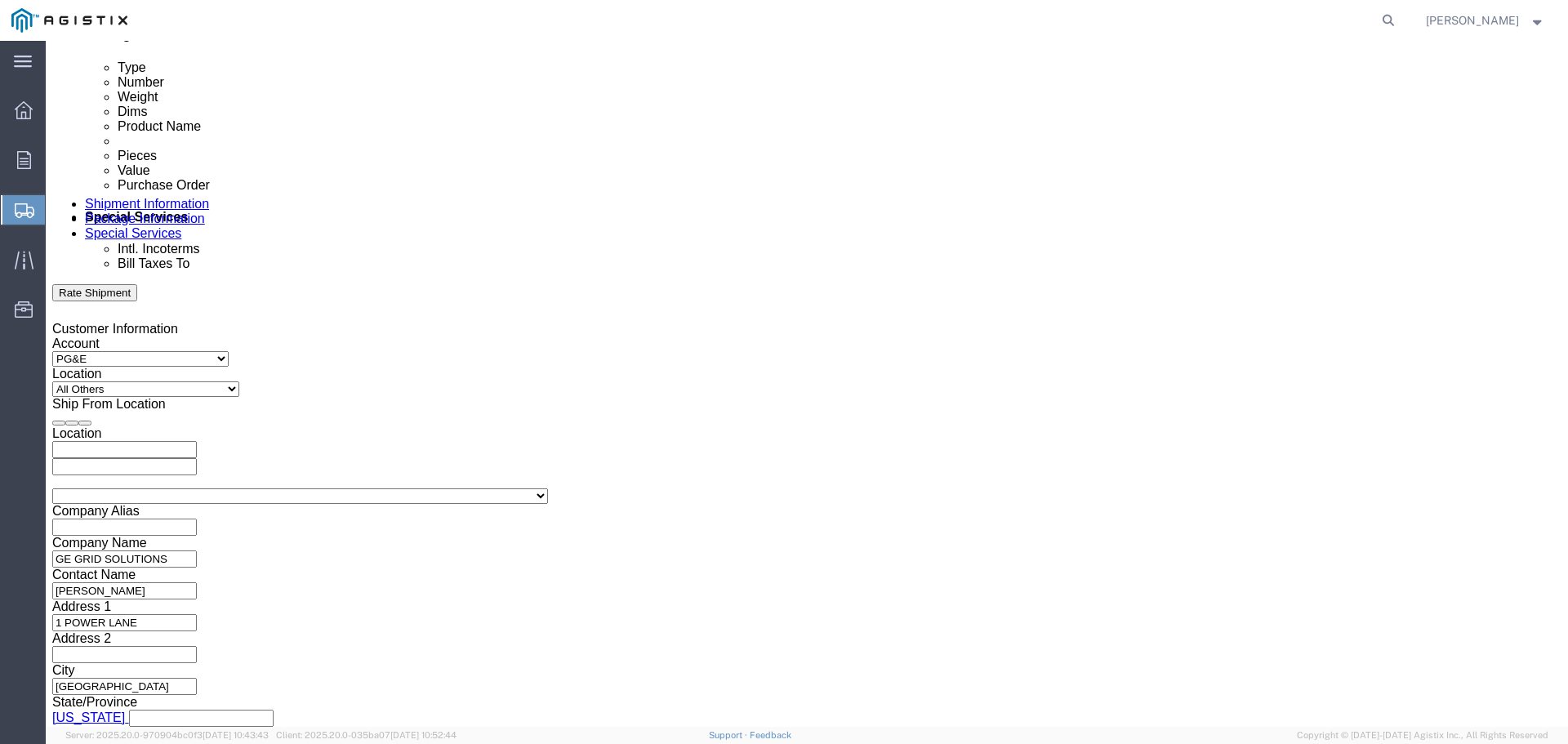
click input "6:00 PM"
type input "8:00 AM"
click button "Apply"
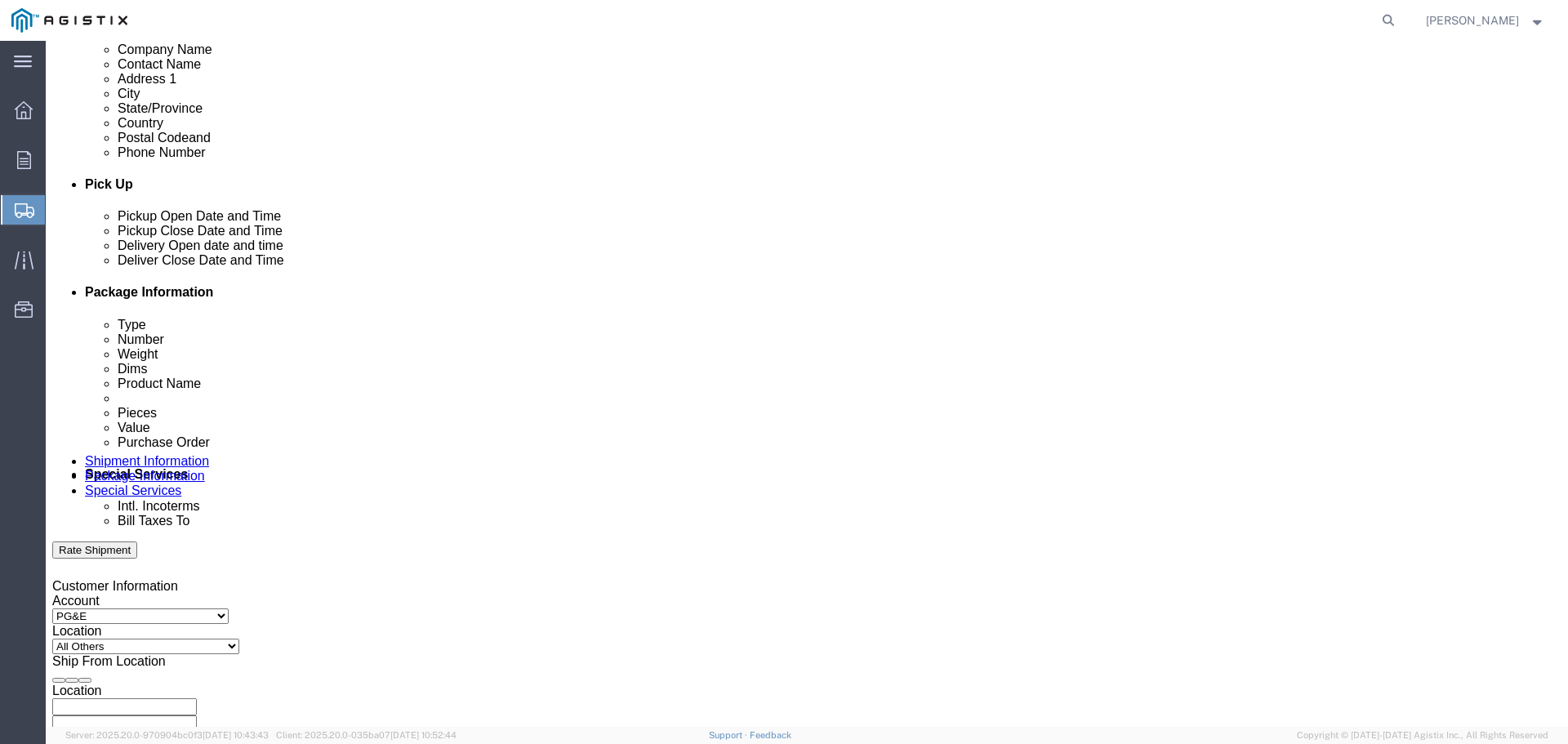
scroll to position [578, 0]
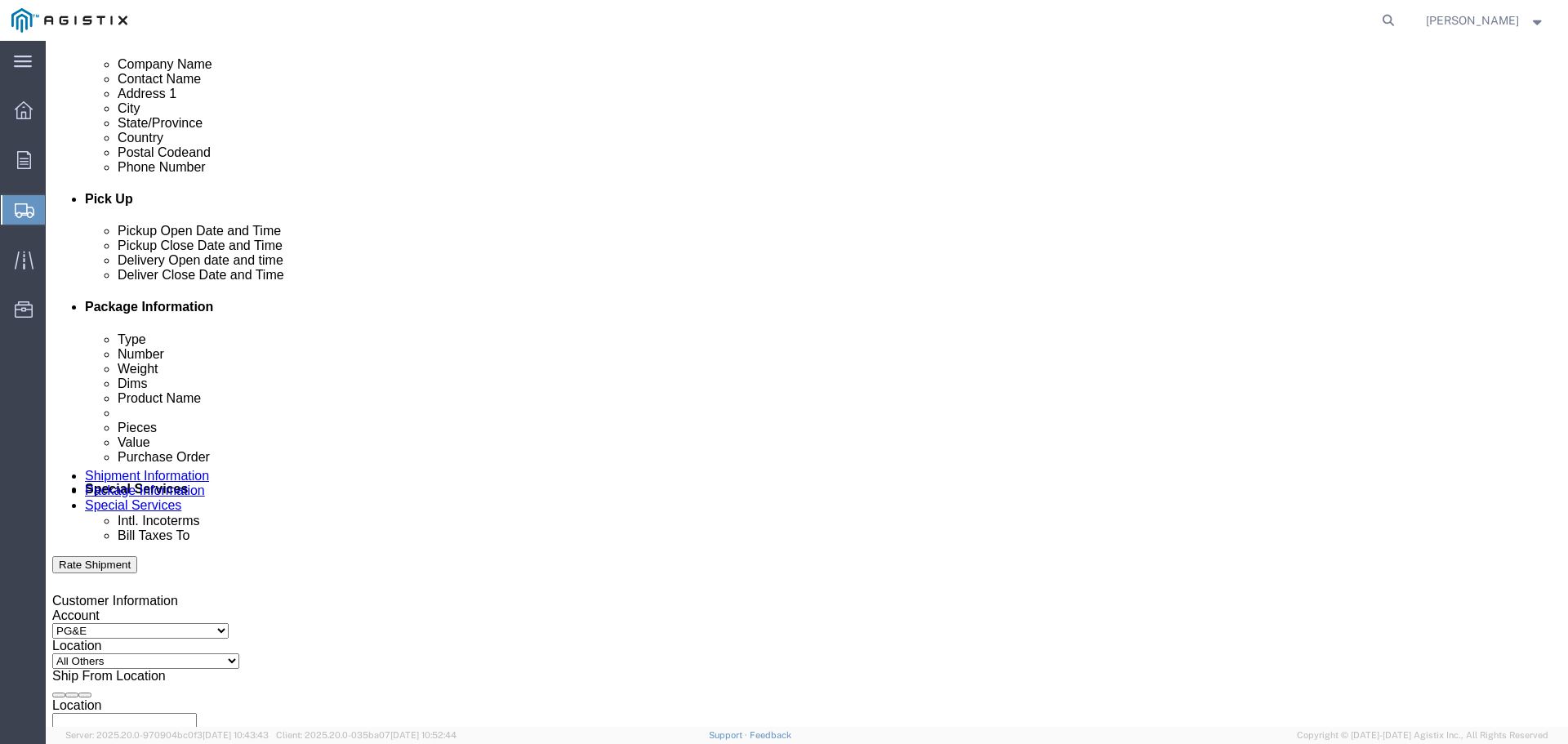
click div
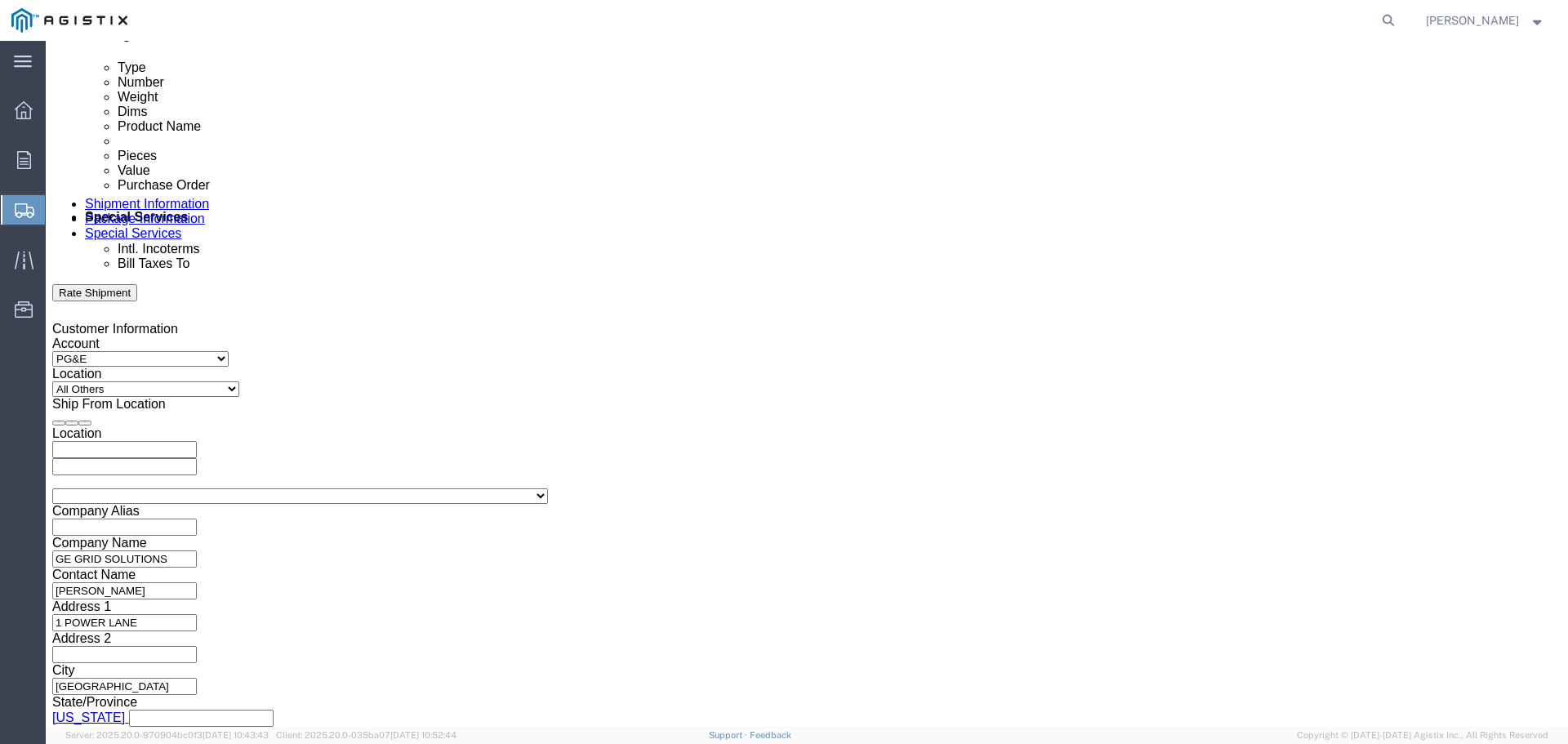
type input "5:00 PM"
click button "Apply"
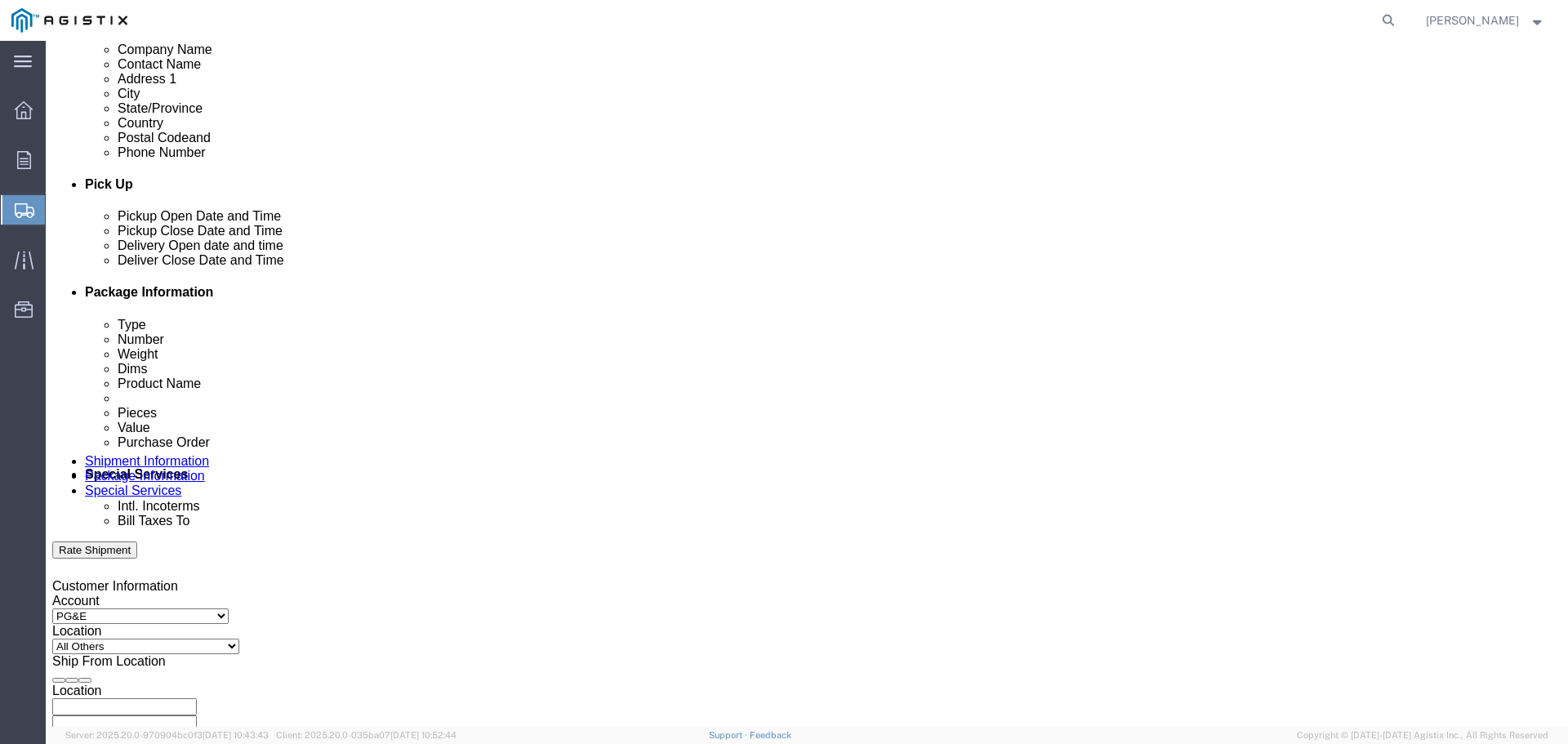
scroll to position [577, 0]
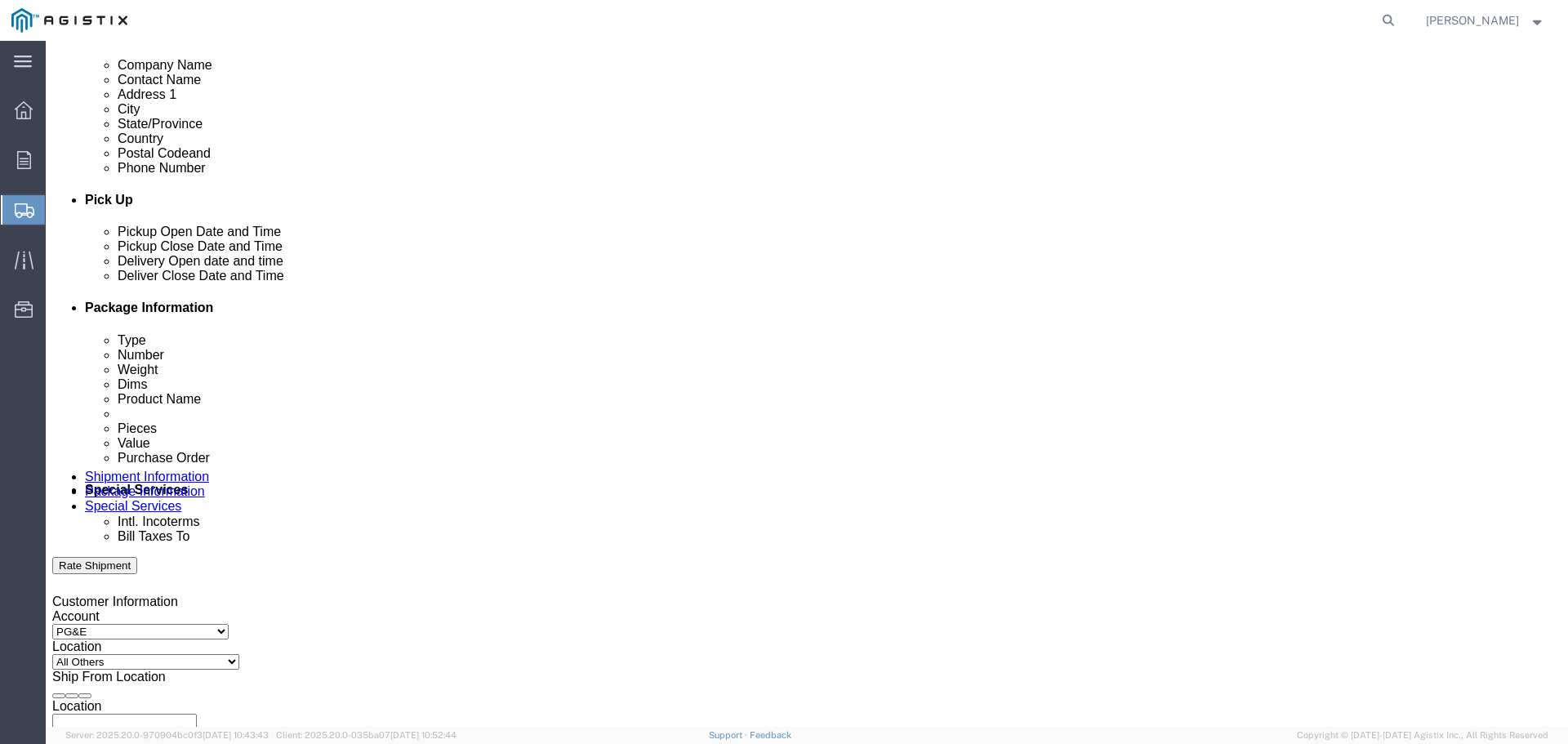
click input "text"
paste input "3501381999"
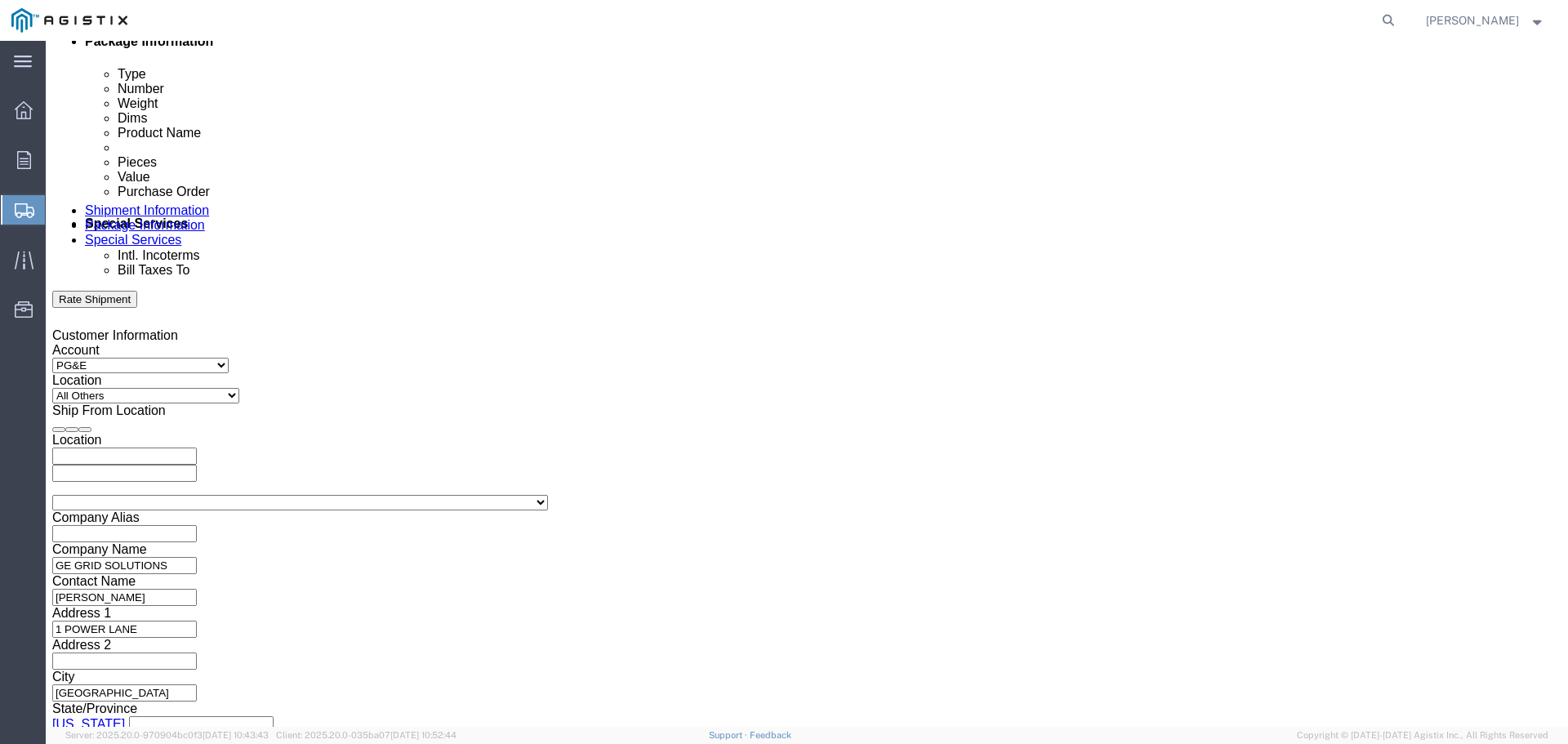
scroll to position [850, 0]
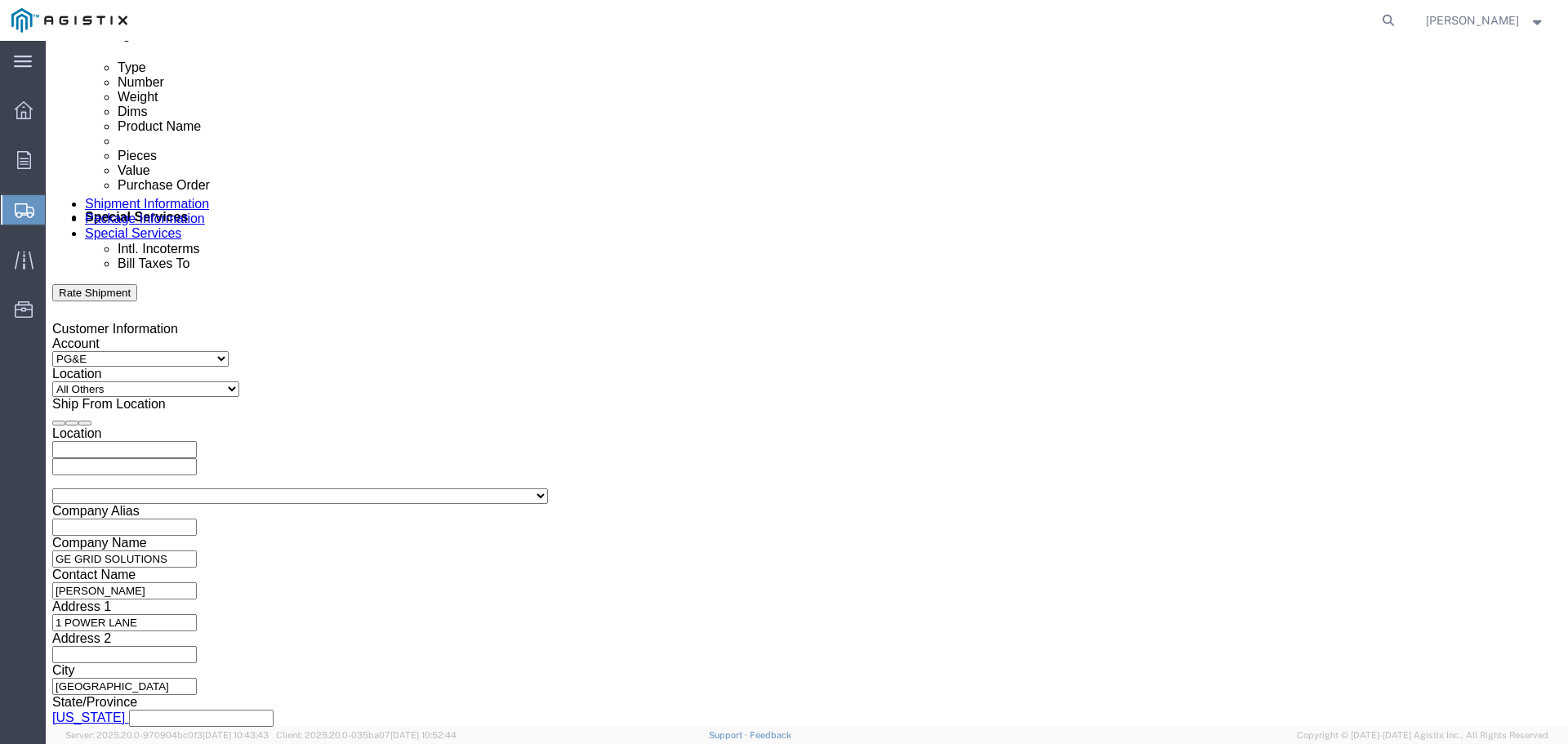
type input "3501381999"
click select "Select Air Less than Truckload Multi-Leg Ocean Freight Rail Small Parcel Truckl…"
select select "LTL"
click select "Select Air Less than Truckload Multi-Leg Ocean Freight Rail Small Parcel Truckl…"
click select "Select Straight Truck"
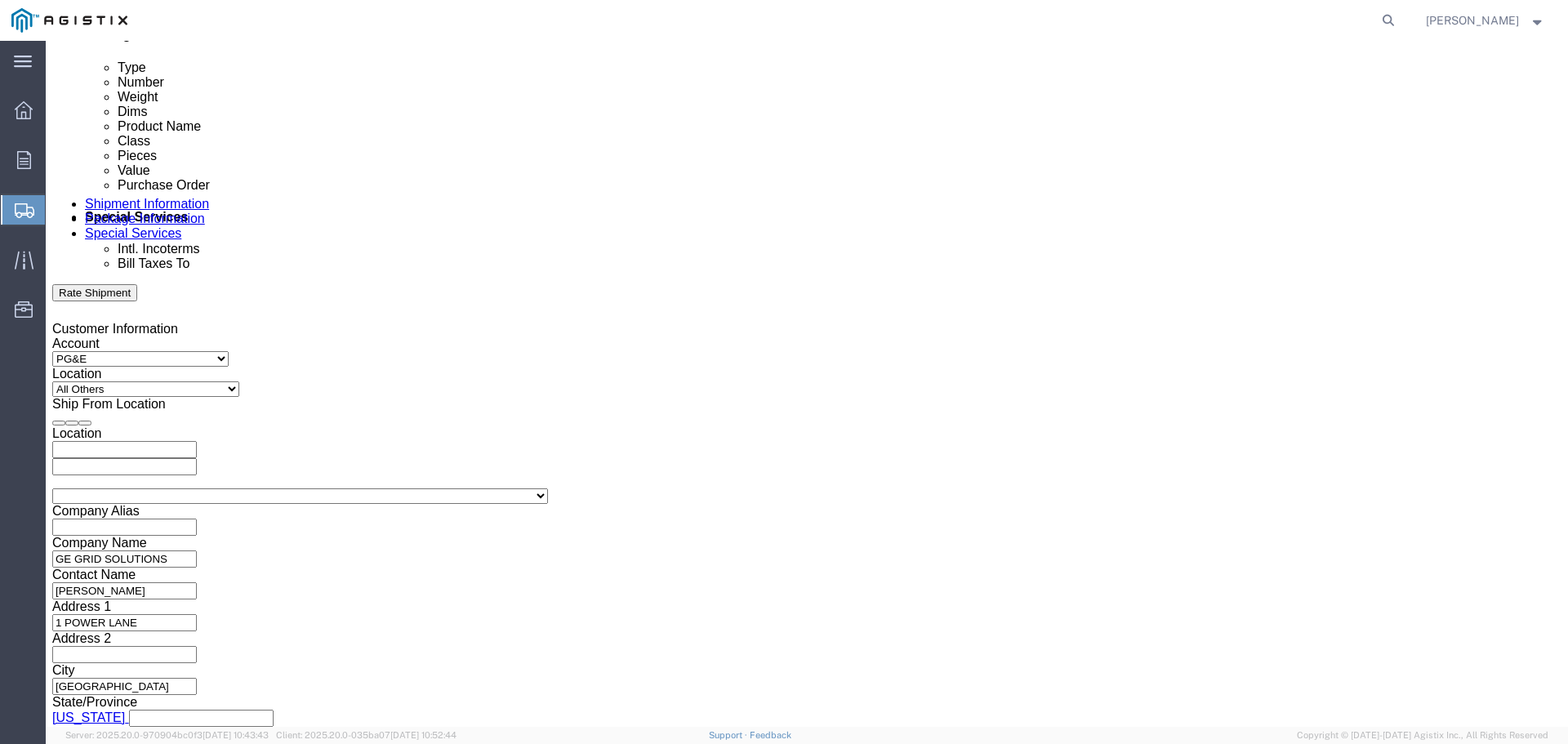
select select "STTR"
click select "Select Straight Truck"
click button "Continue"
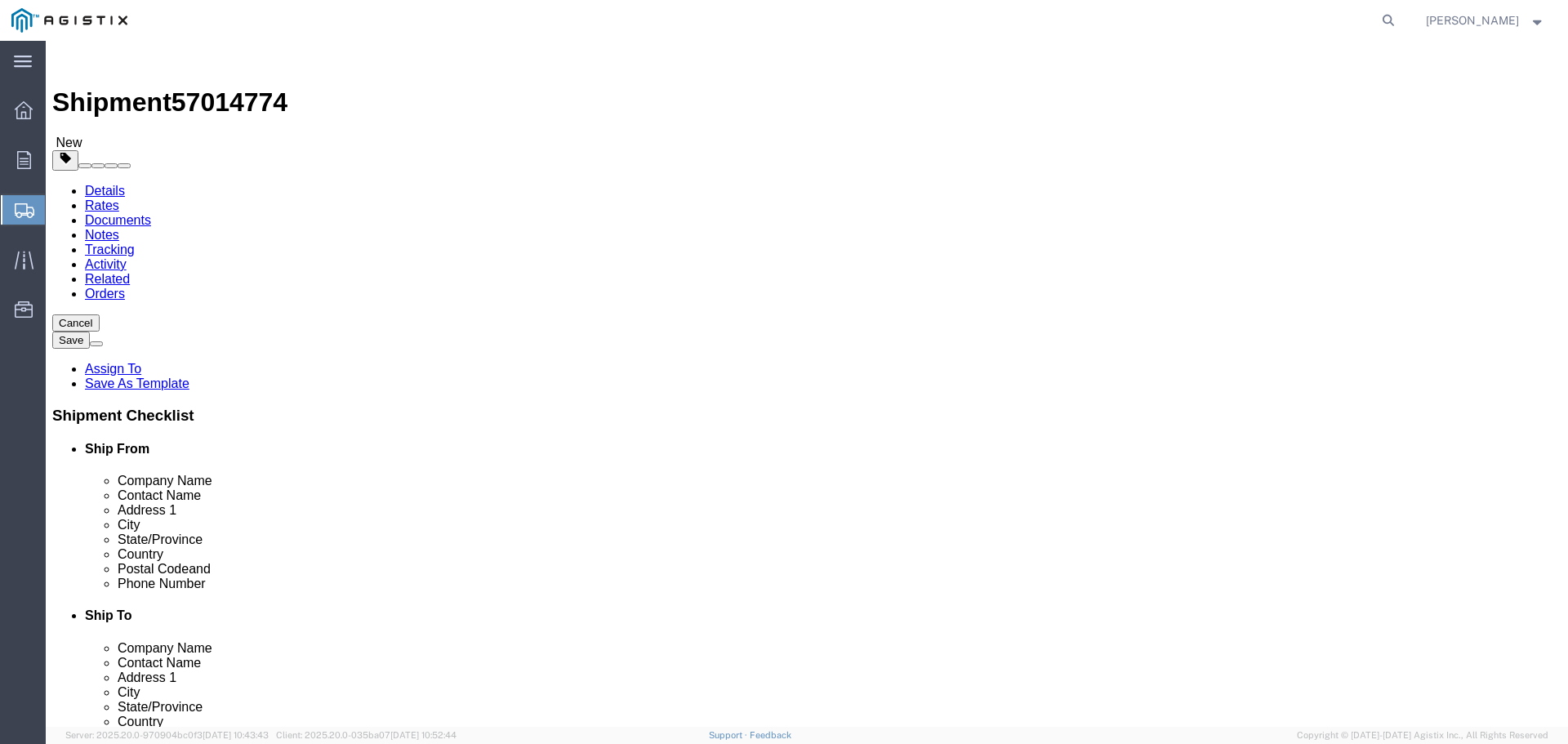
click select "Select Bulk Bundle(s) Cardboard Box(es) Carton(s) Crate(s) Drum(s) (Fiberboard)…"
select select "YRPK"
click select "Select Bulk Bundle(s) Cardboard Box(es) Carton(s) Crate(s) Drum(s) (Fiberboard)…"
click input "1"
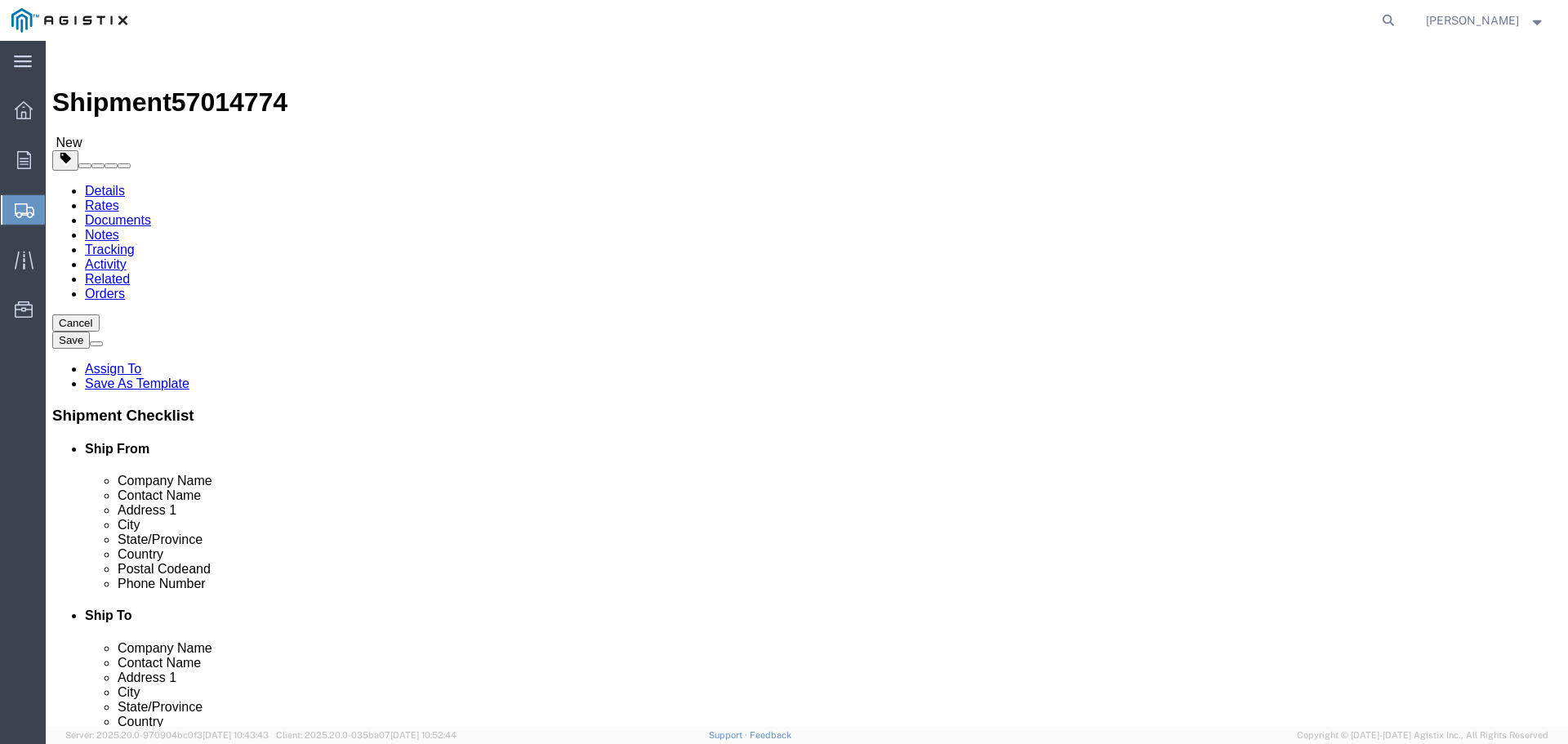
type input "5"
click input "text"
type input "44"
type input "68"
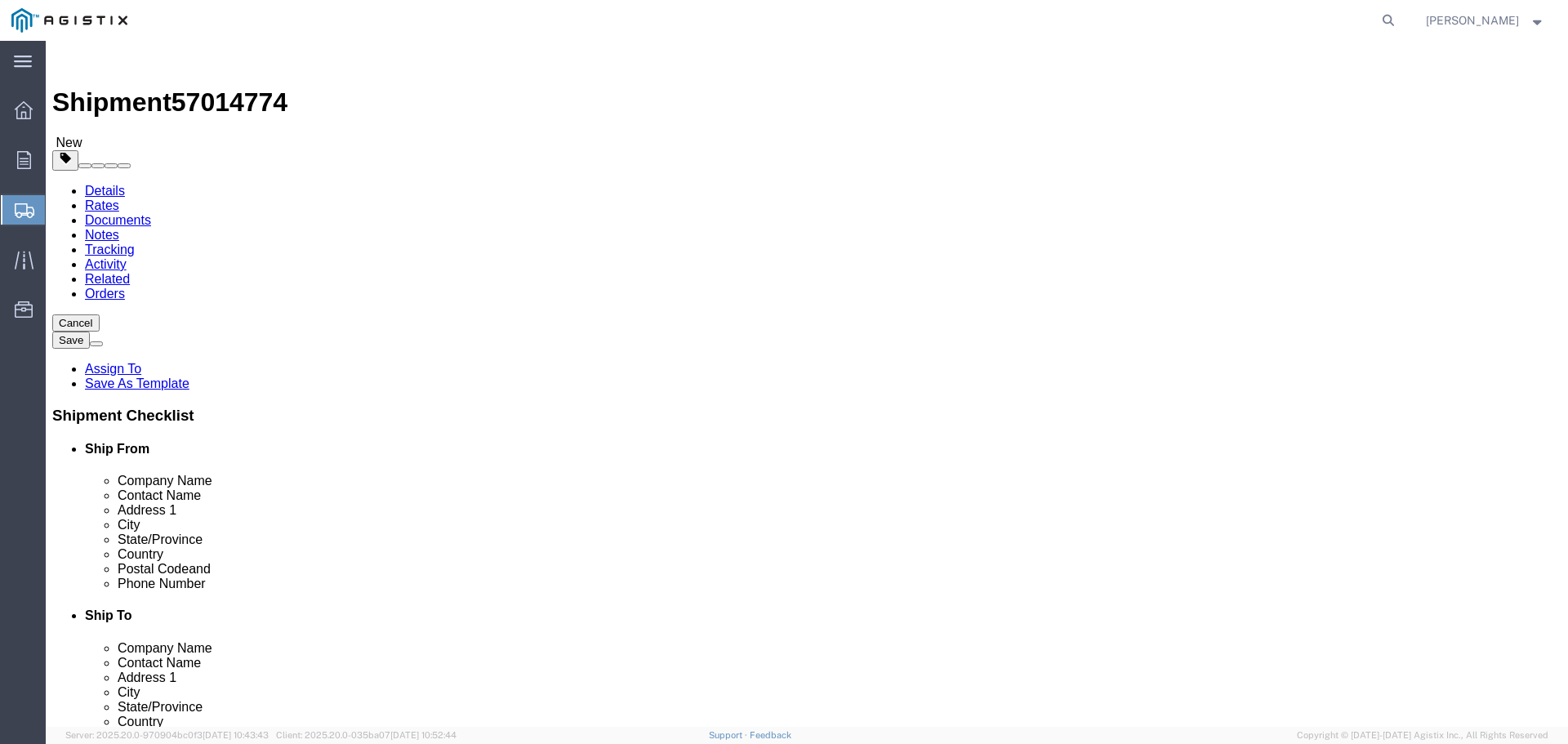
click input "0.00"
type input "0"
type input "650"
click span
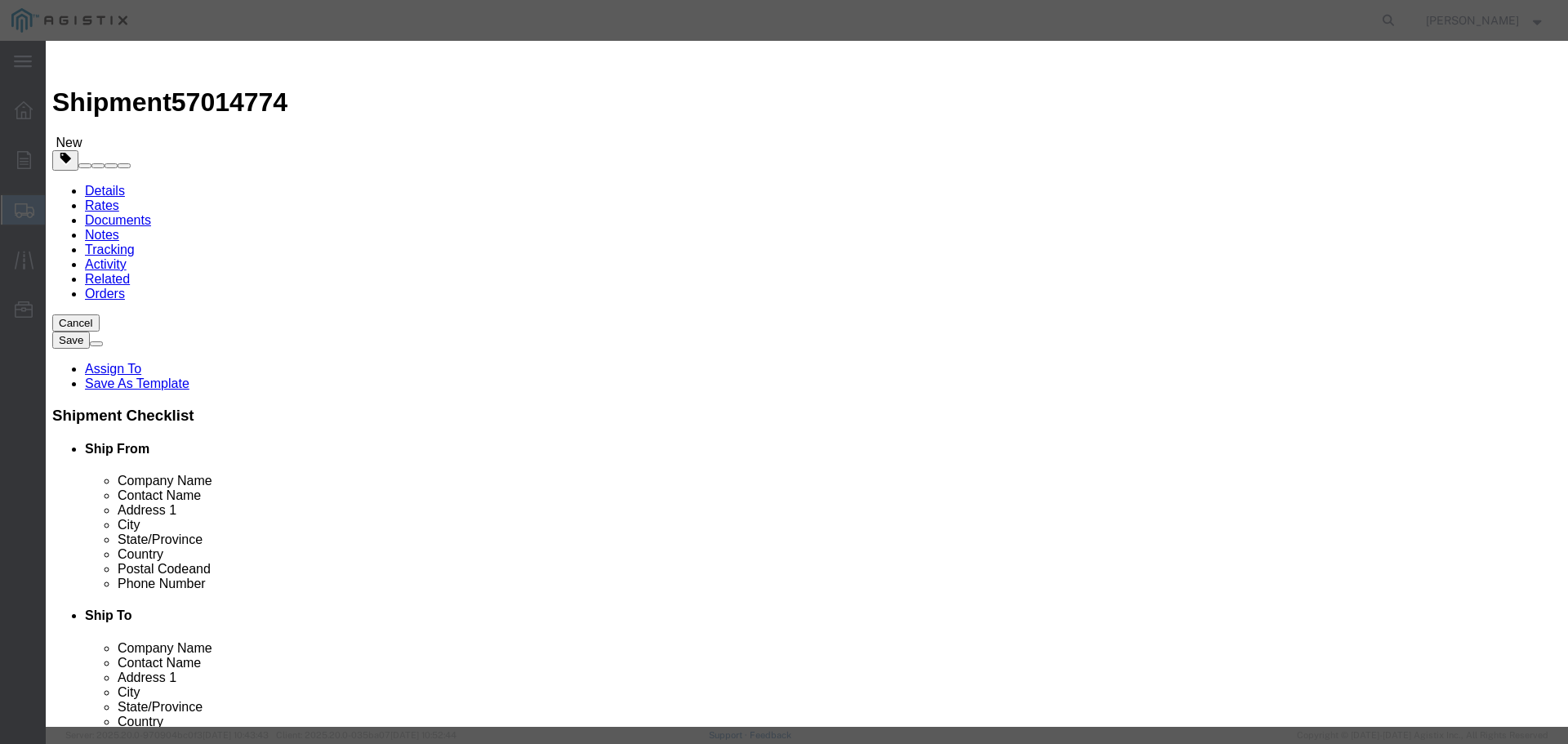
click input "text"
type input "TRANSFORMERS 474700"
click input "0"
type input "5"
click input "text"
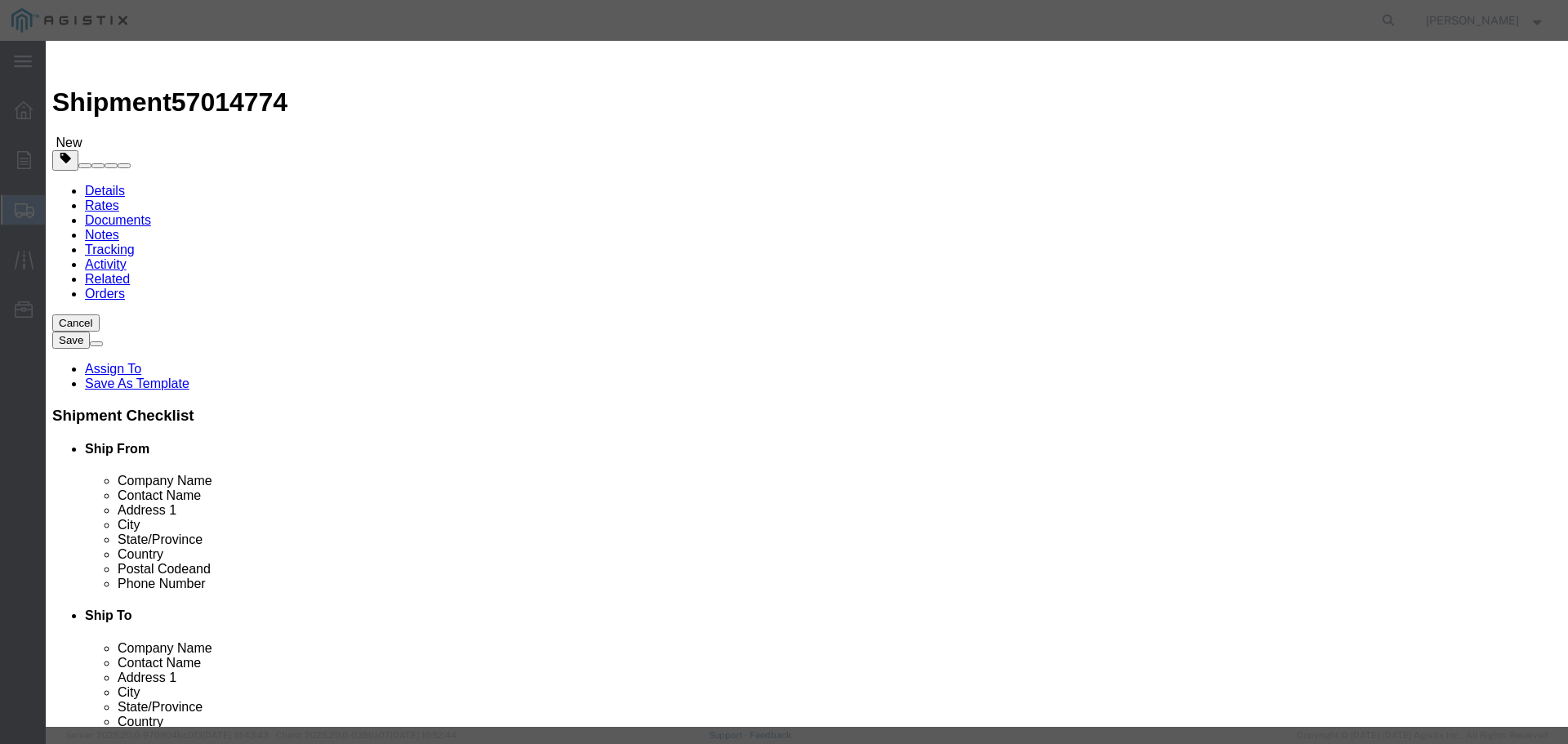
click input "text"
type input "50960"
click select "Select 50 55 60 65 70 85 92.5 100 125 175 250 300 400"
select select "100"
click select "Select 50 55 60 65 70 85 92.5 100 125 175 250 300 400"
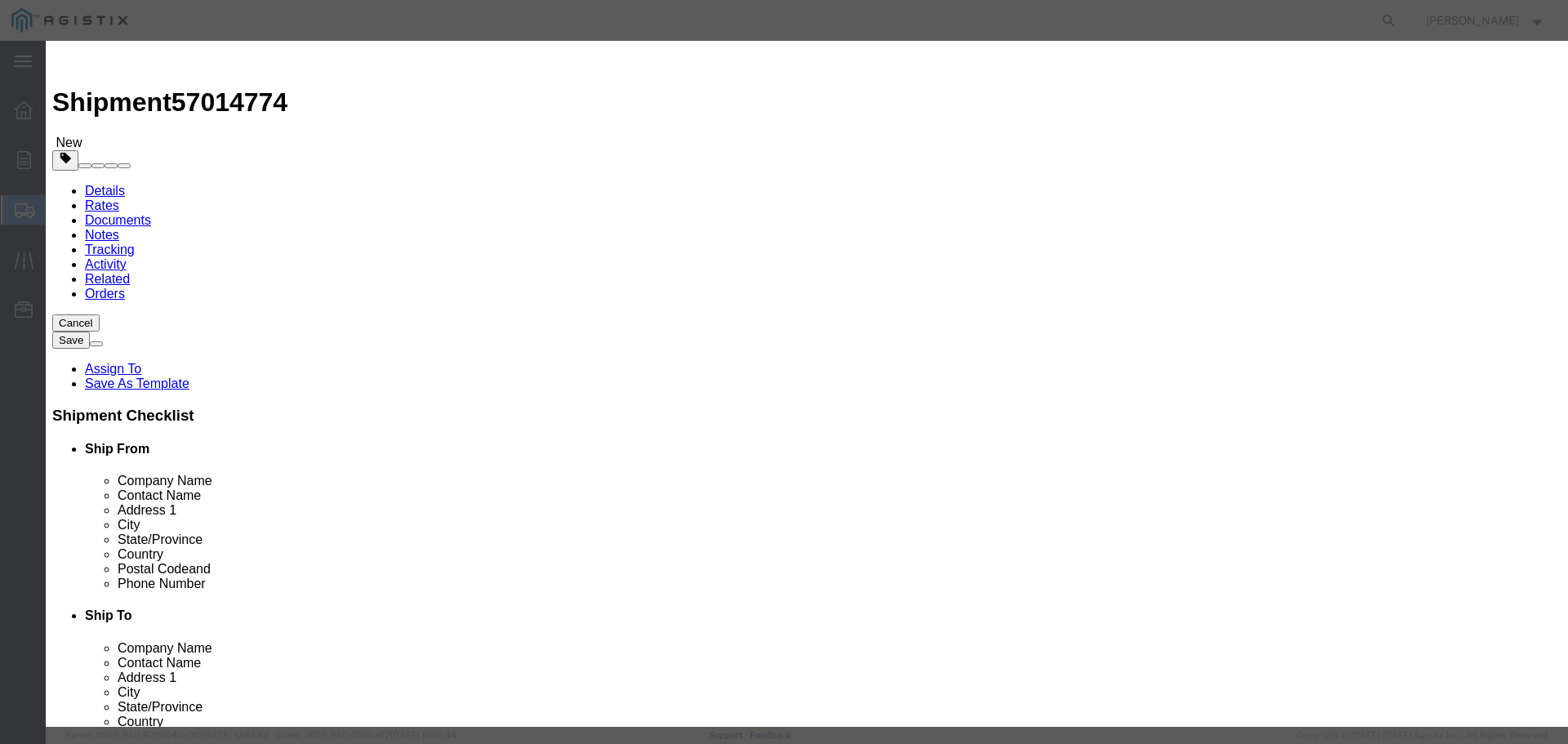
click button "Save & Close"
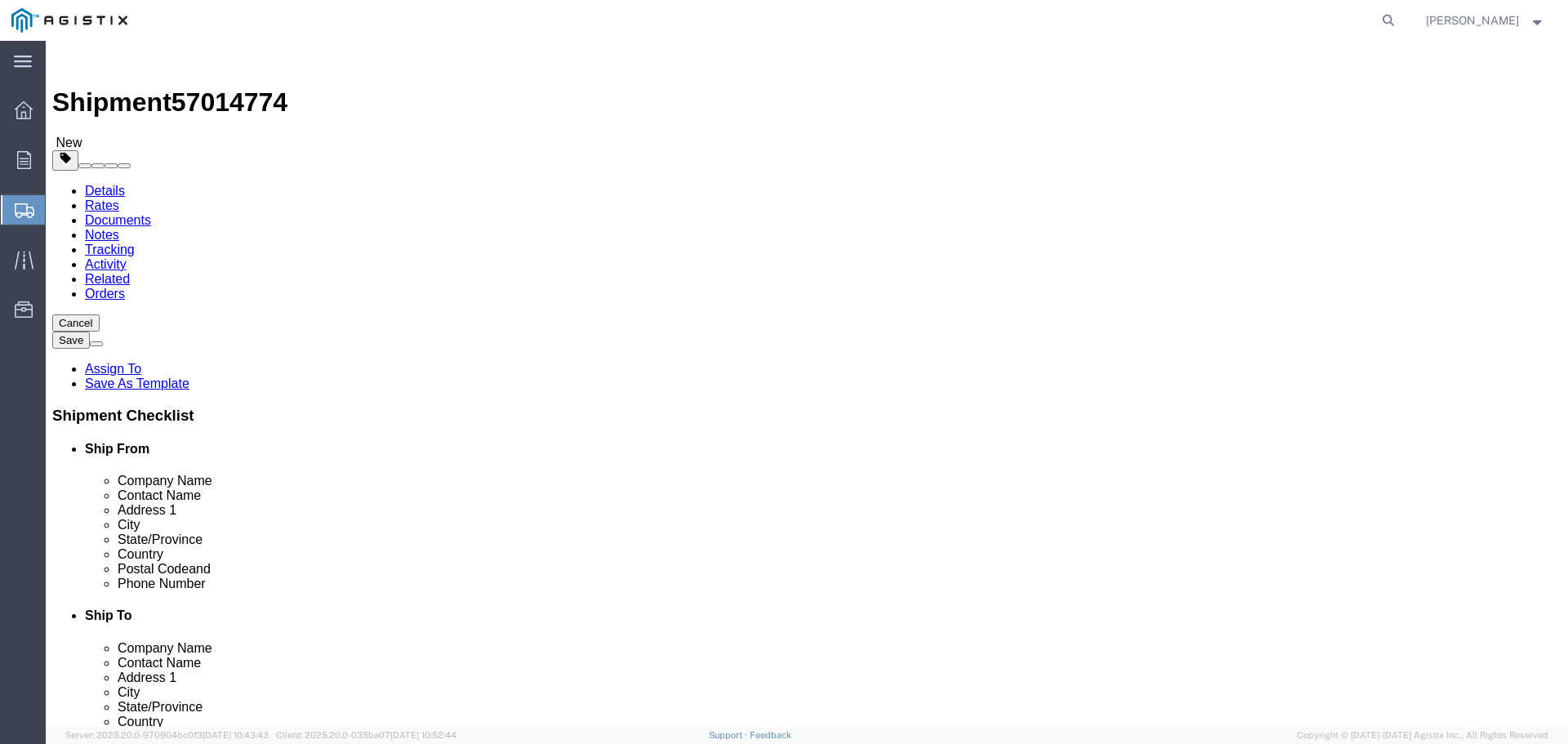
click button "Continue"
click input "text"
type input "[PERSON_NAME][EMAIL_ADDRESS][PERSON_NAME][DOMAIN_NAME]"
click input "Include shipping documents"
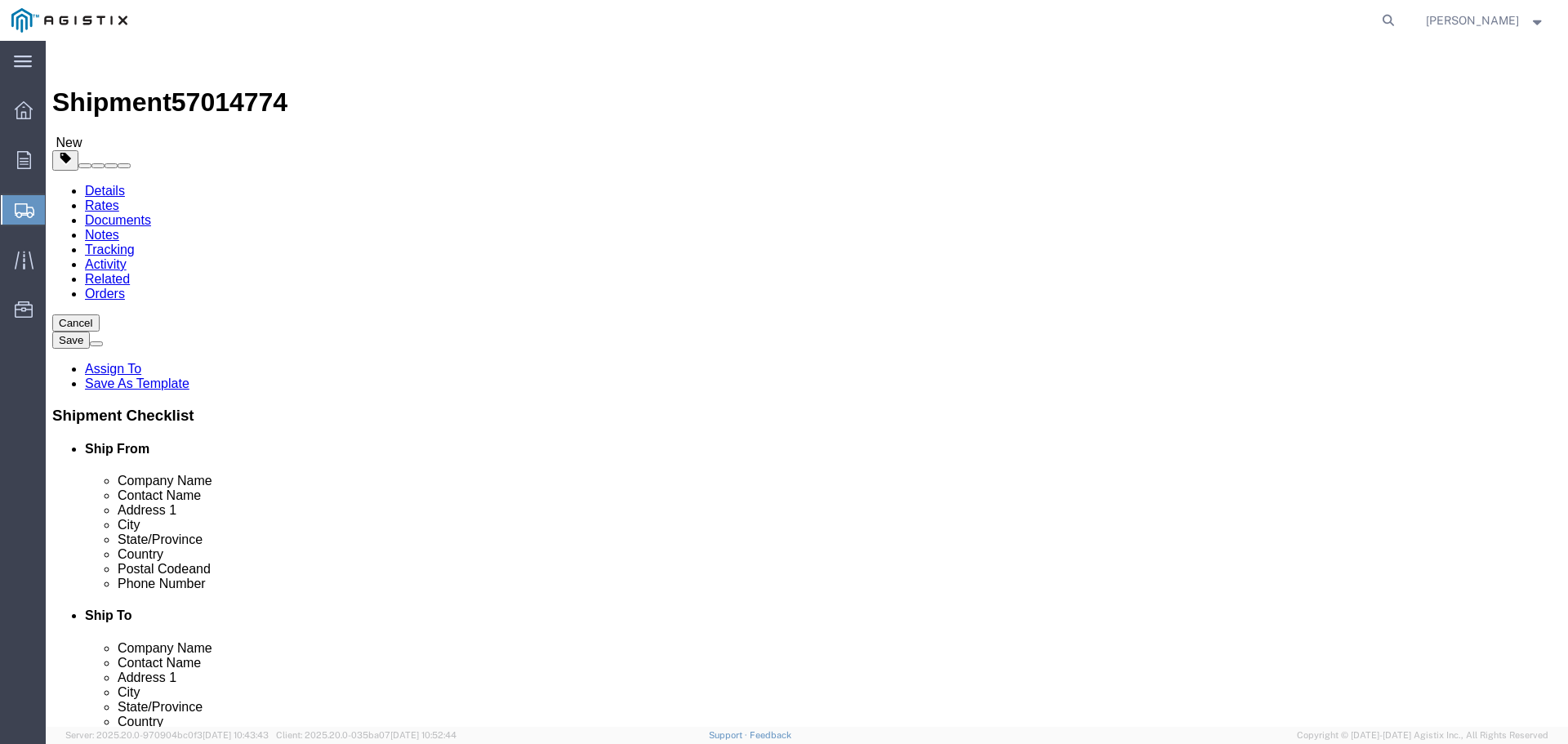
checkbox input "true"
click input "BOL"
checkbox input "true"
click input "Shipping Label"
checkbox input "true"
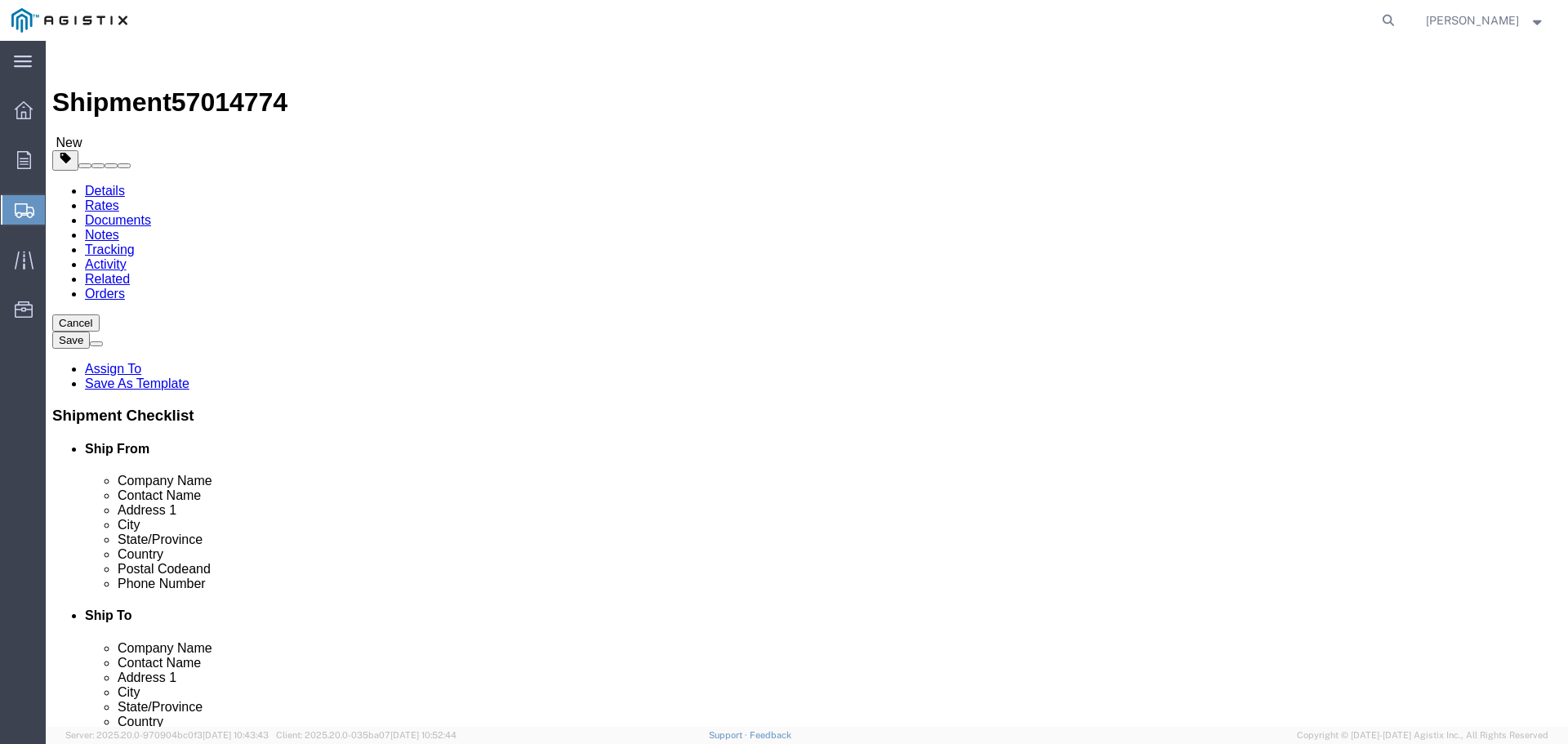
click button "Rate Shipment"
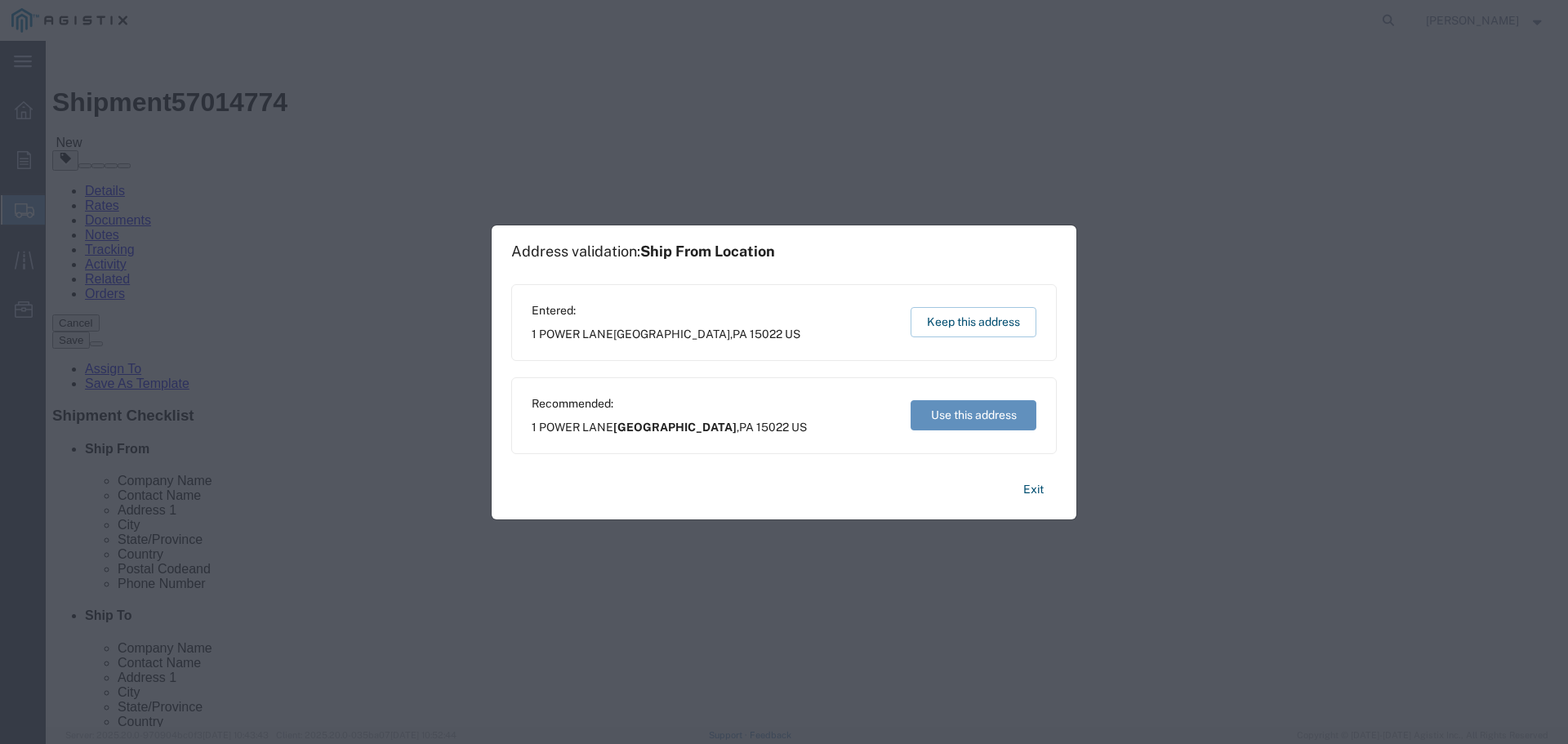
click at [987, 421] on button "Use this address" at bounding box center [973, 415] width 126 height 30
